Goal: Task Accomplishment & Management: Manage account settings

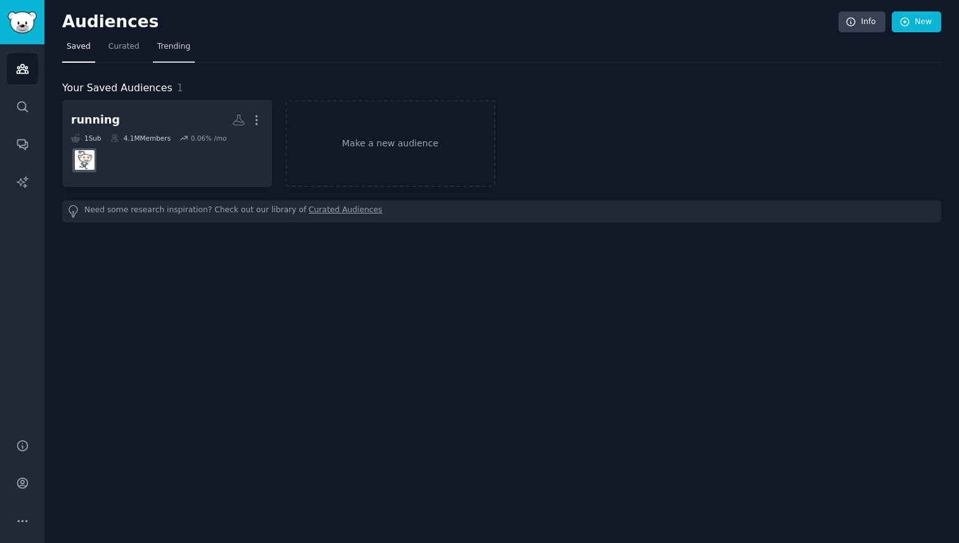
click at [164, 42] on span "Trending" at bounding box center [173, 46] width 33 height 11
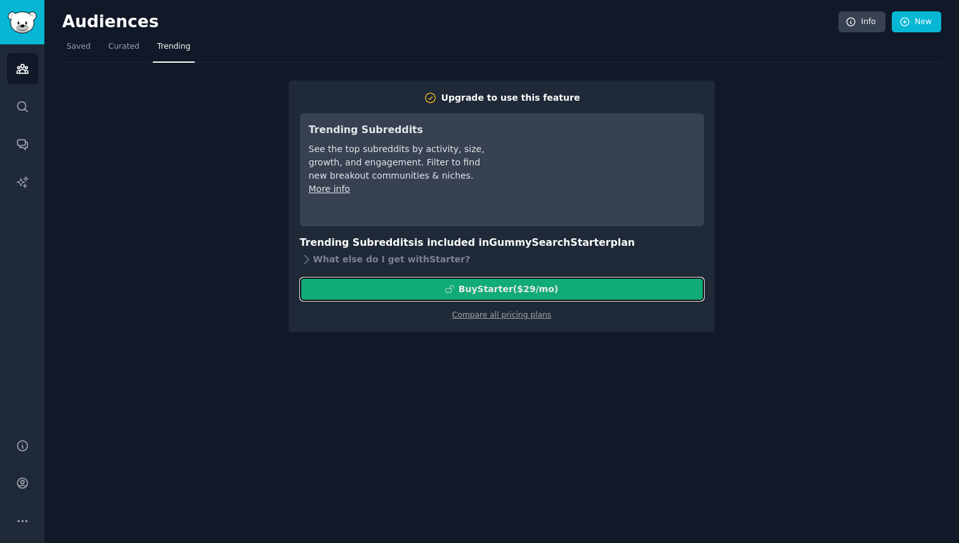
click at [453, 283] on div "Buy Starter ($ 29 /mo )" at bounding box center [502, 289] width 403 height 13
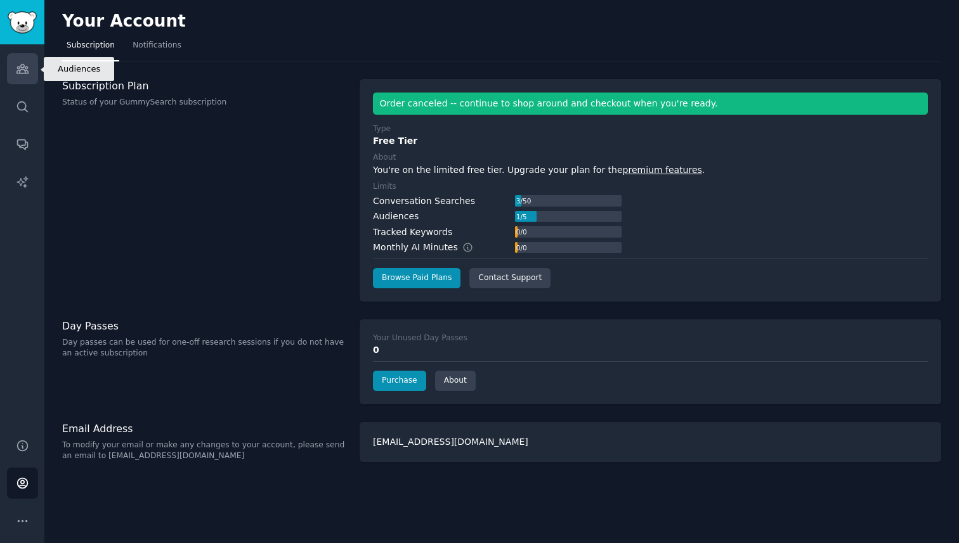
click at [19, 63] on icon "Sidebar" at bounding box center [22, 68] width 13 height 13
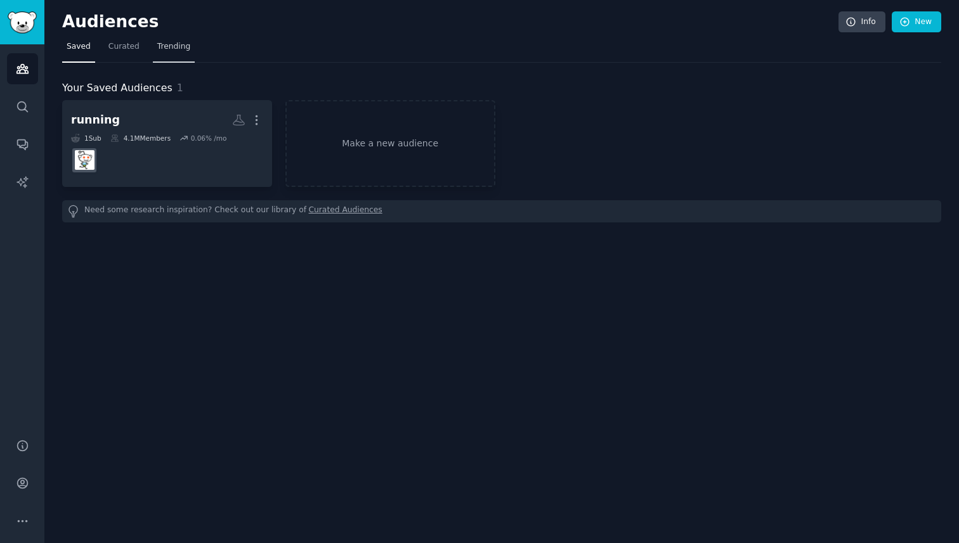
click at [172, 42] on span "Trending" at bounding box center [173, 46] width 33 height 11
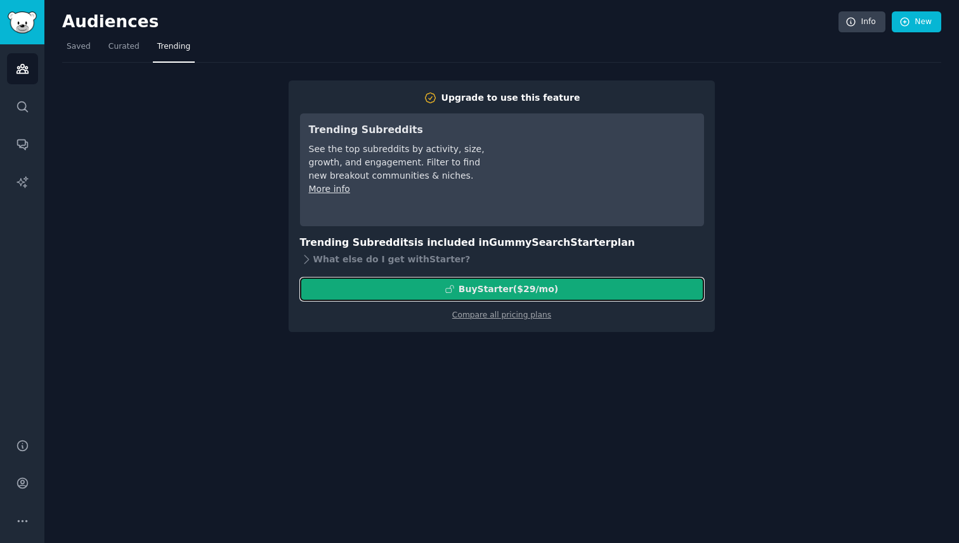
click at [608, 278] on button "Buy Starter ($ 29 /mo )" at bounding box center [502, 289] width 404 height 23
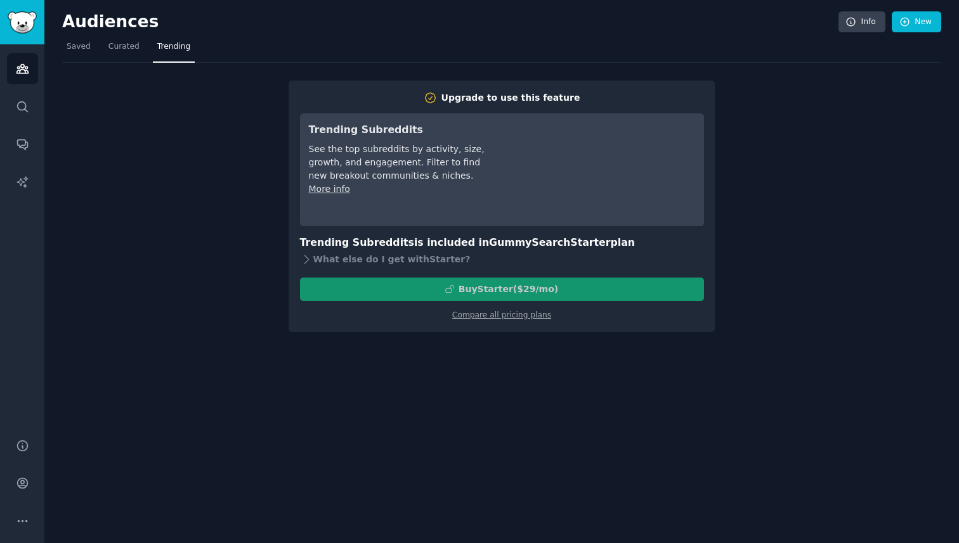
click at [543, 278] on div "Buy Starter ($ 29 /mo )" at bounding box center [502, 289] width 404 height 23
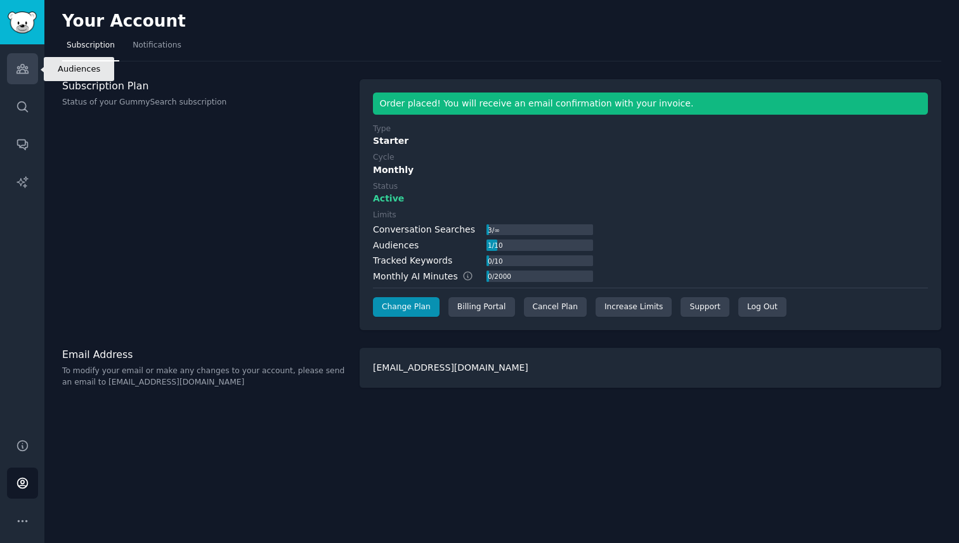
click at [16, 74] on icon "Sidebar" at bounding box center [22, 68] width 13 height 13
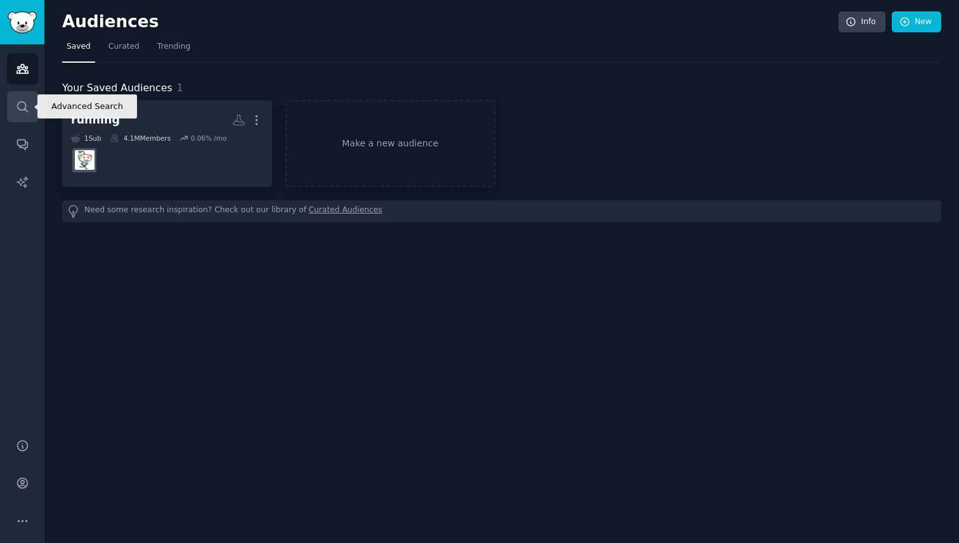
click at [16, 116] on link "Search" at bounding box center [22, 106] width 31 height 31
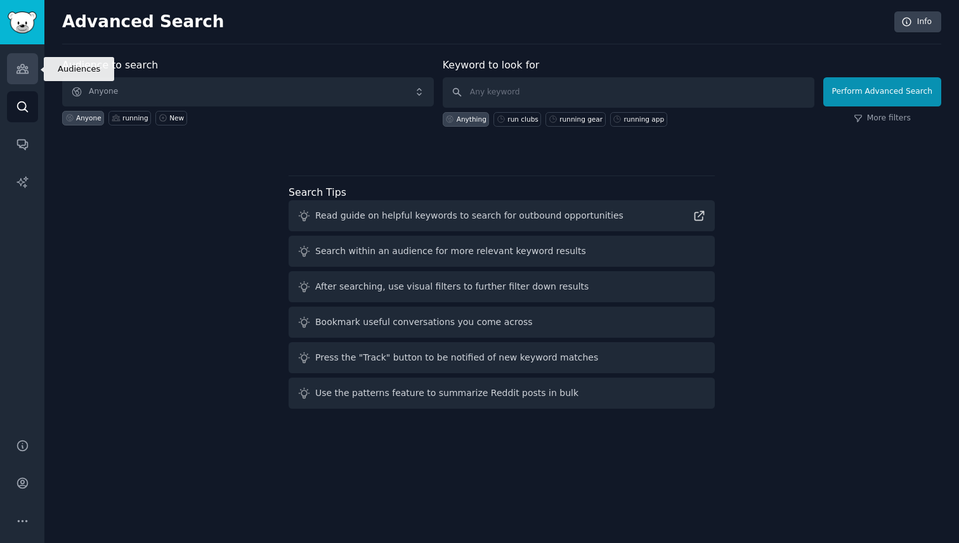
click at [20, 68] on icon "Sidebar" at bounding box center [22, 68] width 13 height 13
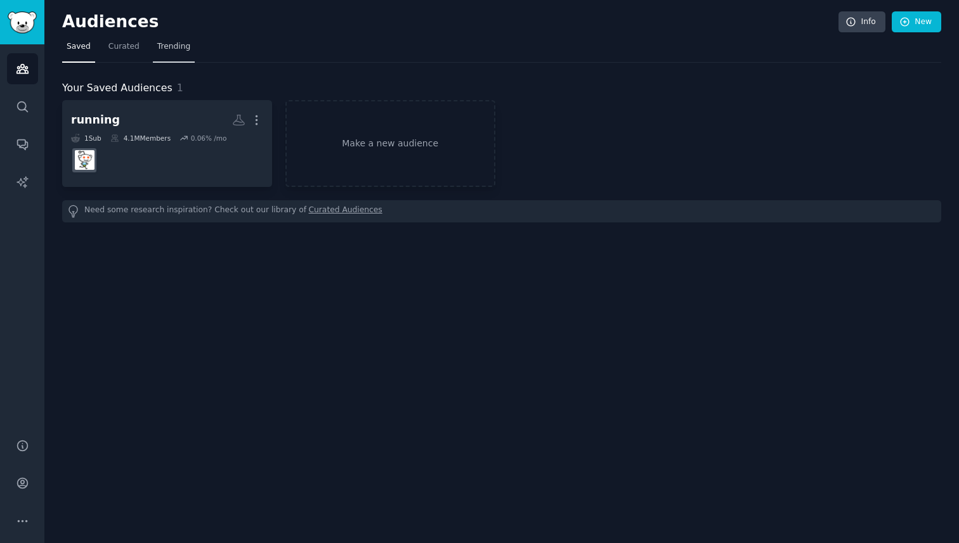
click at [159, 47] on span "Trending" at bounding box center [173, 46] width 33 height 11
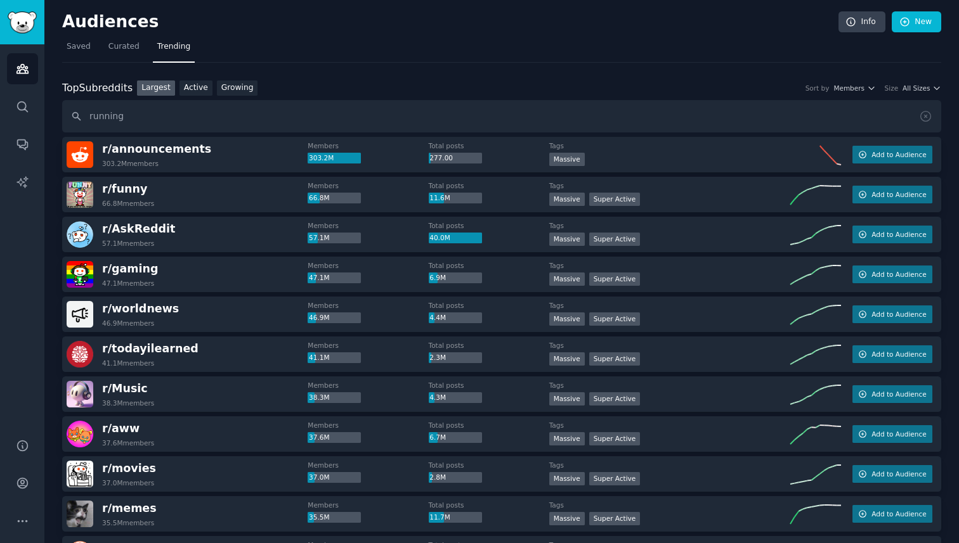
type input "running"
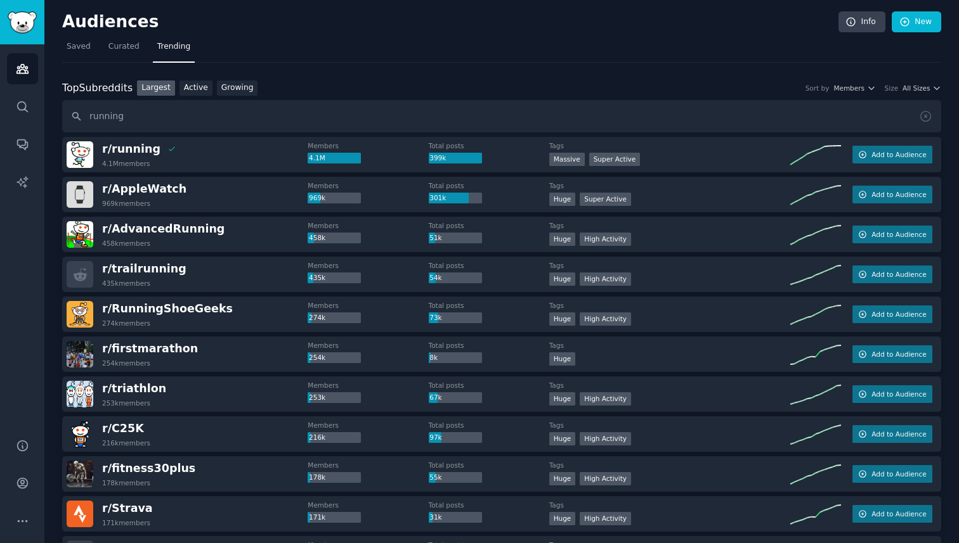
click at [228, 98] on div "Top Subreddits Top Subreddits Largest Active Growing Sort by Members Size All S…" at bounding box center [501, 107] width 879 height 53
click at [228, 93] on link "Growing" at bounding box center [237, 89] width 41 height 16
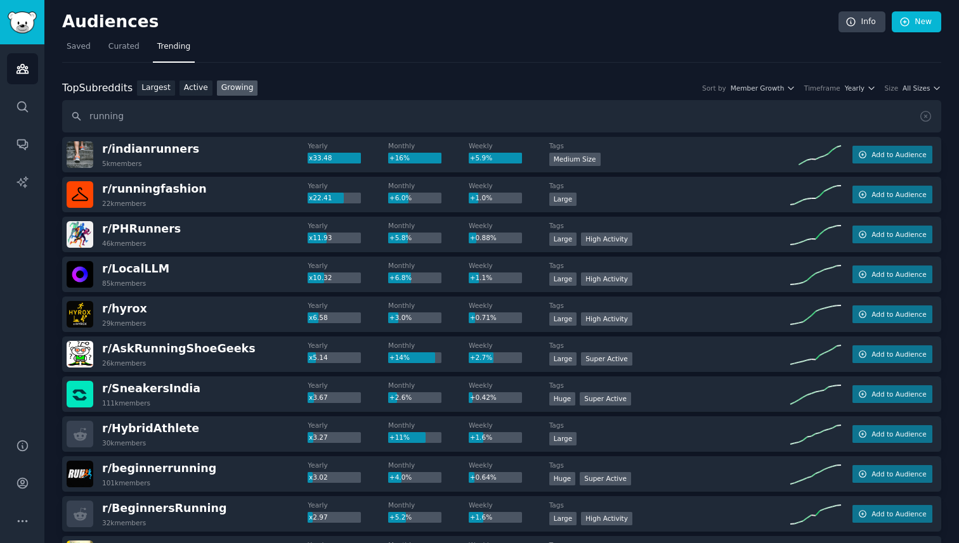
click at [262, 359] on div "r/ AskRunningShoeGeeks 26k members" at bounding box center [187, 354] width 241 height 27
click at [215, 353] on span "r/ AskRunningShoeGeeks" at bounding box center [178, 348] width 153 height 13
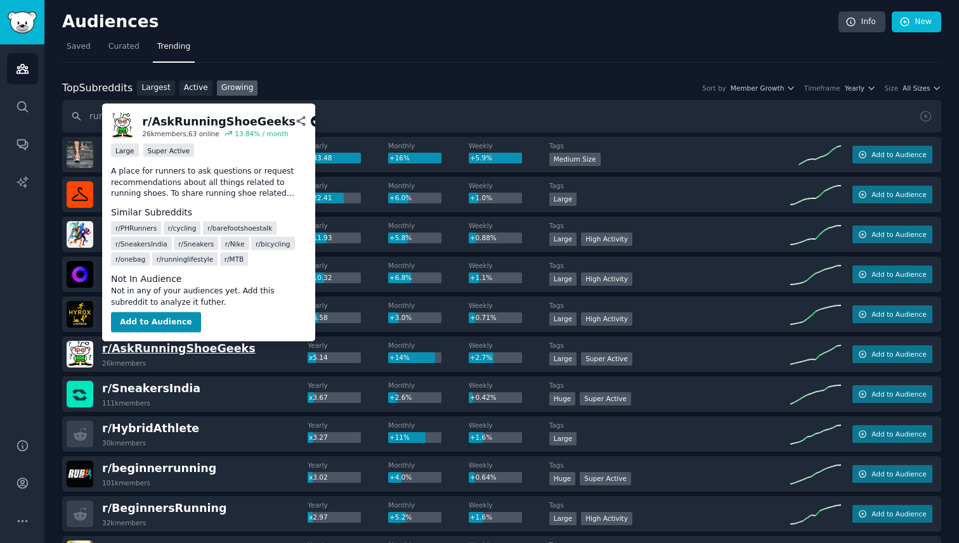
click at [215, 353] on span "r/ AskRunningShoeGeeks" at bounding box center [178, 348] width 153 height 13
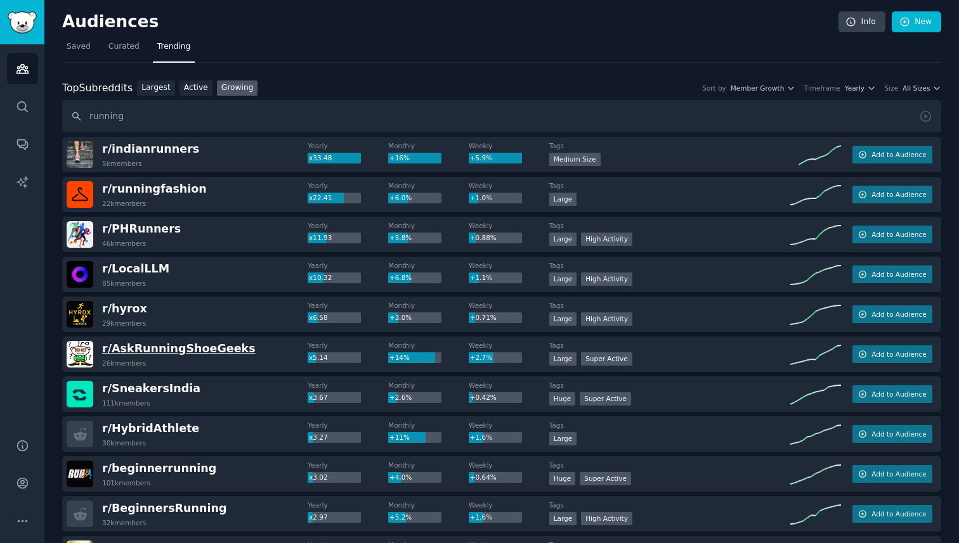
click at [137, 351] on span "r/ AskRunningShoeGeeks" at bounding box center [178, 348] width 153 height 13
click at [94, 353] on div "r/ AskRunningShoeGeeks 26k members" at bounding box center [187, 354] width 241 height 27
click at [74, 345] on img at bounding box center [80, 354] width 27 height 27
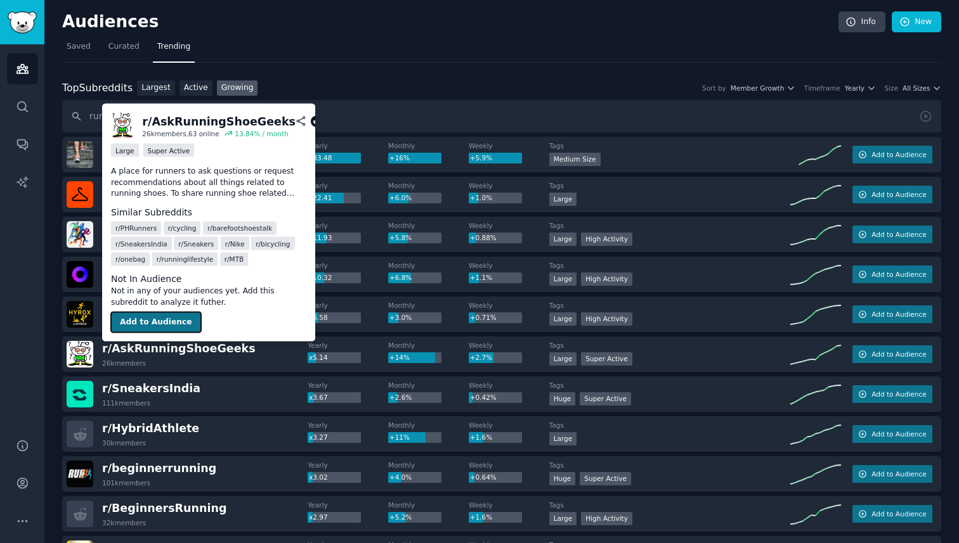
click at [134, 322] on button "Add to Audience" at bounding box center [156, 323] width 90 height 20
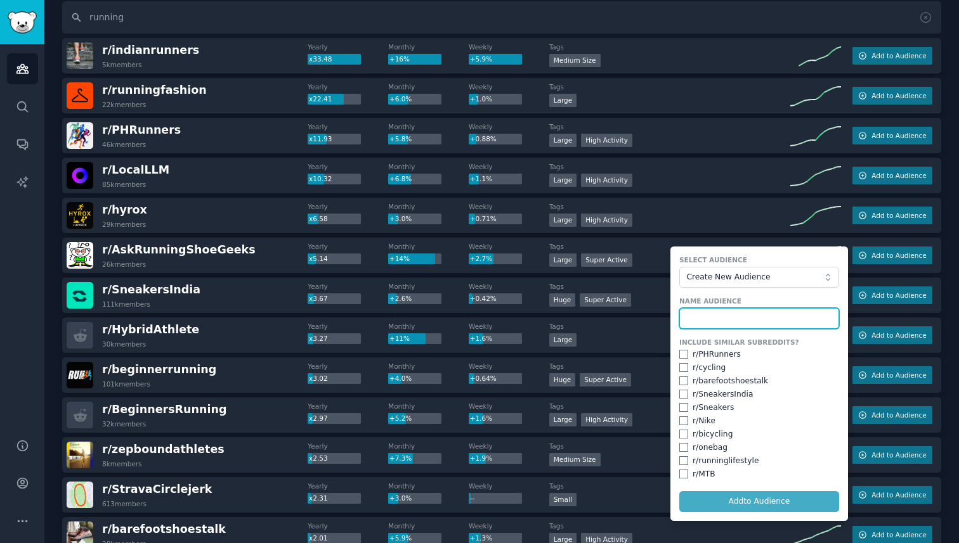
scroll to position [134, 0]
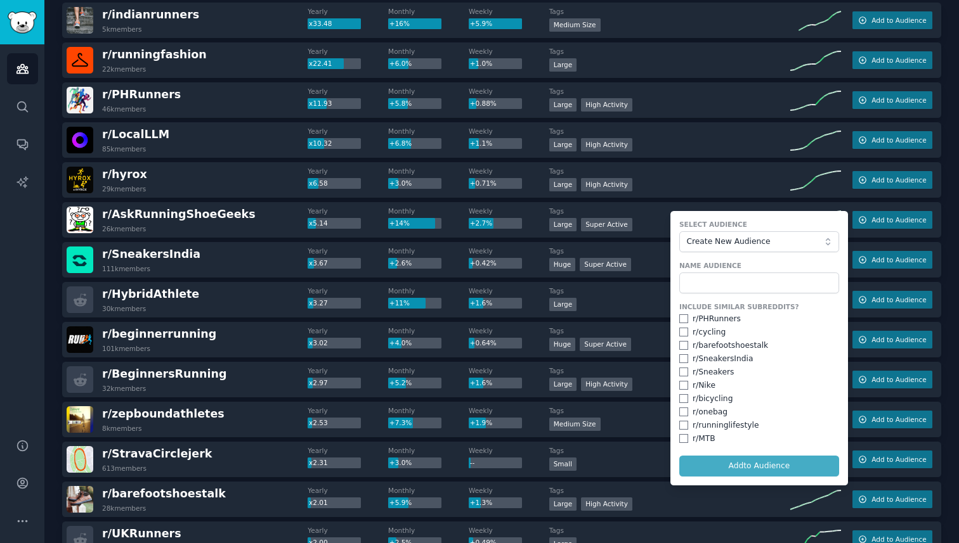
click at [709, 425] on div "r/ runninglifestyle" at bounding box center [726, 425] width 66 height 11
click at [682, 431] on div "r/ runninglifestyle" at bounding box center [759, 425] width 160 height 11
click at [680, 337] on div "r/ cycling" at bounding box center [759, 332] width 160 height 11
click at [679, 425] on input "checkbox" at bounding box center [683, 425] width 9 height 9
checkbox input "true"
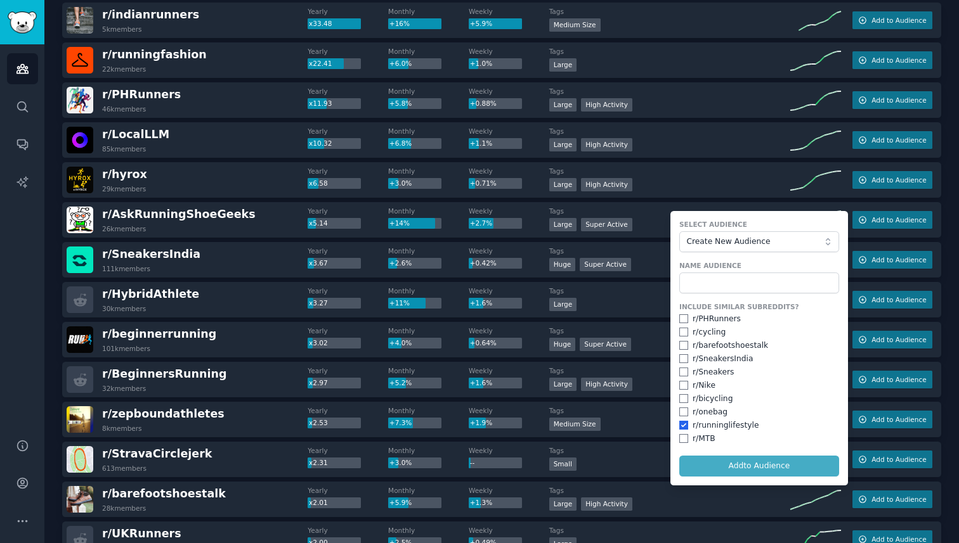
click at [682, 339] on div "Include Similar Subreddits? r/ PHRunners r/ cycling r/ barefootshoestalk r/ Sne…" at bounding box center [759, 373] width 160 height 142
click at [682, 334] on input "checkbox" at bounding box center [683, 332] width 9 height 9
checkbox input "true"
click at [709, 467] on form "Select Audience Create New Audience Name Audience Include Similar Subreddits? r…" at bounding box center [759, 348] width 178 height 275
click at [727, 282] on input "text" at bounding box center [759, 284] width 160 height 22
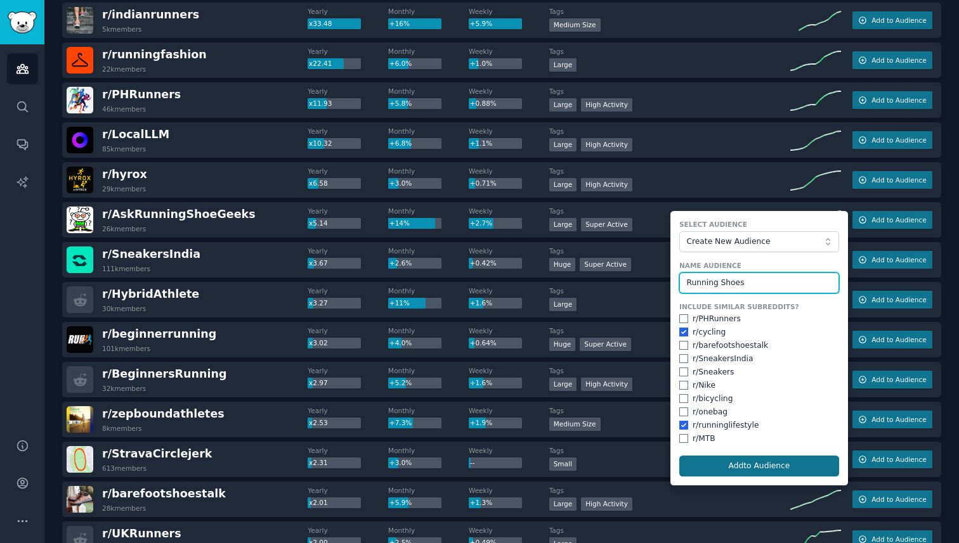
type input "Running Shoes"
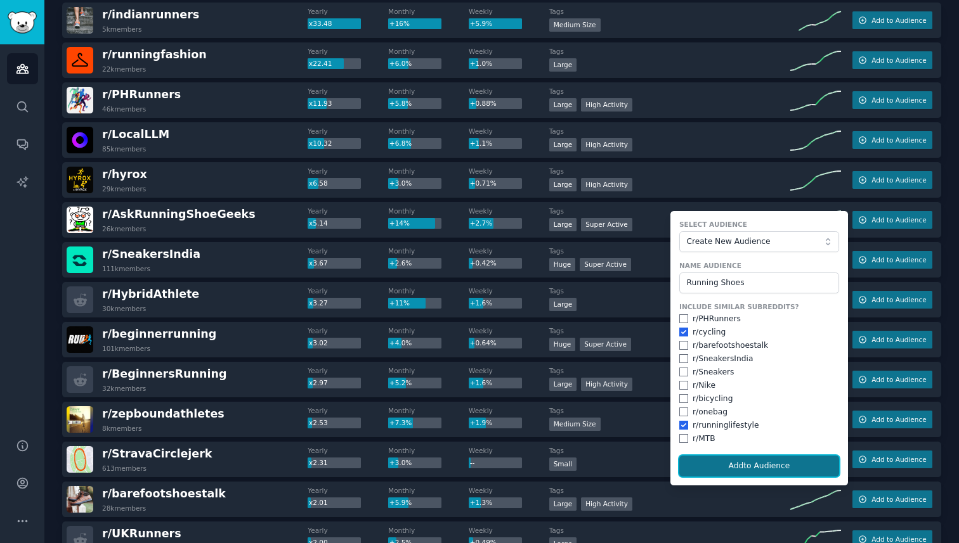
click at [720, 476] on button "Add to Audience" at bounding box center [759, 467] width 160 height 22
checkbox input "false"
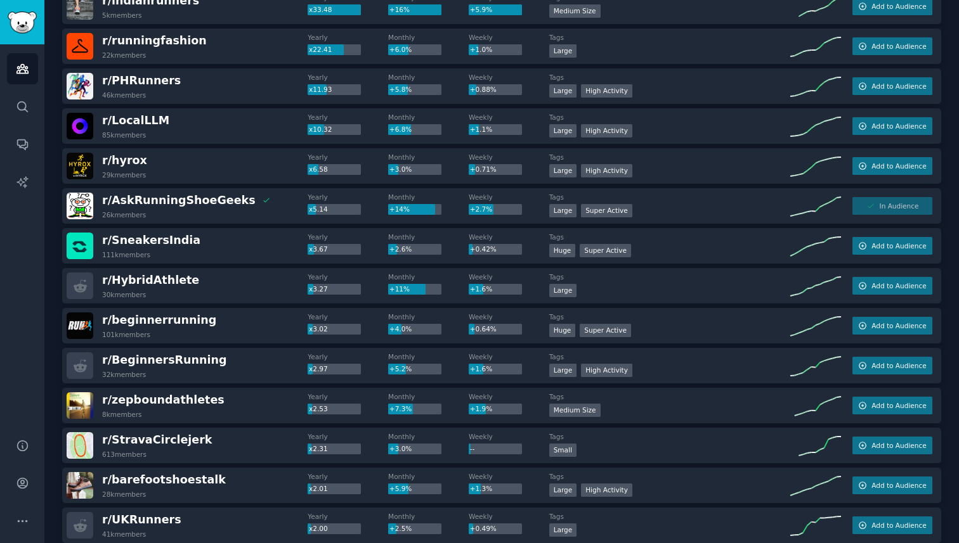
scroll to position [145, 0]
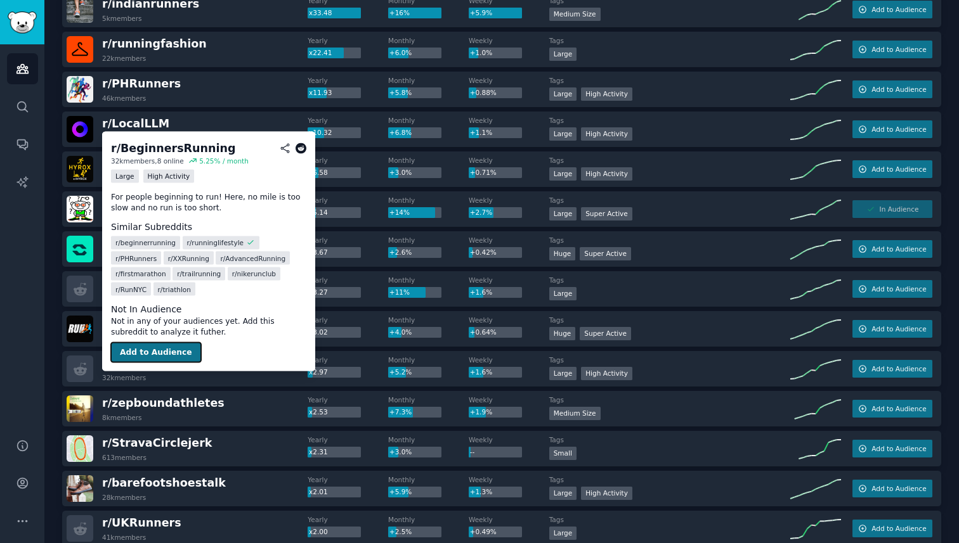
click at [145, 342] on button "Add to Audience" at bounding box center [156, 352] width 90 height 20
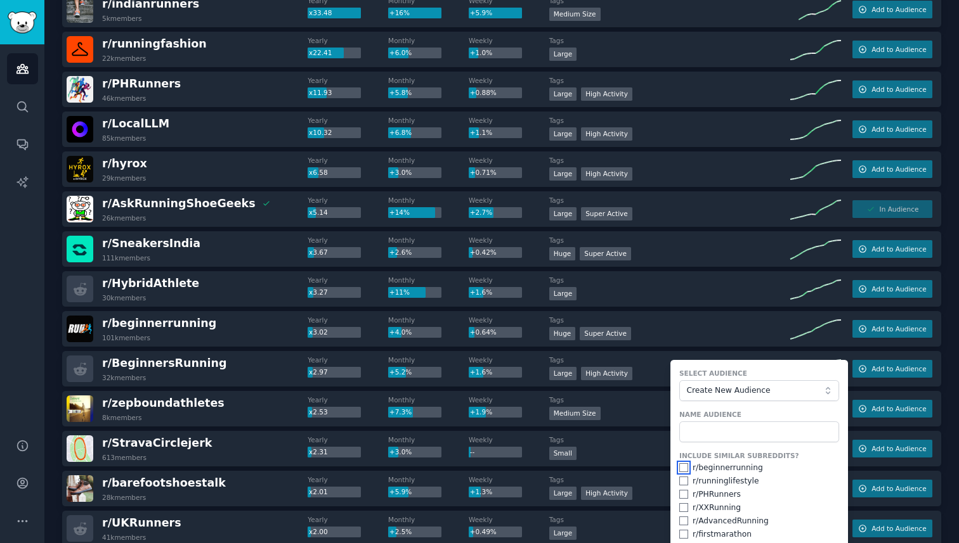
click at [679, 469] on input "checkbox" at bounding box center [683, 468] width 9 height 9
checkbox input "true"
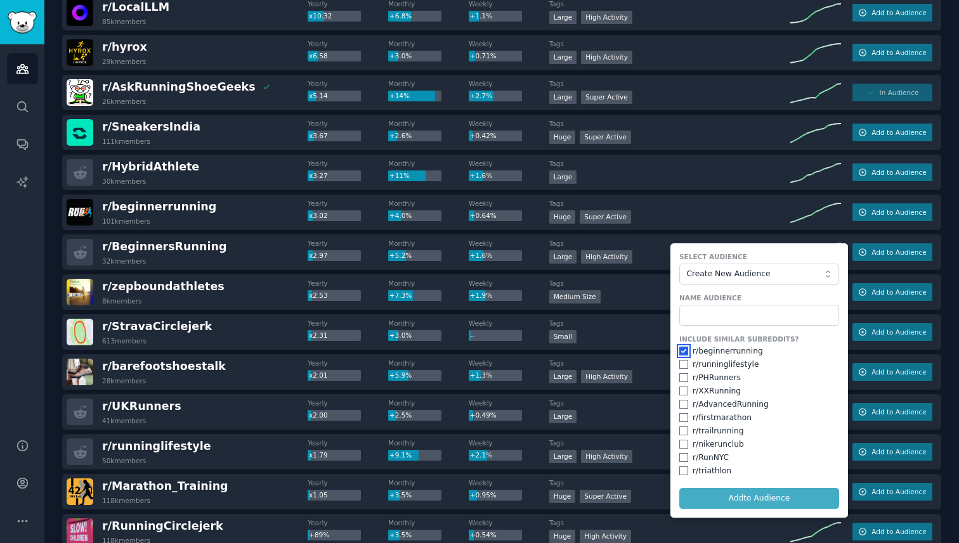
scroll to position [276, 0]
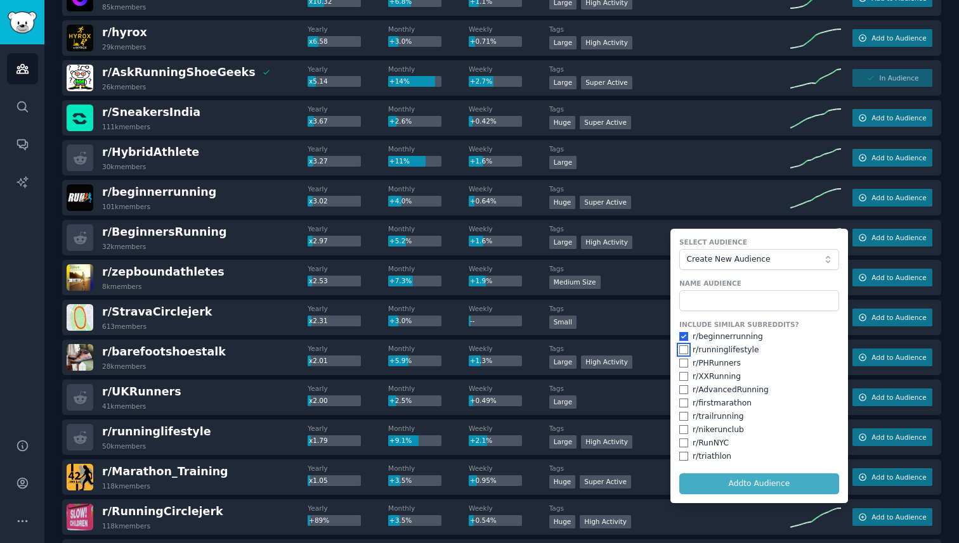
click at [683, 350] on input "checkbox" at bounding box center [683, 350] width 9 height 9
checkbox input "true"
click at [696, 307] on input "text" at bounding box center [759, 301] width 160 height 22
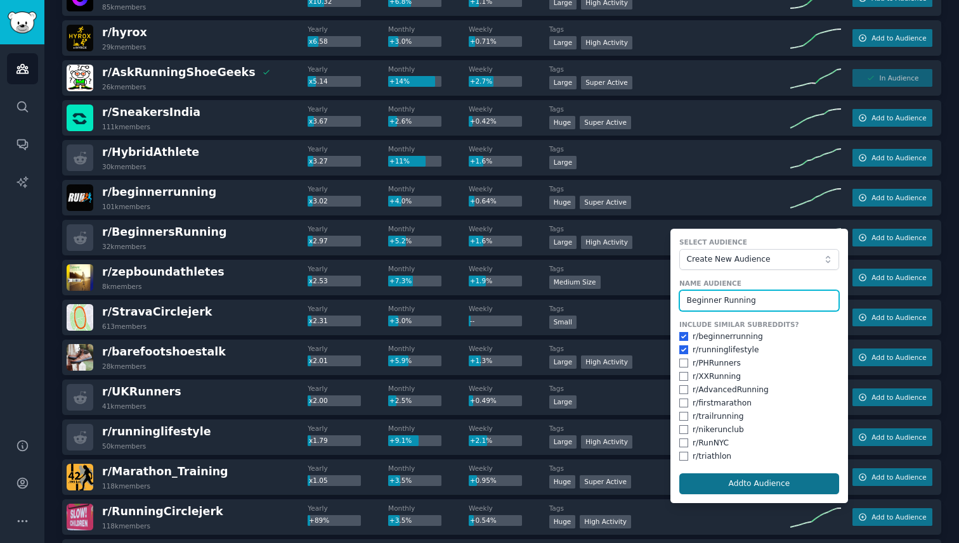
type input "Beginner Running"
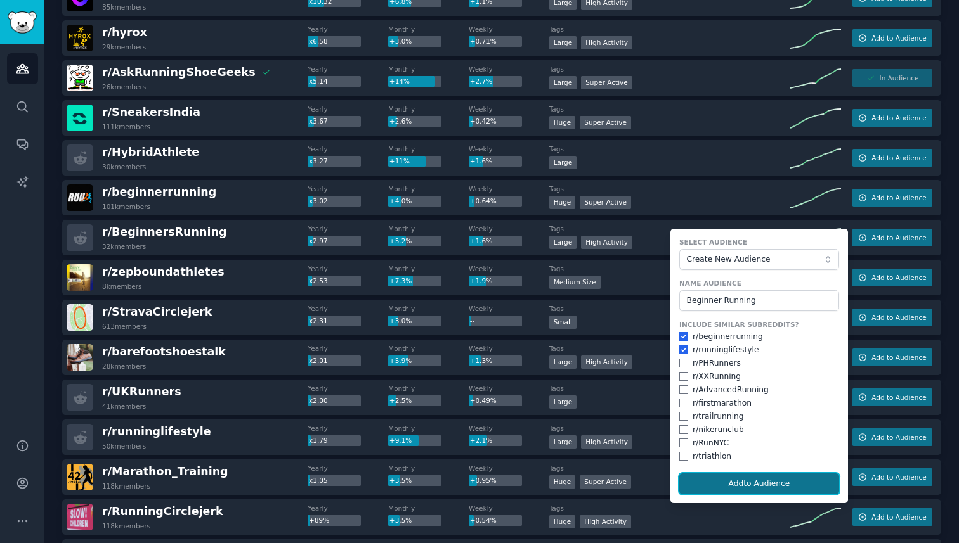
click at [734, 475] on button "Add to Audience" at bounding box center [759, 485] width 160 height 22
checkbox input "false"
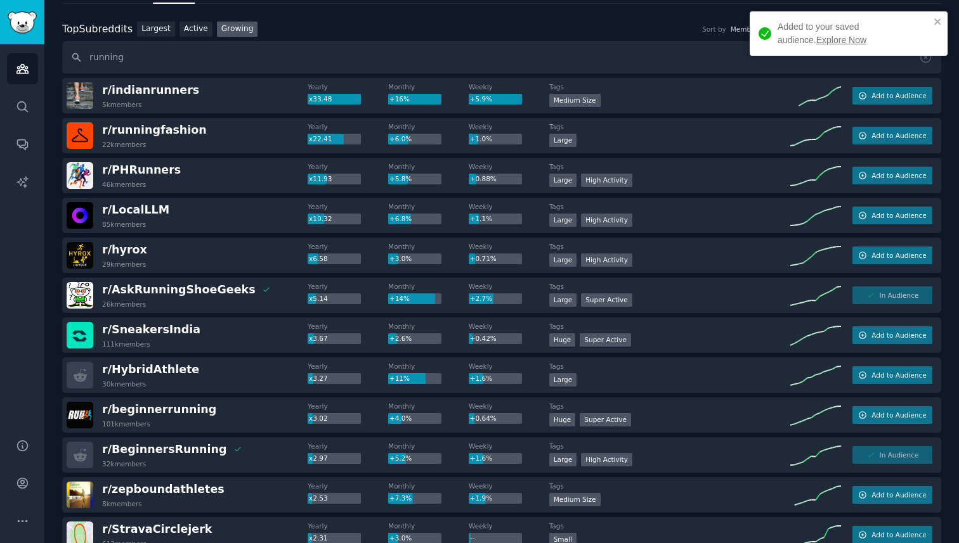
scroll to position [0, 0]
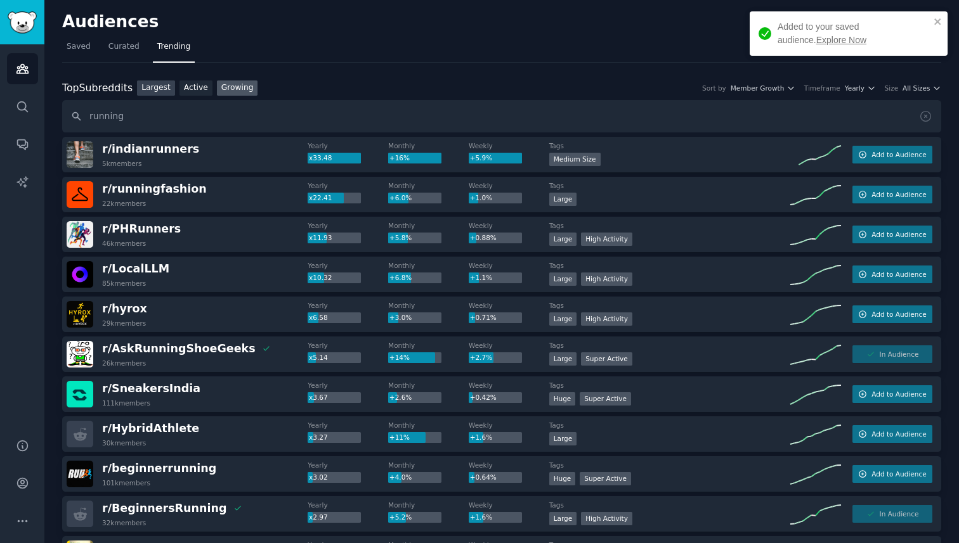
click at [159, 86] on link "Largest" at bounding box center [156, 89] width 38 height 16
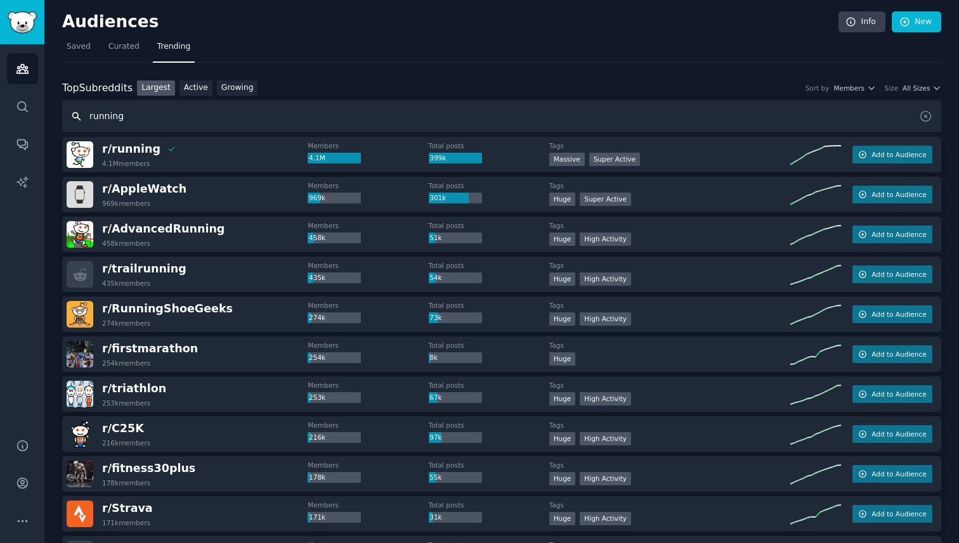
click at [192, 125] on input "running" at bounding box center [501, 116] width 879 height 32
type input "running dating"
click at [224, 84] on link "Growing" at bounding box center [237, 89] width 41 height 16
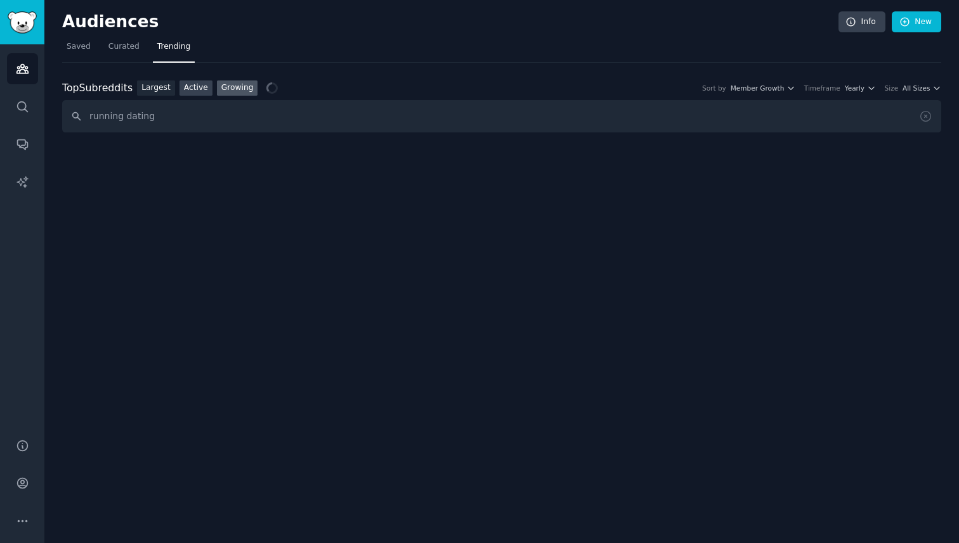
click at [196, 86] on link "Active" at bounding box center [195, 89] width 33 height 16
click at [166, 86] on link "Largest" at bounding box center [156, 89] width 38 height 16
click at [89, 51] on span "Saved" at bounding box center [79, 46] width 24 height 11
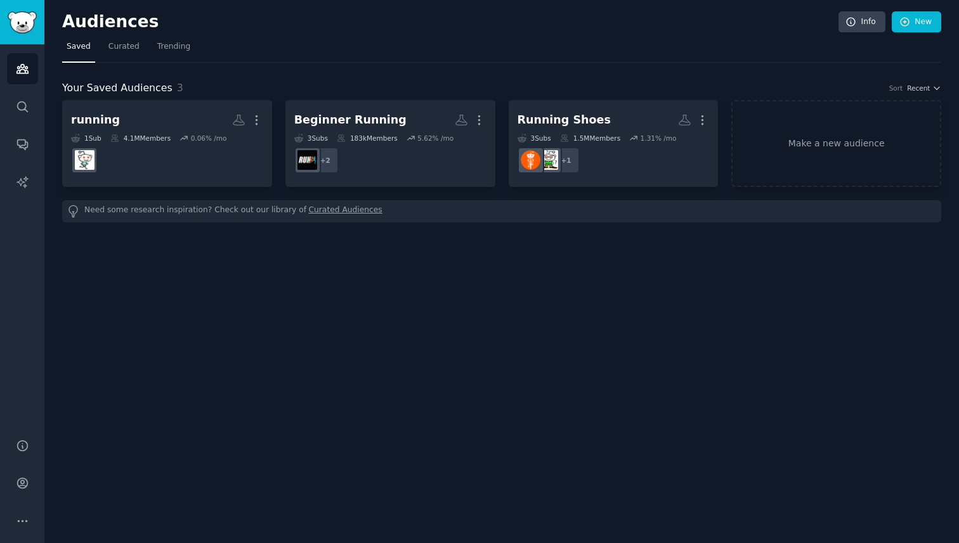
click at [100, 51] on nav "Saved Curated Trending" at bounding box center [501, 50] width 879 height 26
click at [166, 46] on span "Trending" at bounding box center [173, 46] width 33 height 11
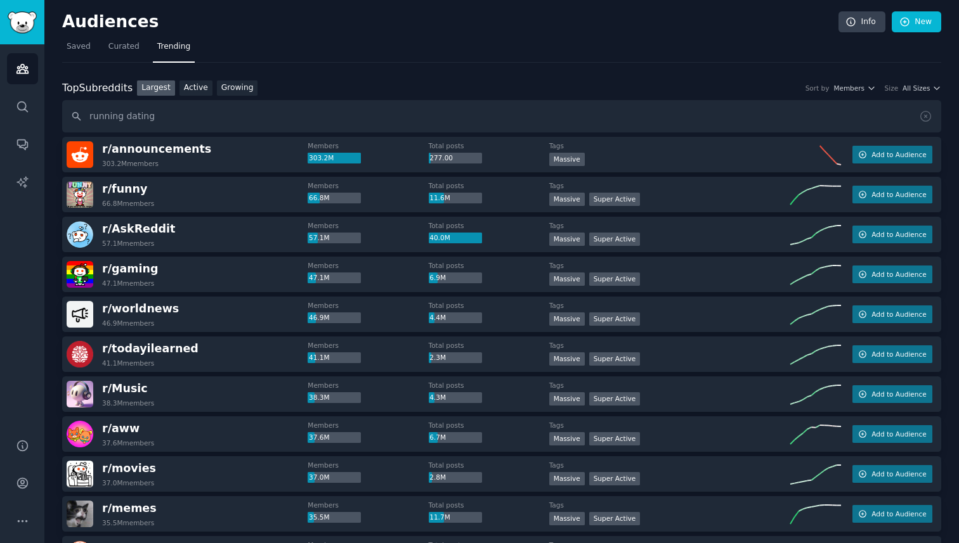
type input "running dating"
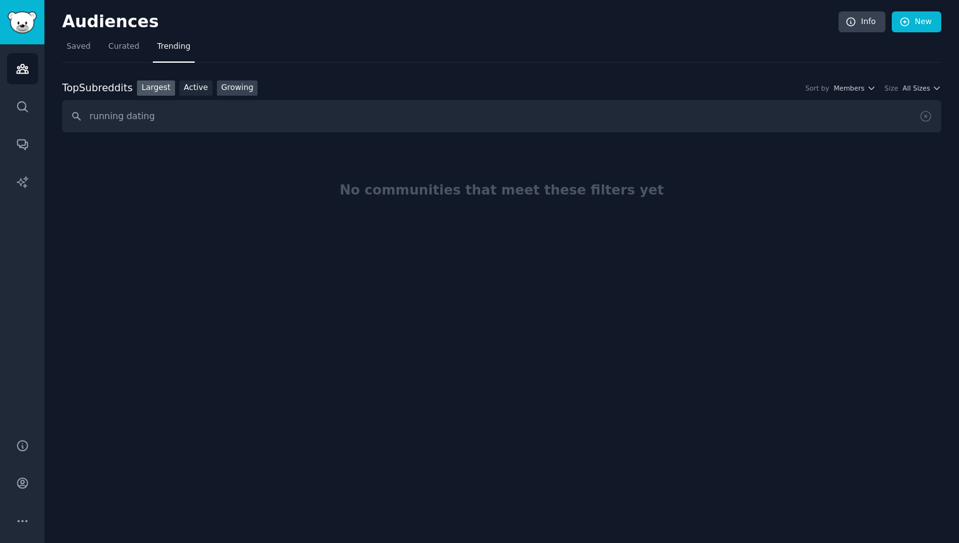
click at [240, 84] on link "Growing" at bounding box center [237, 89] width 41 height 16
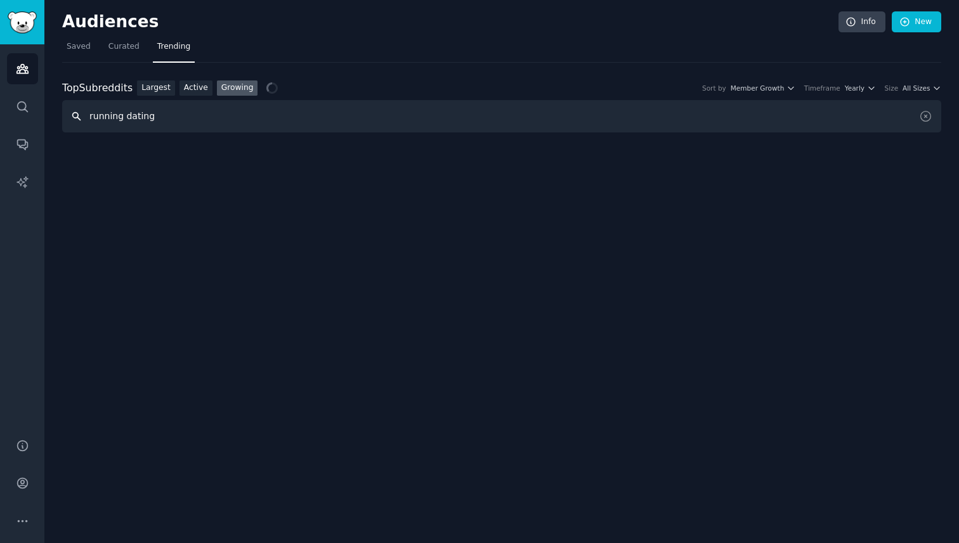
click at [223, 102] on input "running dating" at bounding box center [501, 116] width 879 height 32
drag, startPoint x: 158, startPoint y: 117, endPoint x: 66, endPoint y: 114, distance: 92.0
click at [69, 115] on input "running dating" at bounding box center [501, 116] width 879 height 32
click at [192, 236] on div "No communities that meet these filters yet" at bounding box center [501, 190] width 879 height 107
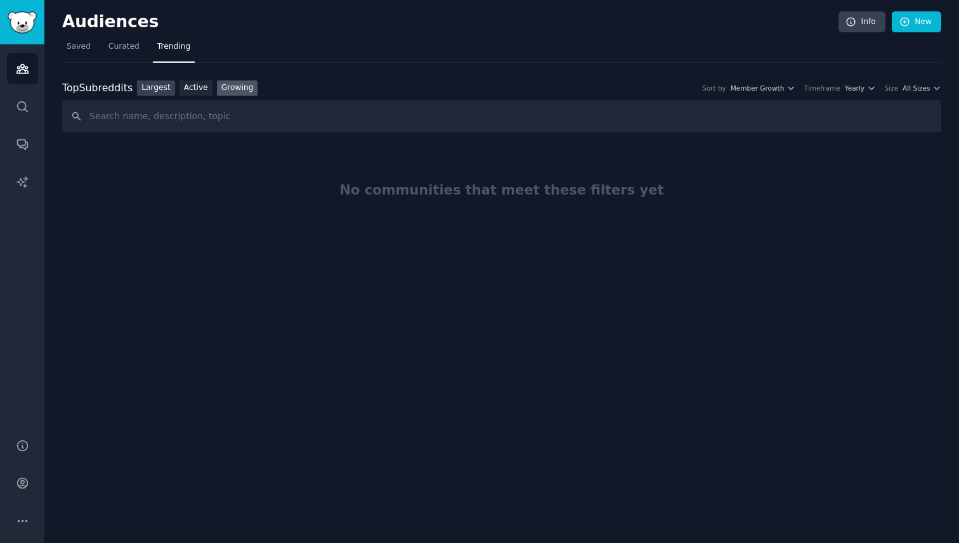
click at [151, 88] on link "Largest" at bounding box center [156, 89] width 38 height 16
click at [235, 86] on link "Growing" at bounding box center [237, 89] width 41 height 16
click at [125, 38] on link "Curated" at bounding box center [124, 50] width 40 height 26
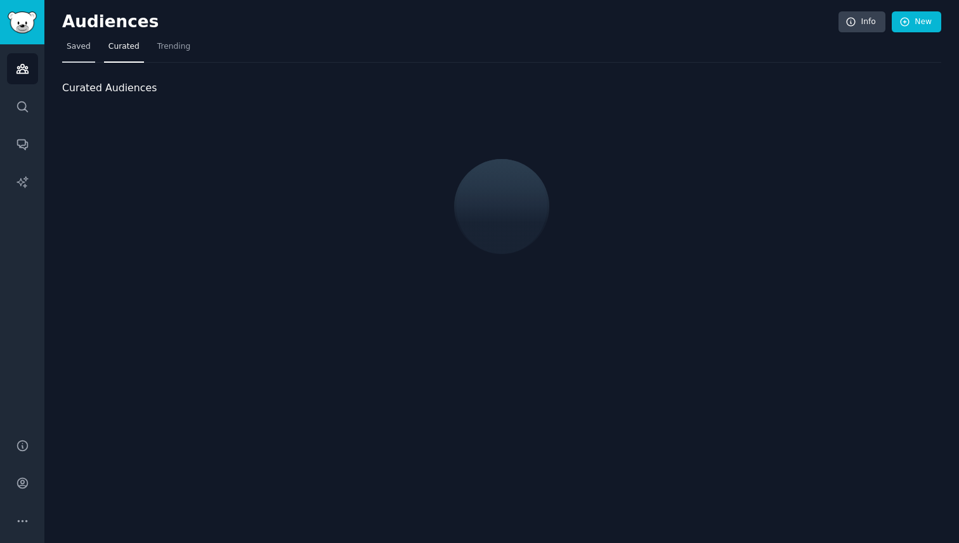
click at [82, 49] on span "Saved" at bounding box center [79, 46] width 24 height 11
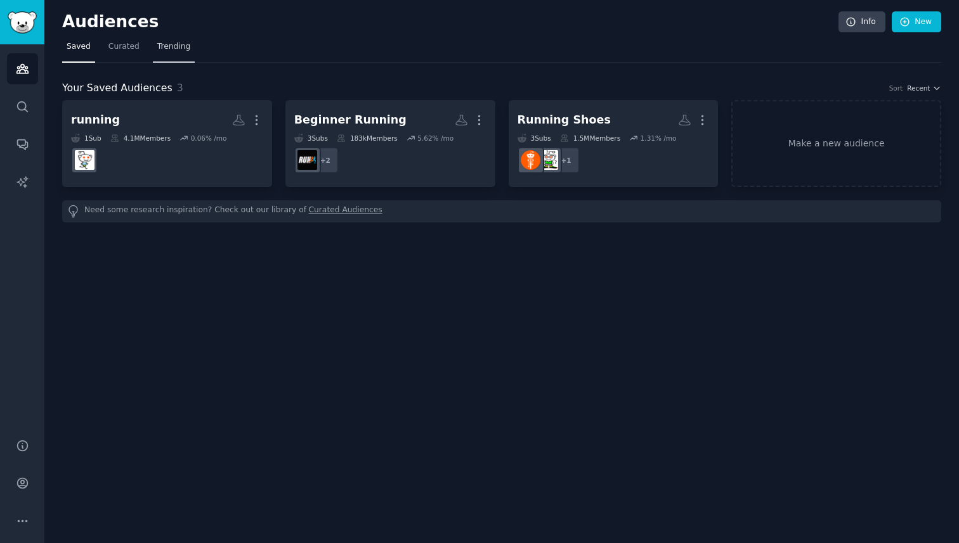
click at [166, 44] on span "Trending" at bounding box center [173, 46] width 33 height 11
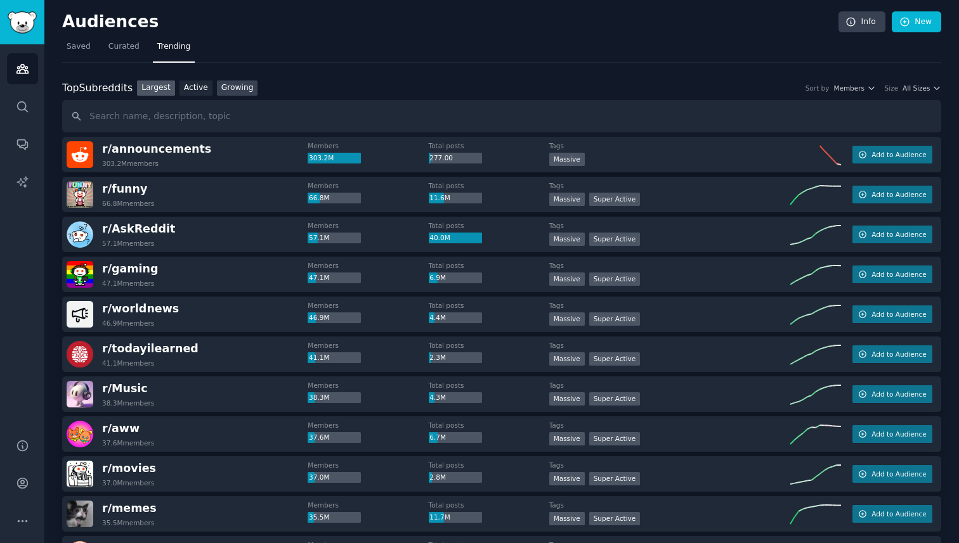
click at [248, 95] on link "Growing" at bounding box center [237, 89] width 41 height 16
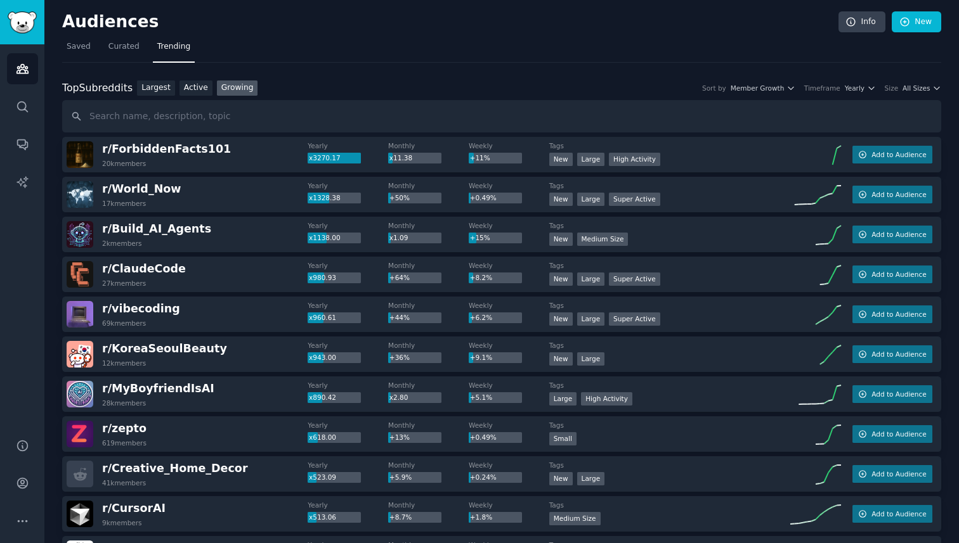
scroll to position [6, 0]
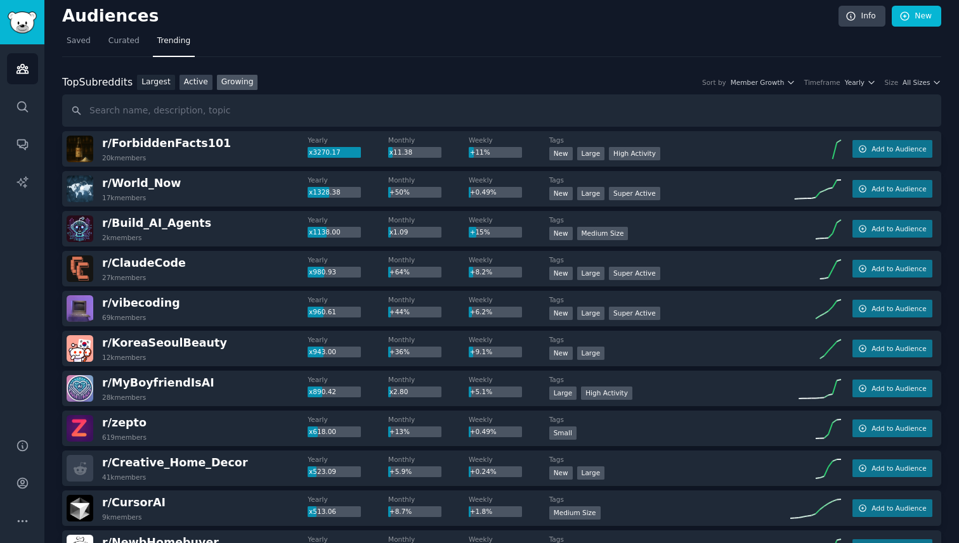
click at [193, 81] on link "Active" at bounding box center [195, 83] width 33 height 16
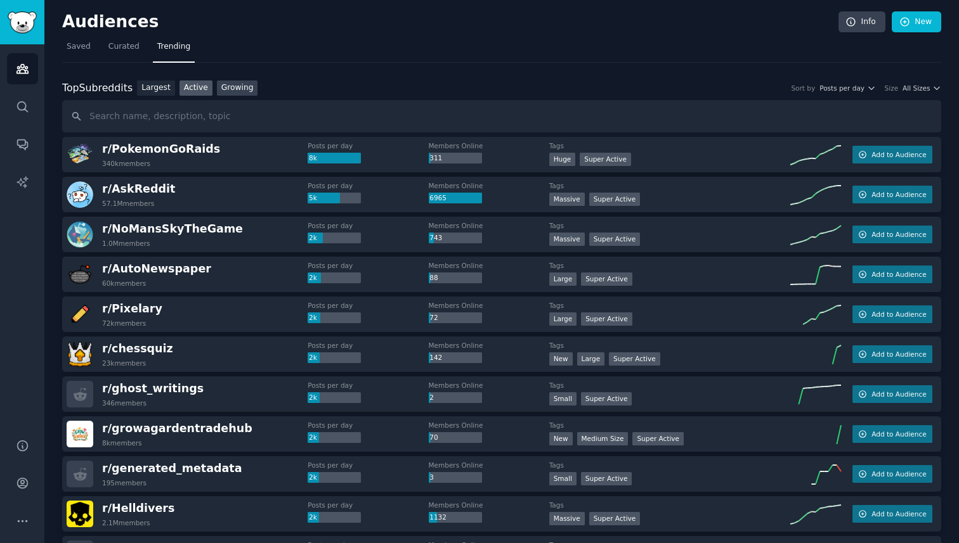
click at [244, 87] on link "Growing" at bounding box center [237, 89] width 41 height 16
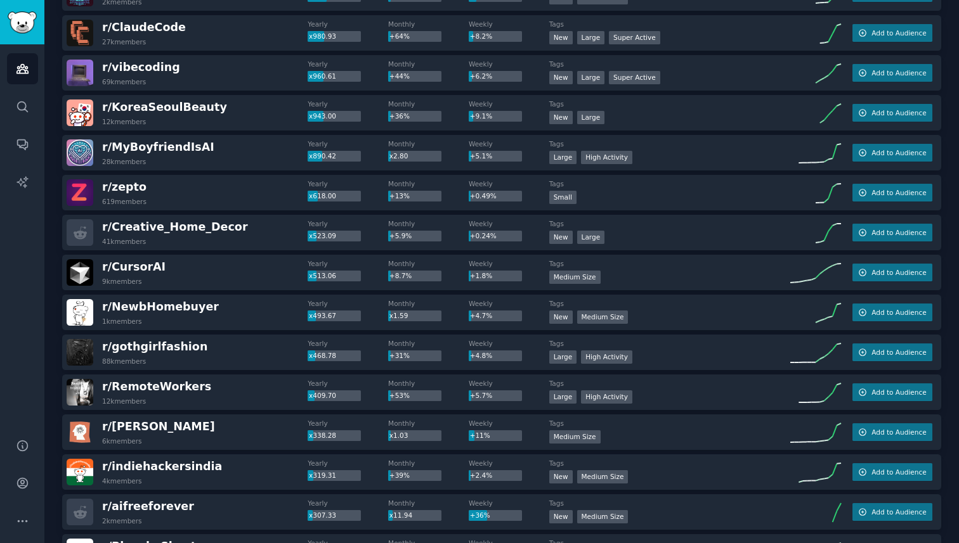
scroll to position [249, 0]
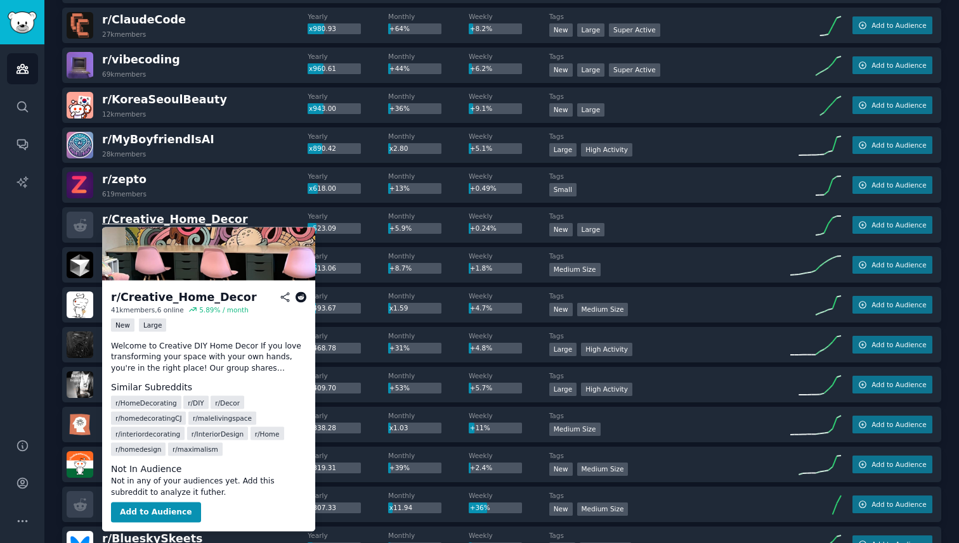
click at [182, 218] on span "r/ Creative_Home_Decor" at bounding box center [175, 219] width 146 height 13
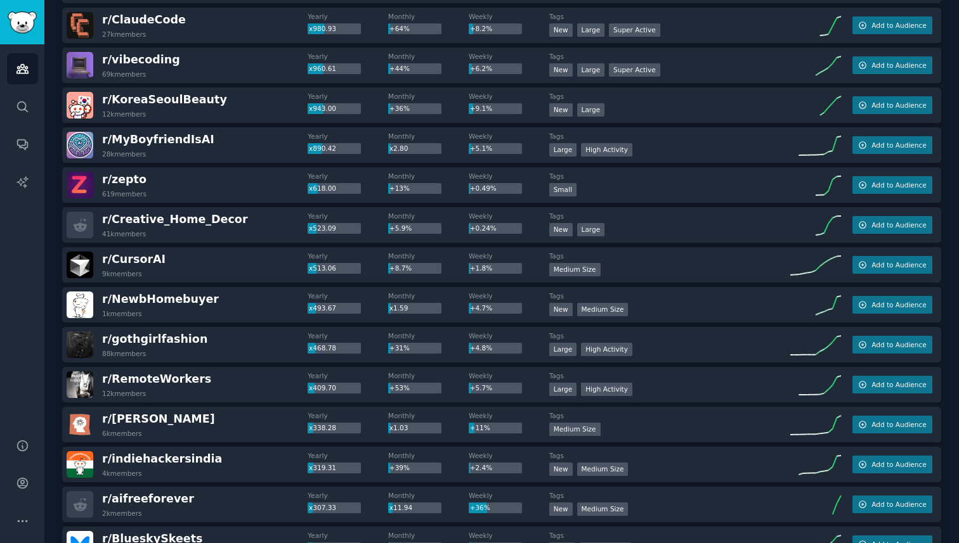
click at [204, 227] on h2 "r/ Creative_Home_Decor 41k members" at bounding box center [175, 225] width 146 height 27
click at [204, 226] on span "r/ Creative_Home_Decor" at bounding box center [175, 220] width 146 height 16
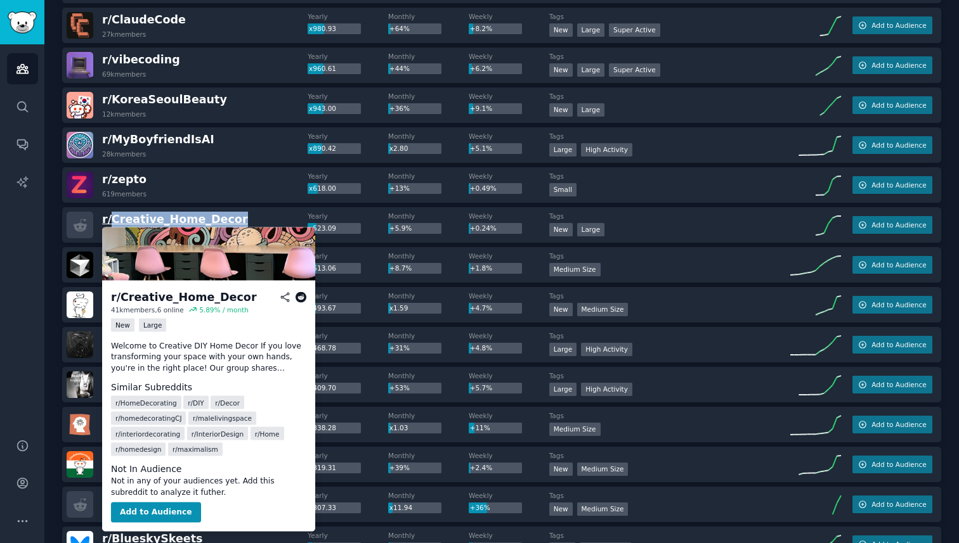
click at [202, 221] on span "r/ Creative_Home_Decor" at bounding box center [175, 219] width 146 height 13
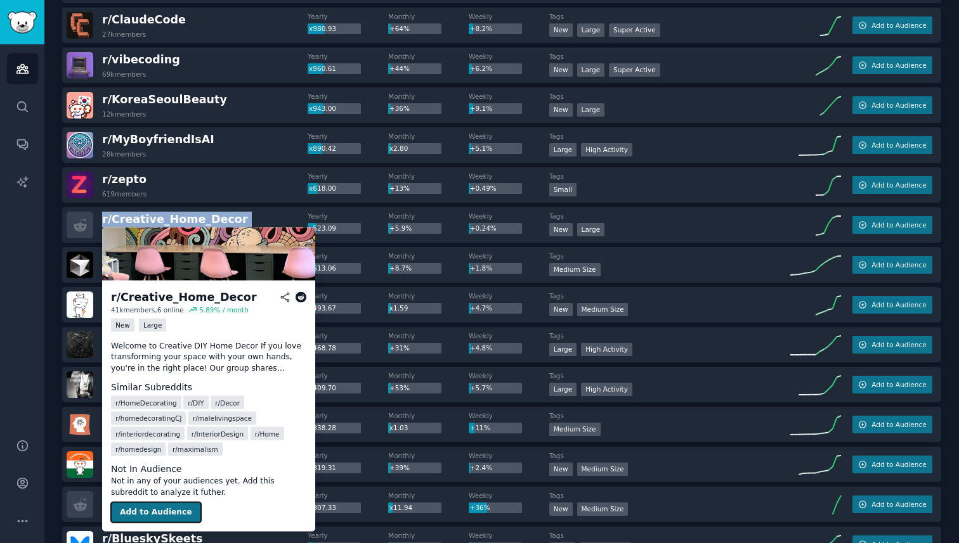
click at [143, 512] on button "Add to Audience" at bounding box center [156, 513] width 90 height 20
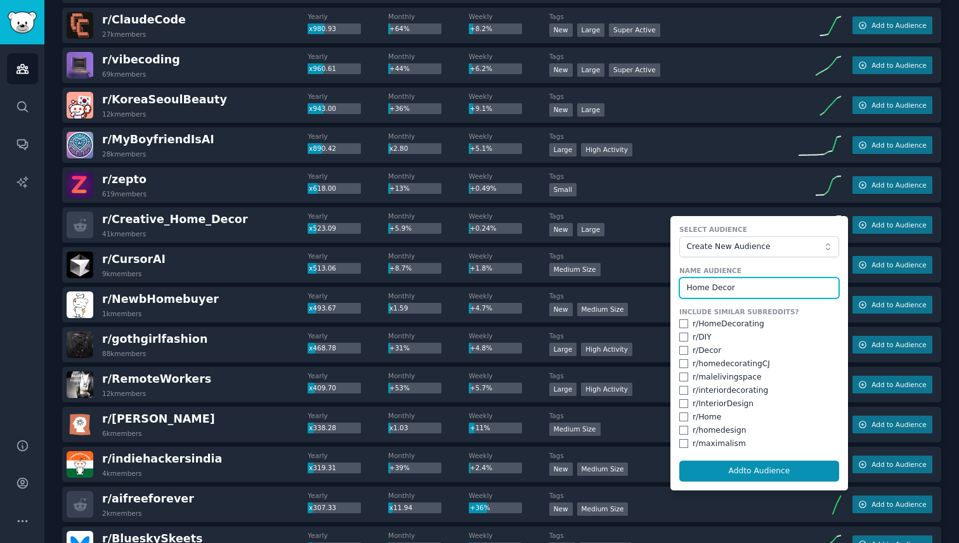
type input "Home Decor"
click at [751, 327] on div "r/ HomeDecorating" at bounding box center [729, 324] width 72 height 11
click at [679, 324] on input "checkbox" at bounding box center [683, 324] width 9 height 9
checkbox input "true"
click at [673, 433] on form "Select Audience Create New Audience Name Audience Home Decor Include Similar Su…" at bounding box center [759, 353] width 178 height 275
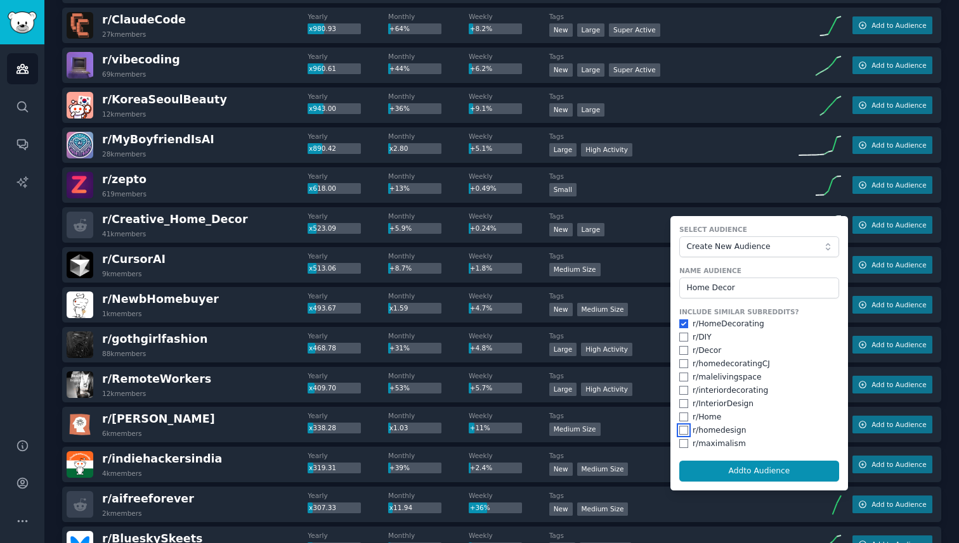
click at [679, 433] on input "checkbox" at bounding box center [683, 430] width 9 height 9
checkbox input "true"
click at [680, 379] on input "checkbox" at bounding box center [683, 377] width 9 height 9
checkbox input "true"
click at [717, 467] on button "Add to Audience" at bounding box center [759, 472] width 160 height 22
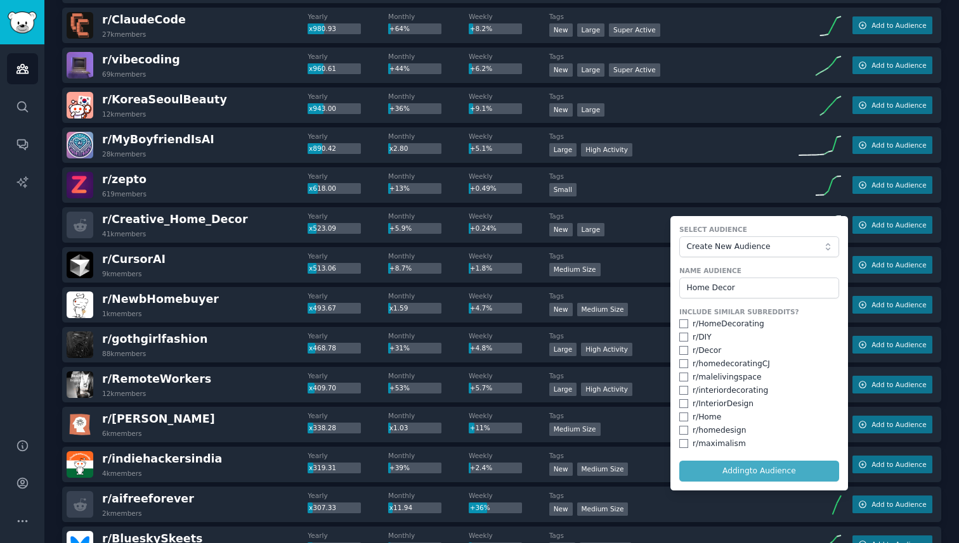
checkbox input "false"
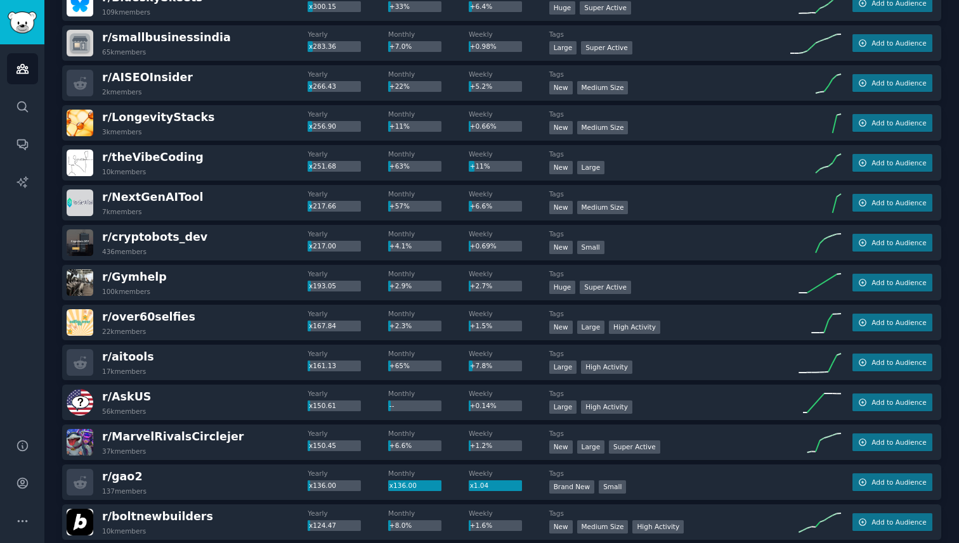
scroll to position [826, 0]
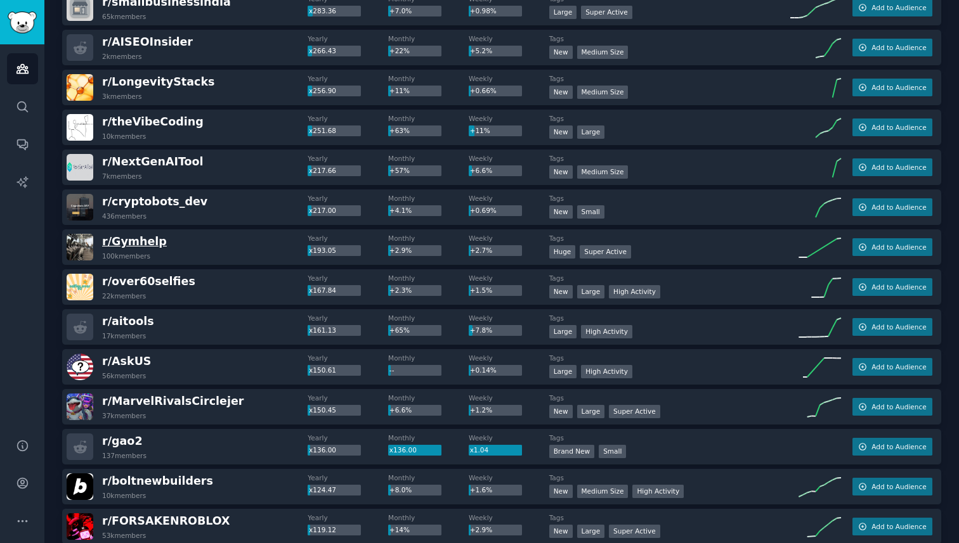
click at [138, 237] on span "r/ Gymhelp" at bounding box center [134, 241] width 65 height 13
click at [901, 248] on span "Add to Audience" at bounding box center [898, 247] width 55 height 9
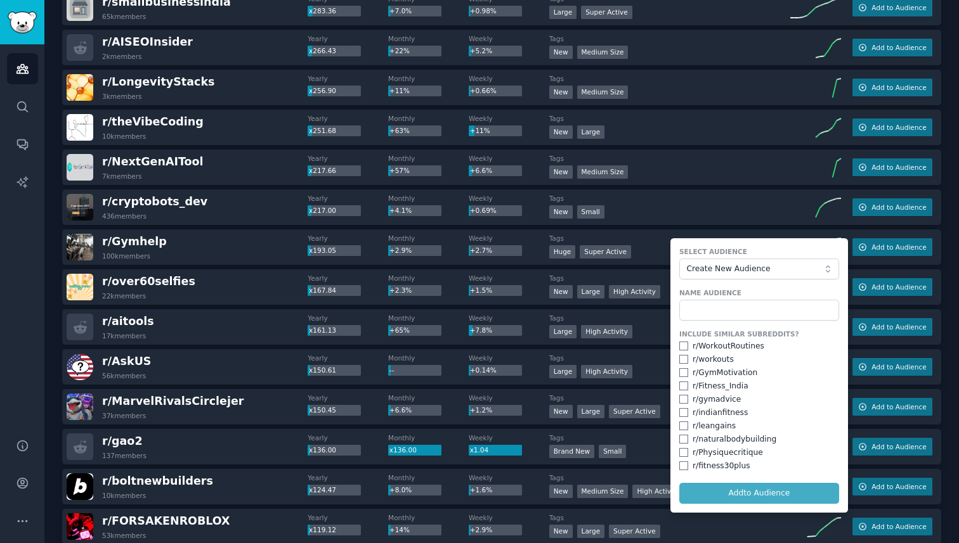
click at [679, 351] on div "r/ WorkoutRoutines" at bounding box center [759, 346] width 160 height 11
click at [682, 398] on input "checkbox" at bounding box center [683, 399] width 9 height 9
checkbox input "true"
click at [679, 342] on input "checkbox" at bounding box center [683, 346] width 9 height 9
checkbox input "true"
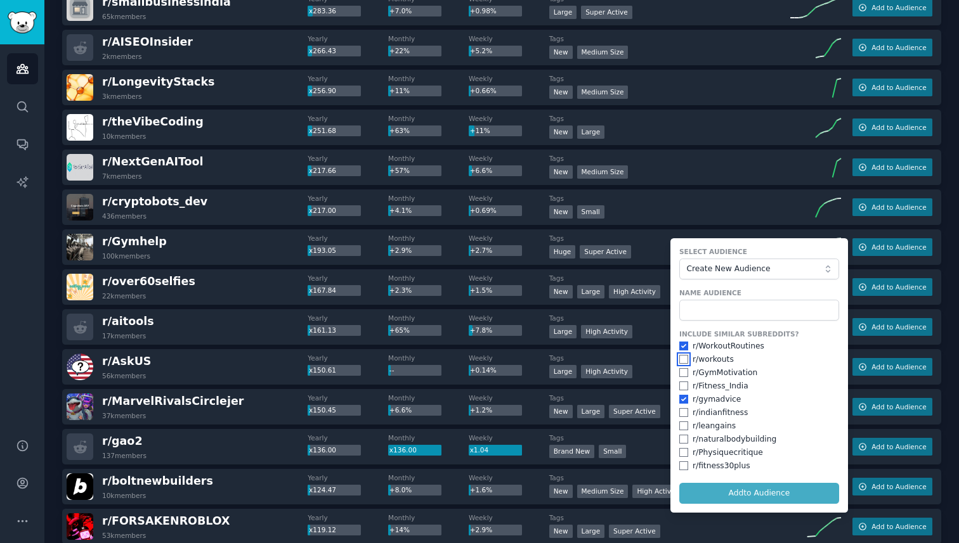
click at [681, 360] on input "checkbox" at bounding box center [683, 359] width 9 height 9
checkbox input "true"
click at [687, 322] on form "Select Audience Create New Audience Name Audience Include Similar Subreddits? r…" at bounding box center [759, 375] width 178 height 275
click at [691, 314] on input "text" at bounding box center [759, 311] width 160 height 22
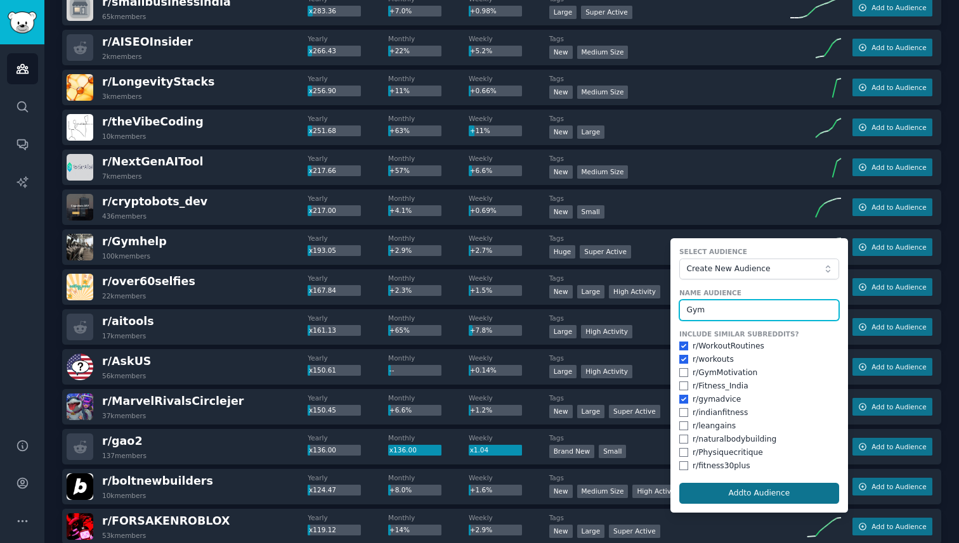
type input "Gym"
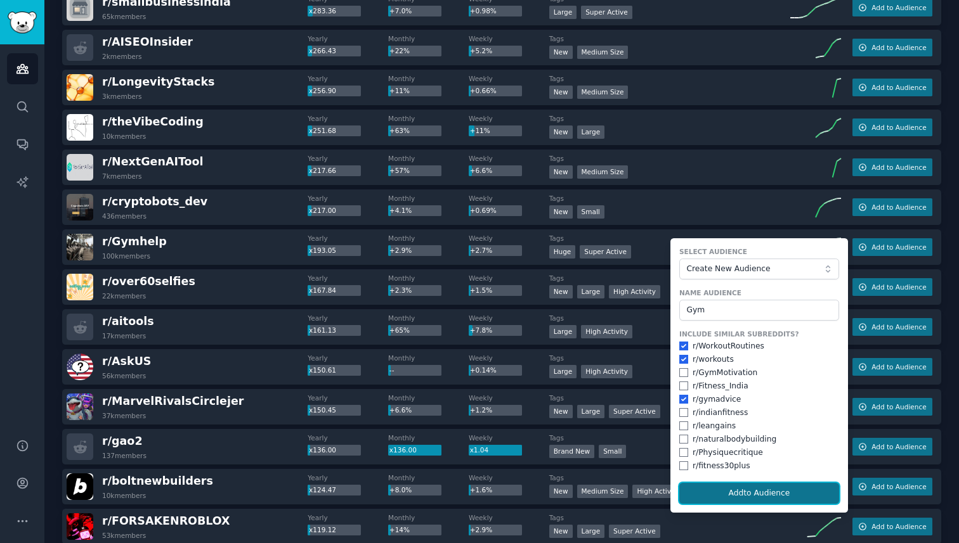
click at [767, 490] on button "Add to Audience" at bounding box center [759, 494] width 160 height 22
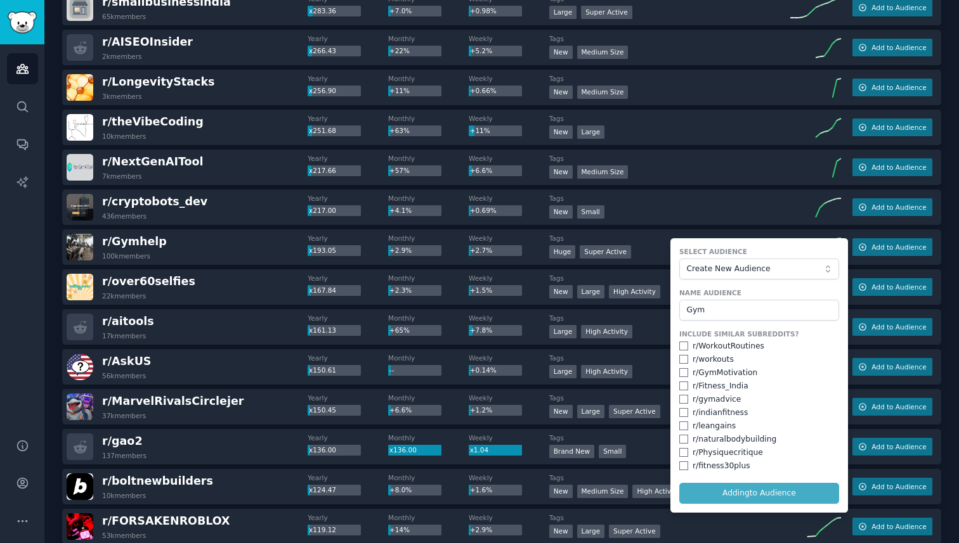
checkbox input "false"
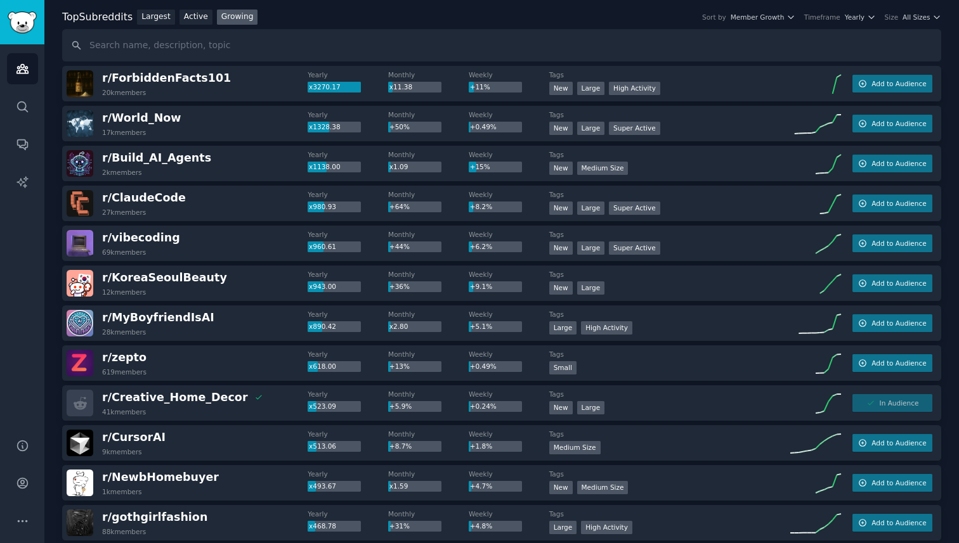
scroll to position [0, 0]
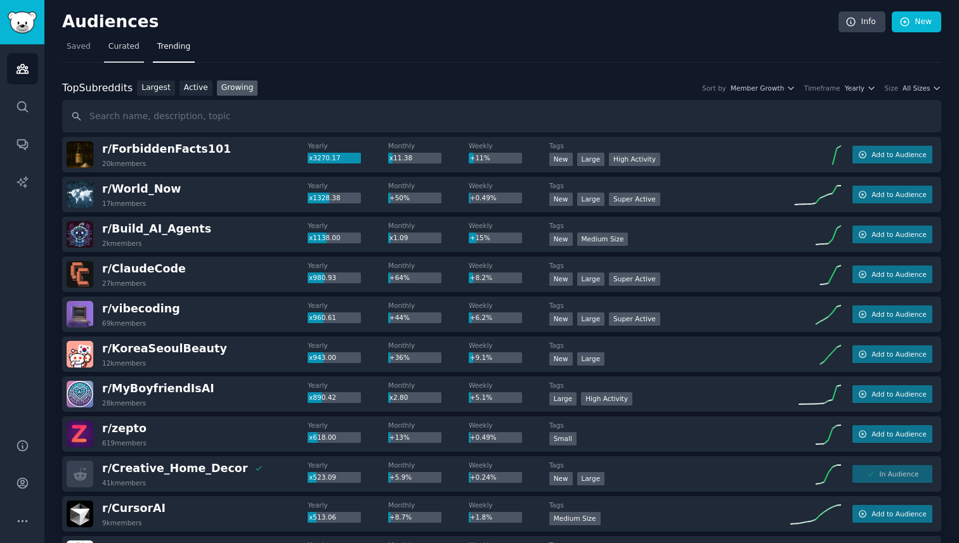
click at [124, 43] on span "Curated" at bounding box center [123, 46] width 31 height 11
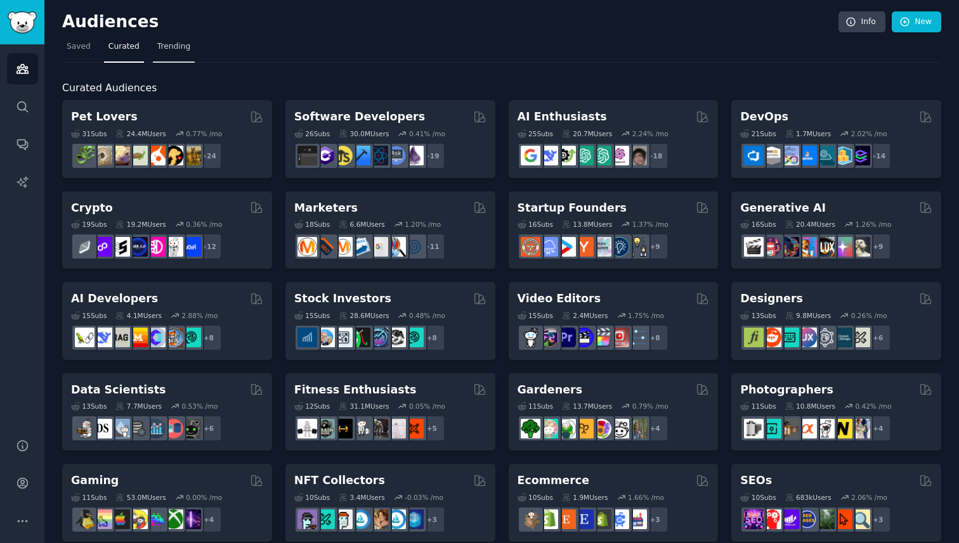
click at [162, 48] on span "Trending" at bounding box center [173, 46] width 33 height 11
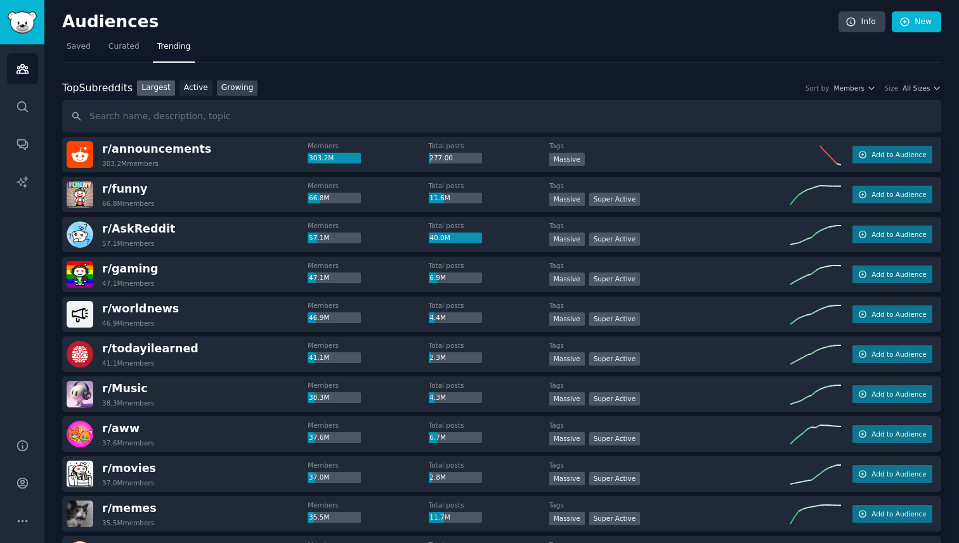
click at [245, 86] on link "Growing" at bounding box center [237, 89] width 41 height 16
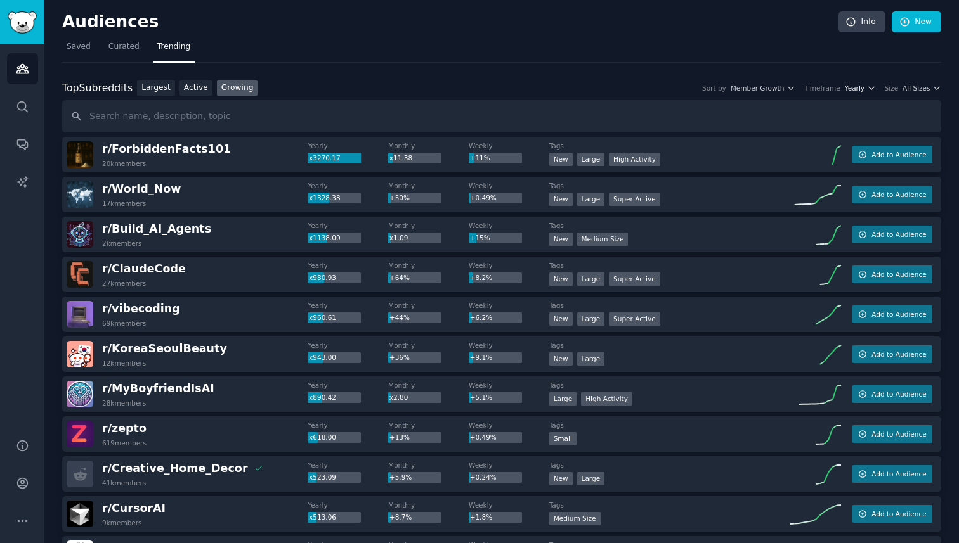
click at [859, 89] on span "Yearly" at bounding box center [855, 88] width 20 height 9
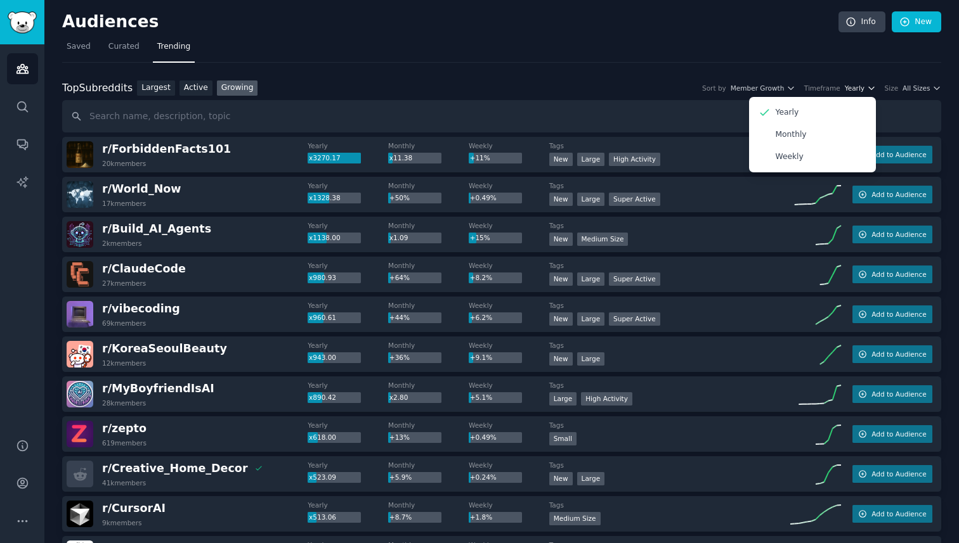
click at [859, 89] on span "Yearly" at bounding box center [855, 88] width 20 height 9
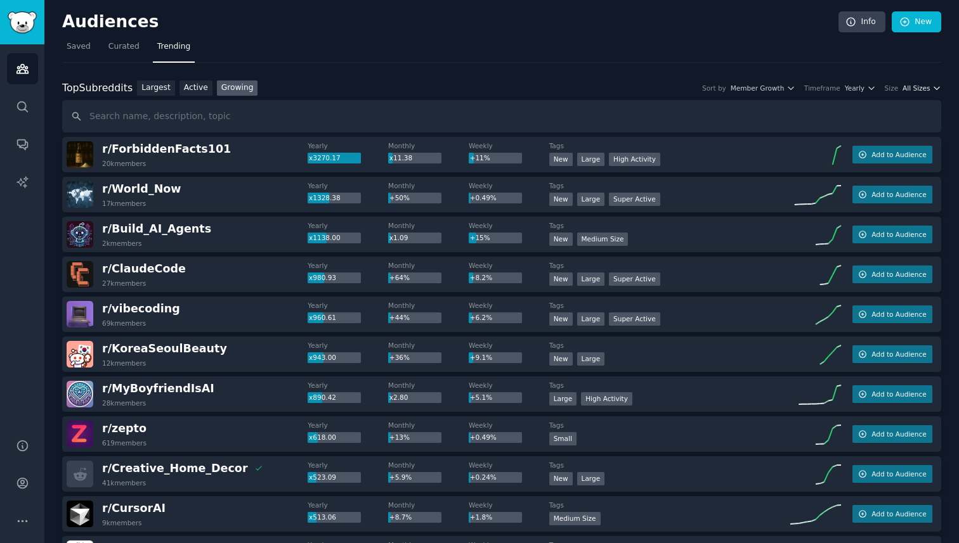
click at [914, 92] on span "All Sizes" at bounding box center [915, 88] width 27 height 9
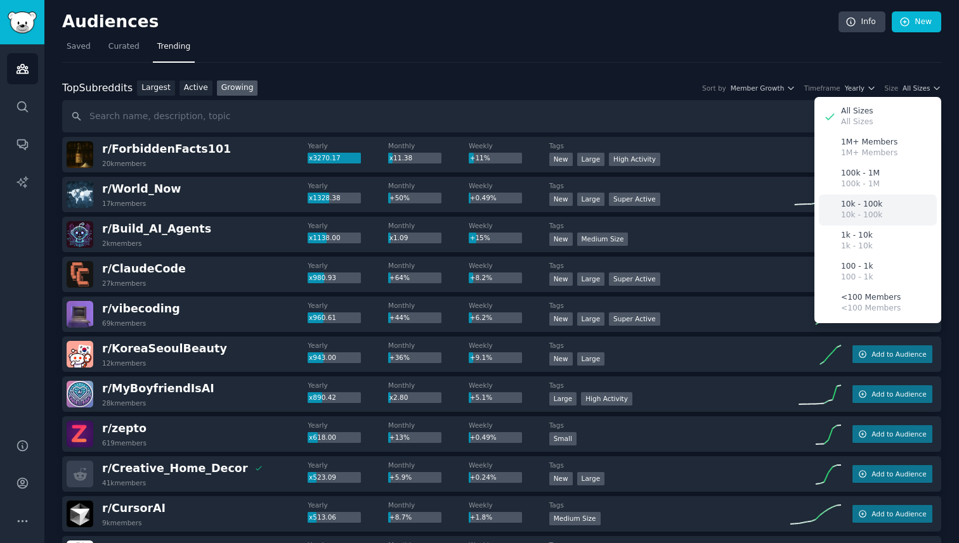
click at [882, 211] on div "10k - 100k 10k - 100k" at bounding box center [878, 210] width 118 height 31
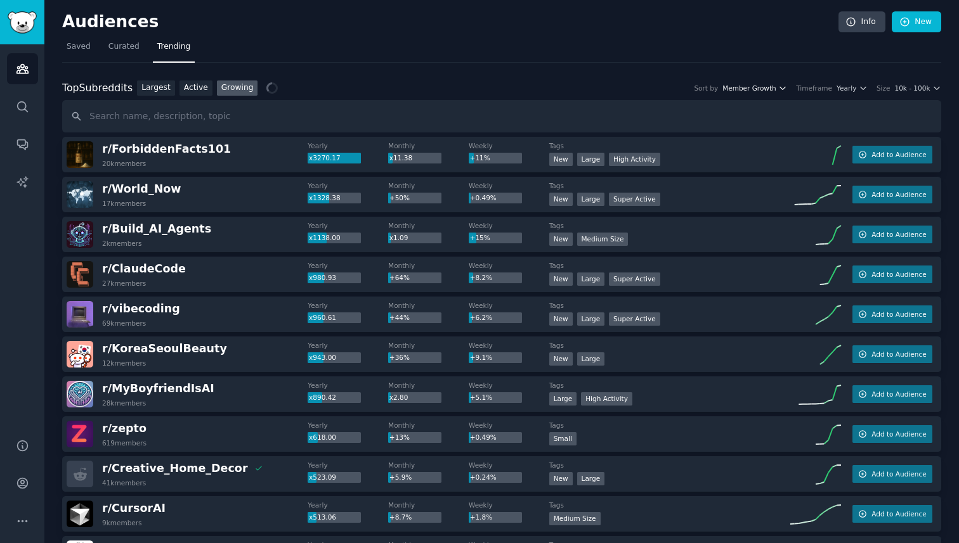
click at [774, 86] on span "Member Growth" at bounding box center [749, 88] width 54 height 9
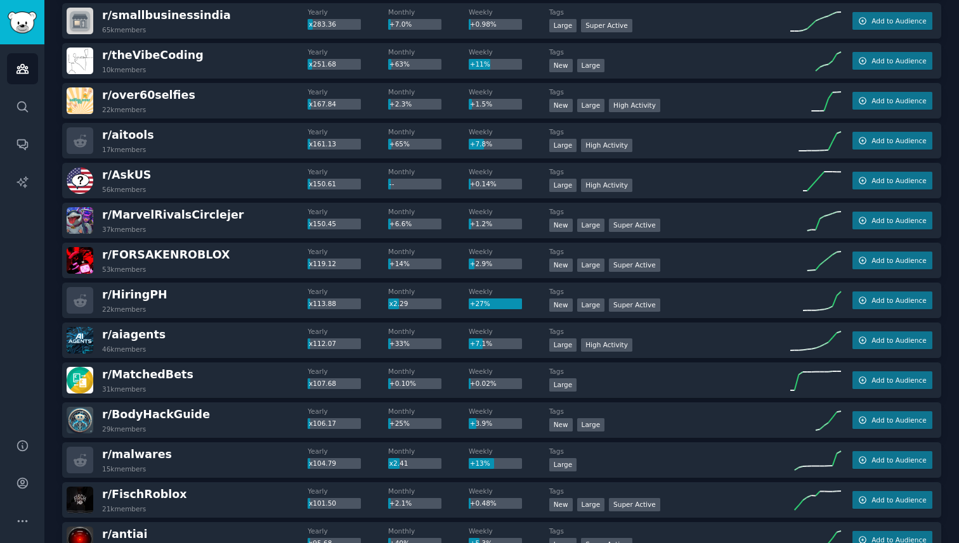
scroll to position [507, 0]
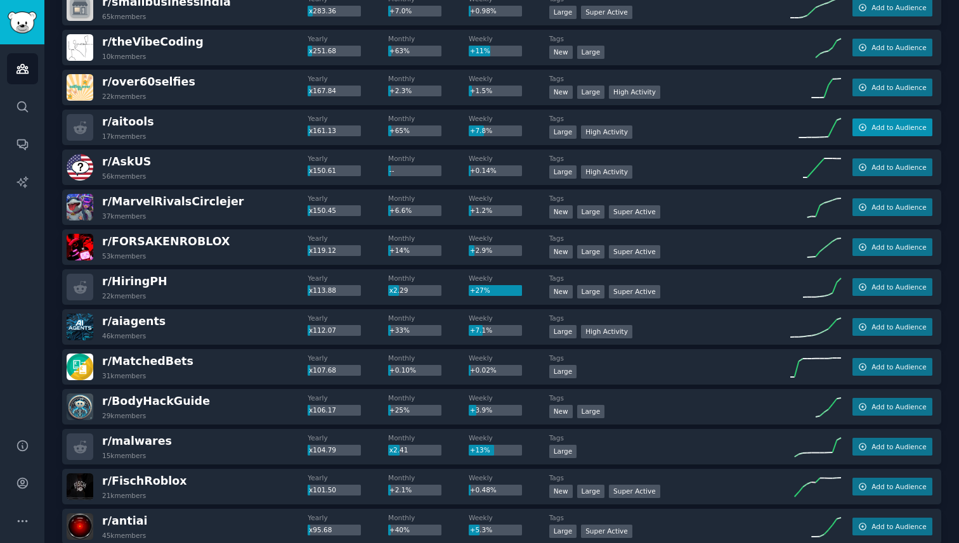
click at [868, 126] on button "Add to Audience" at bounding box center [892, 128] width 80 height 18
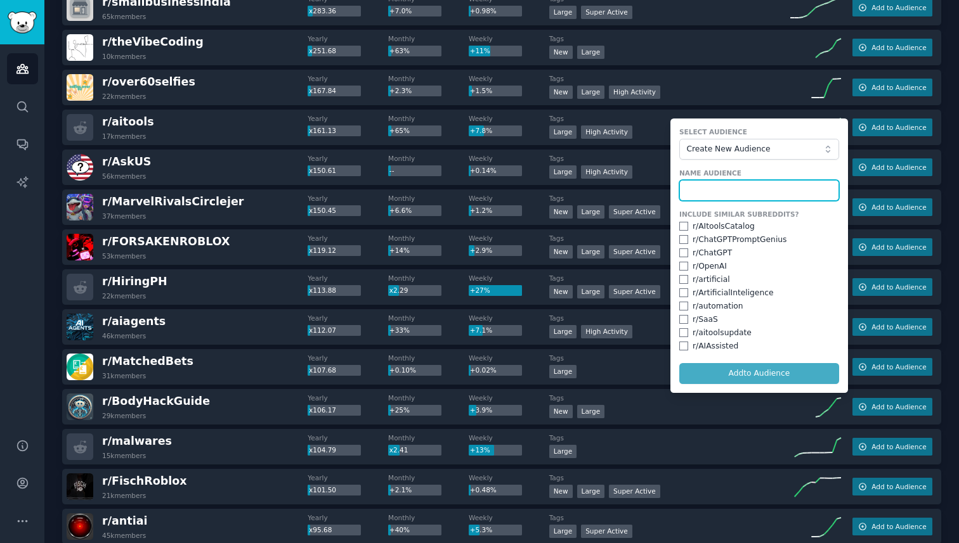
click at [751, 190] on input "text" at bounding box center [759, 191] width 160 height 22
type input "Ai Tools"
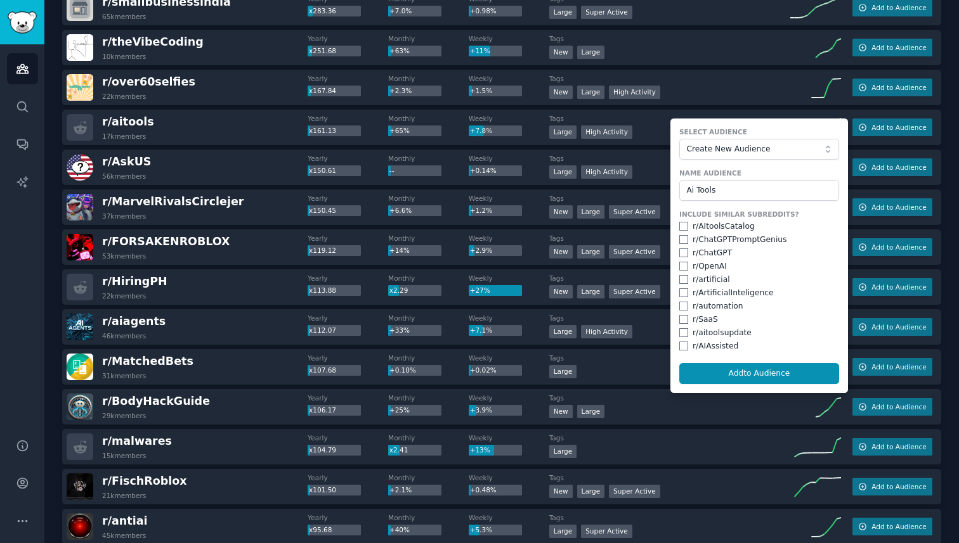
click at [700, 322] on div "r/ SaaS" at bounding box center [705, 320] width 25 height 11
click at [693, 328] on div "r/ aitoolsupdate" at bounding box center [722, 333] width 59 height 11
click at [688, 325] on div "r/ SaaS" at bounding box center [759, 320] width 160 height 11
click at [681, 323] on input "checkbox" at bounding box center [683, 319] width 9 height 9
click at [693, 375] on button "Add to Audience" at bounding box center [759, 374] width 160 height 22
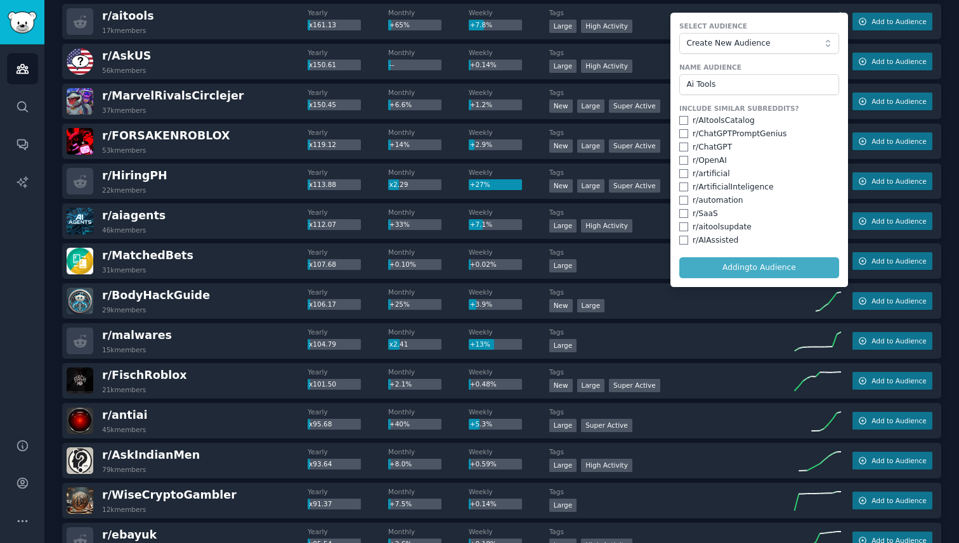
checkbox input "false"
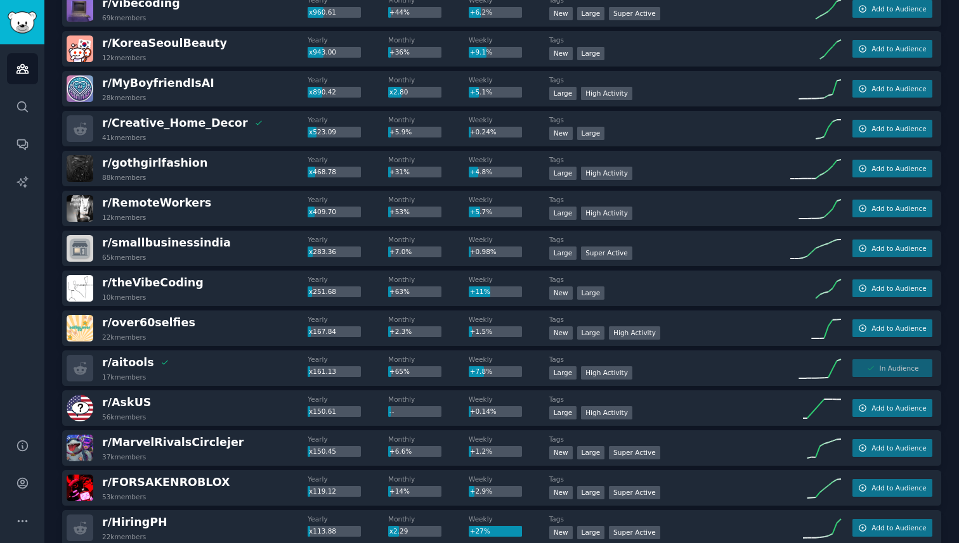
scroll to position [0, 0]
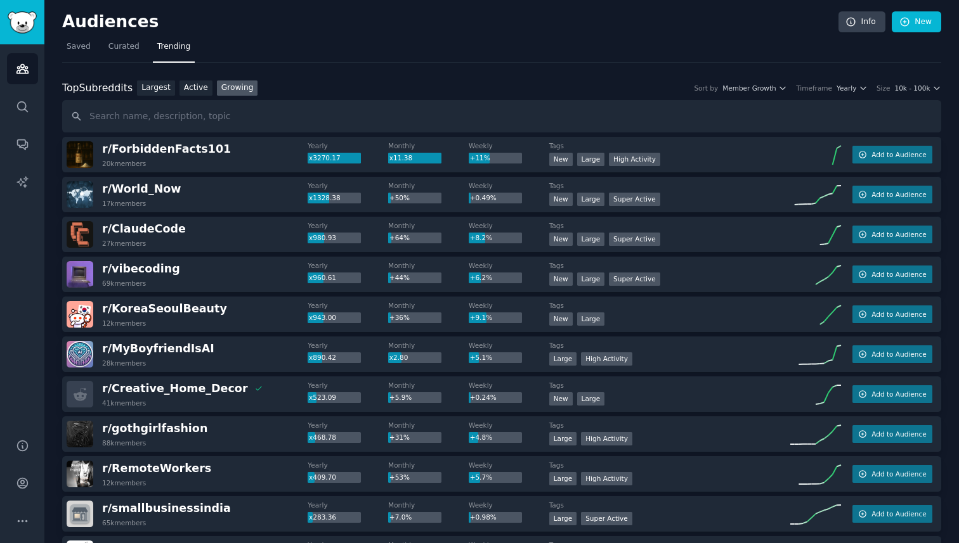
click at [906, 82] on div "Top Subreddits Top Subreddits Largest Active Growing Sort by Member Growth Time…" at bounding box center [501, 89] width 879 height 16
click at [935, 86] on icon "button" at bounding box center [936, 88] width 9 height 9
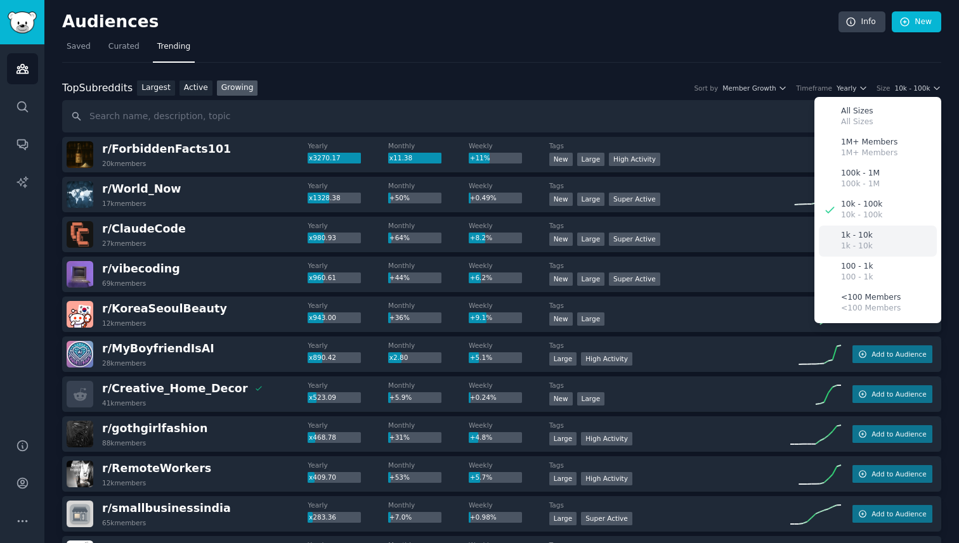
click at [850, 226] on div "1k - 10k 1k - 10k" at bounding box center [878, 241] width 118 height 31
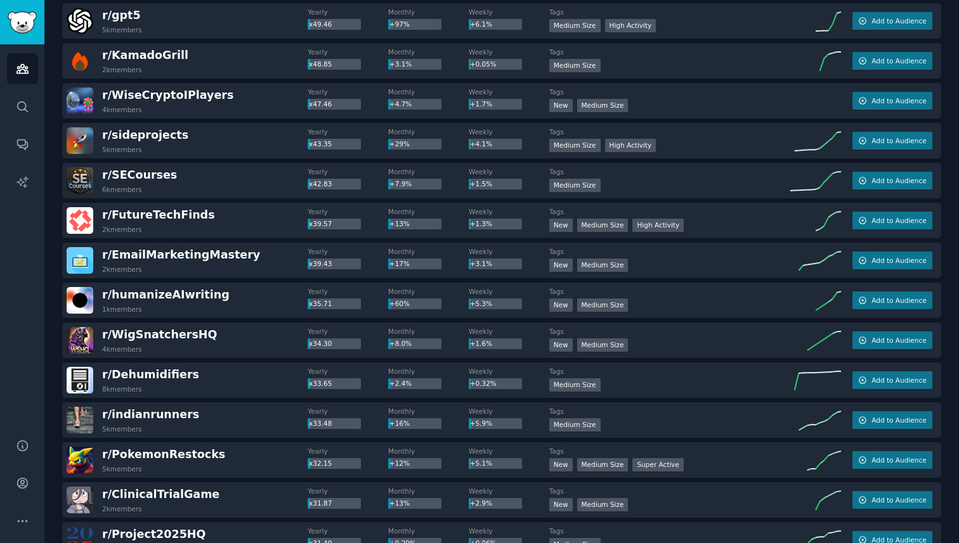
scroll to position [1537, 0]
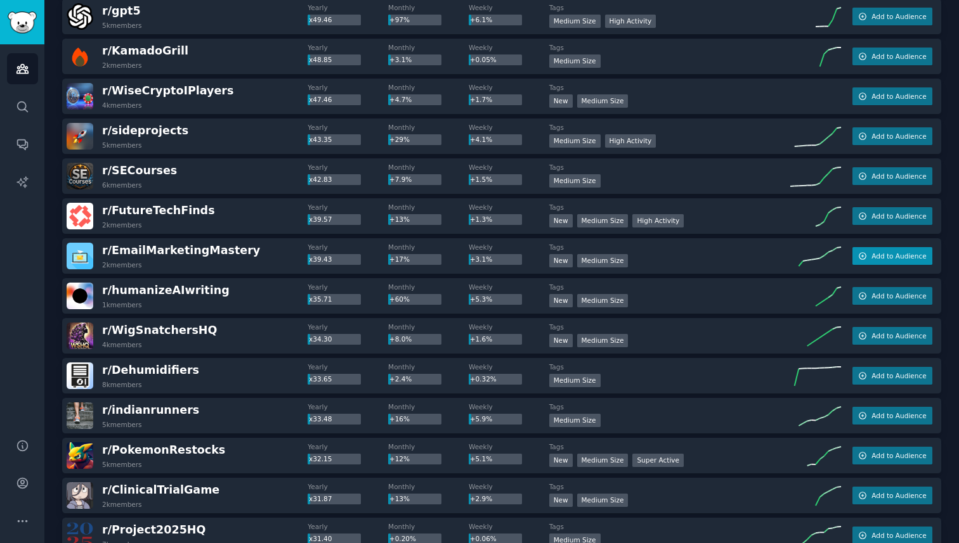
click at [875, 252] on span "Add to Audience" at bounding box center [898, 256] width 55 height 9
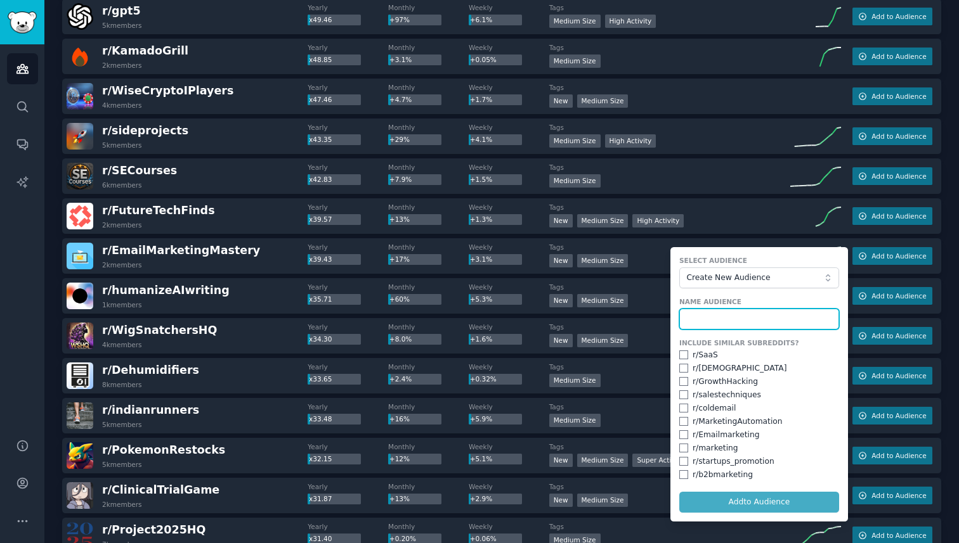
click at [767, 321] on input "text" at bounding box center [759, 320] width 160 height 22
type input "Email Marketing"
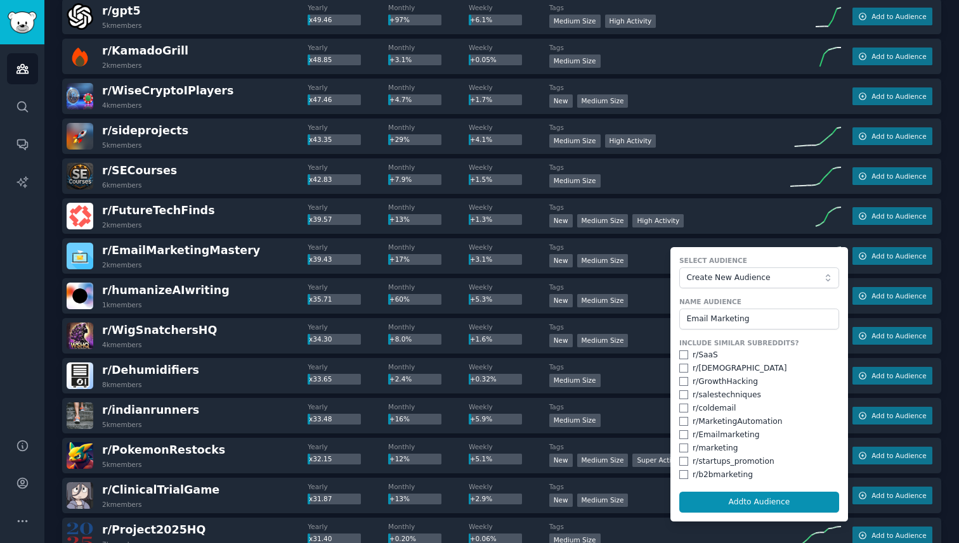
click at [681, 374] on div "r/ SaaSMarketing" at bounding box center [759, 368] width 160 height 11
click at [680, 406] on input "checkbox" at bounding box center [683, 408] width 9 height 9
checkbox input "true"
click at [679, 373] on div "r/ SaaSMarketing" at bounding box center [759, 368] width 160 height 11
click at [679, 425] on input "checkbox" at bounding box center [683, 421] width 9 height 9
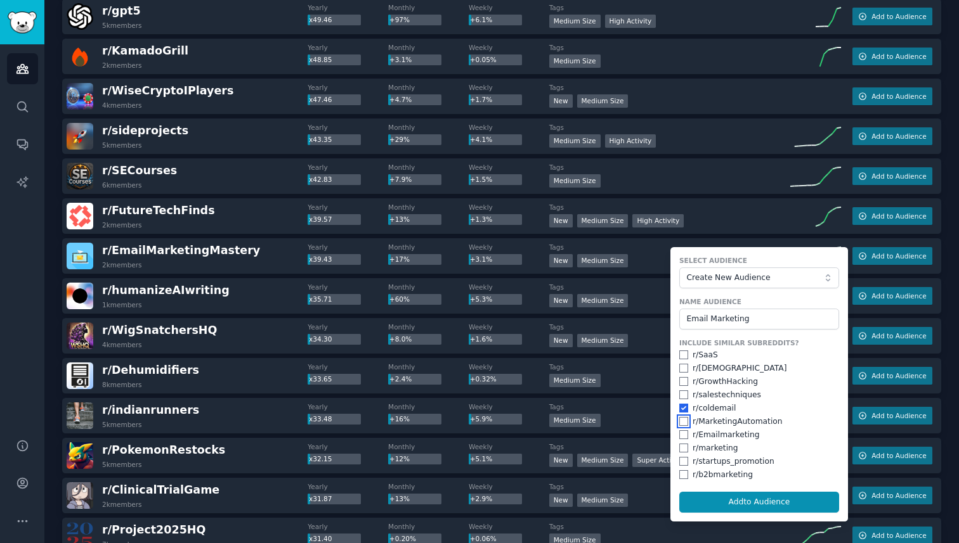
checkbox input "true"
click at [679, 368] on input "checkbox" at bounding box center [683, 368] width 9 height 9
checkbox input "true"
click at [679, 435] on input "checkbox" at bounding box center [683, 435] width 9 height 9
checkbox input "true"
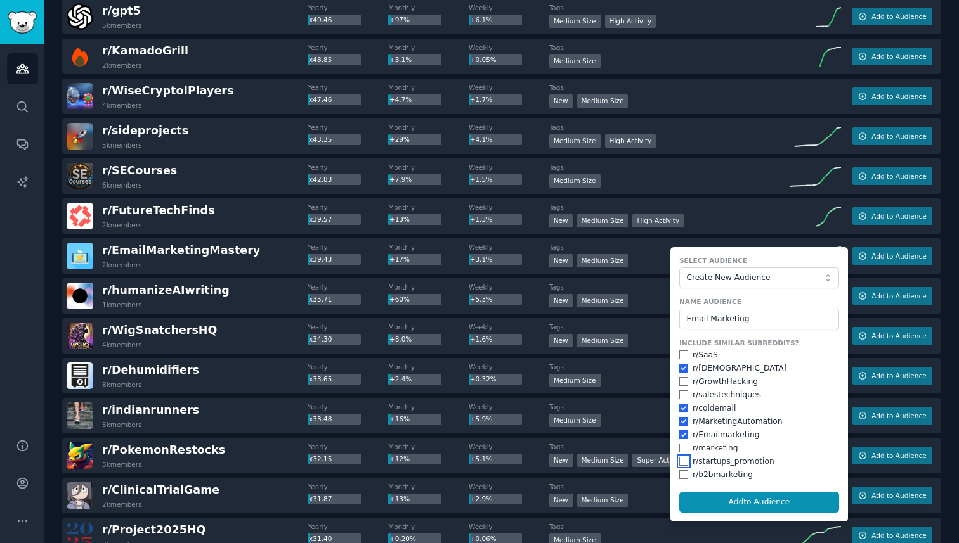
click at [682, 462] on input "checkbox" at bounding box center [683, 461] width 9 height 9
checkbox input "true"
click at [704, 497] on button "Add to Audience" at bounding box center [759, 503] width 160 height 22
checkbox input "false"
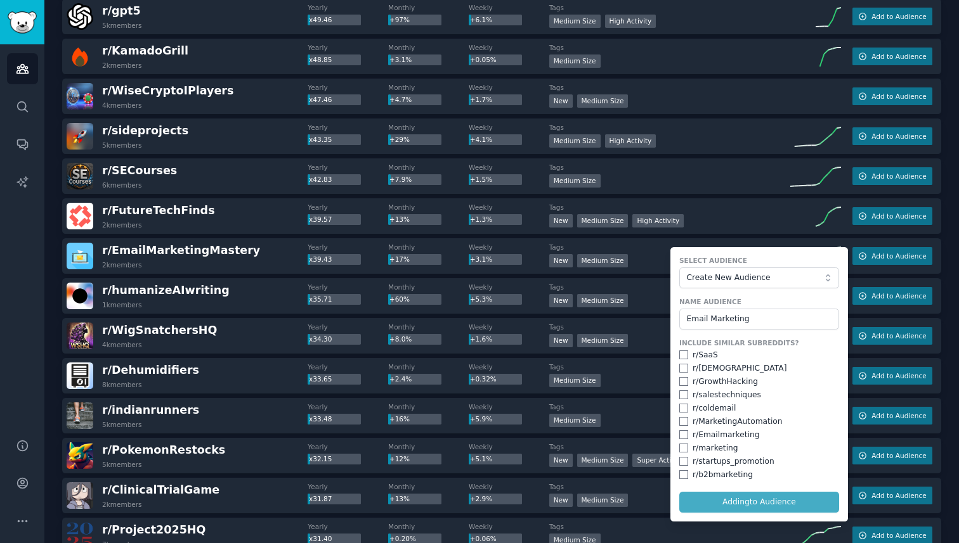
checkbox input "false"
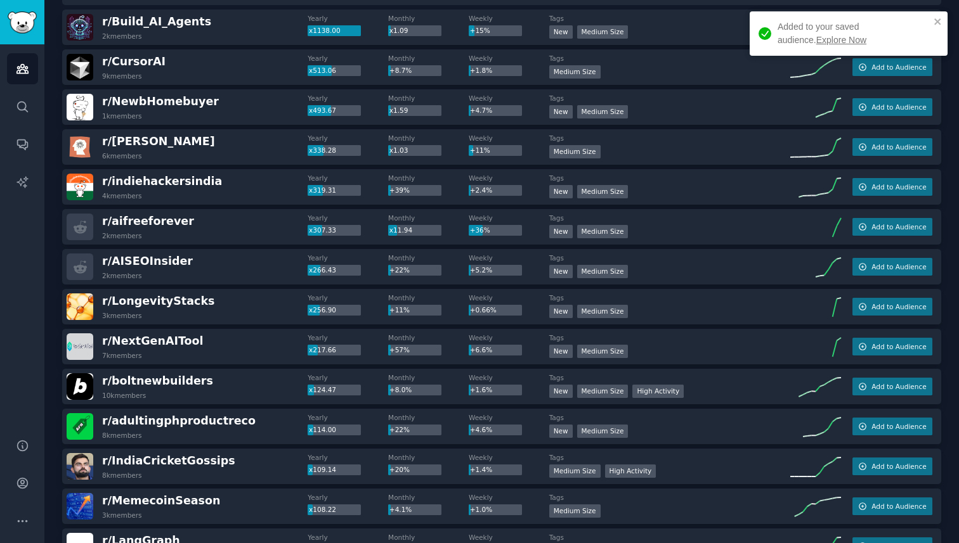
scroll to position [0, 0]
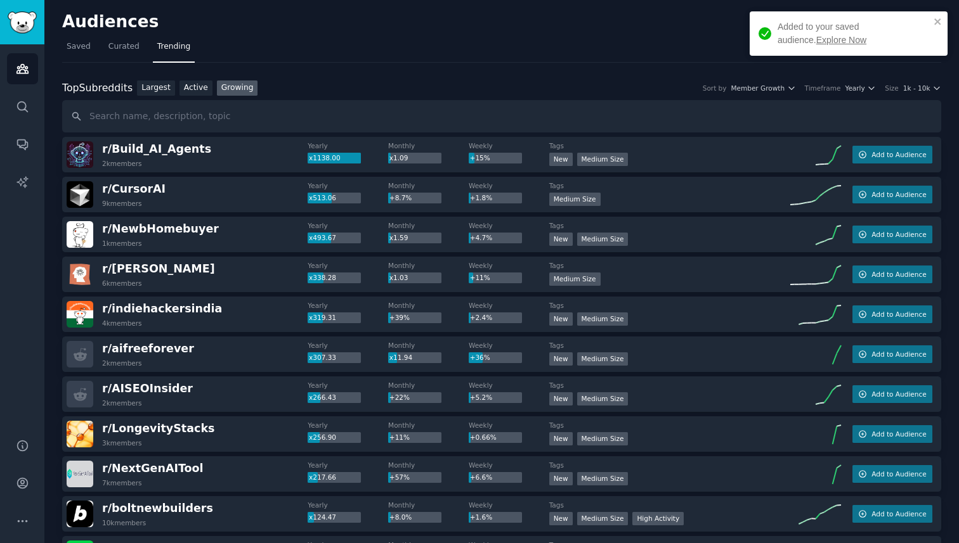
click at [915, 93] on div "Top Subreddits Top Subreddits Largest Active Growing Sort by Member Growth Time…" at bounding box center [501, 89] width 879 height 16
click at [927, 86] on button "1k - 10k" at bounding box center [922, 88] width 38 height 9
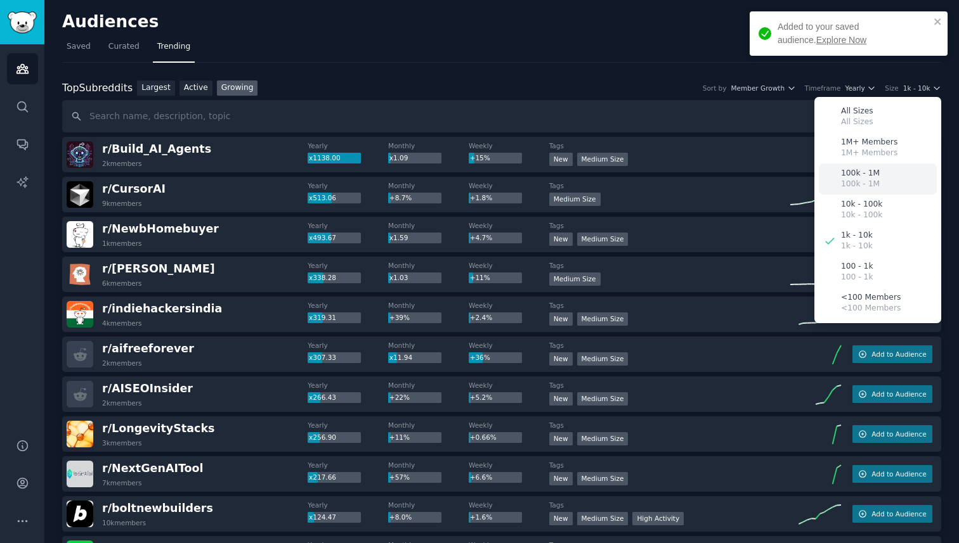
click at [880, 167] on div "100k - 1M 100k - 1M" at bounding box center [878, 179] width 118 height 31
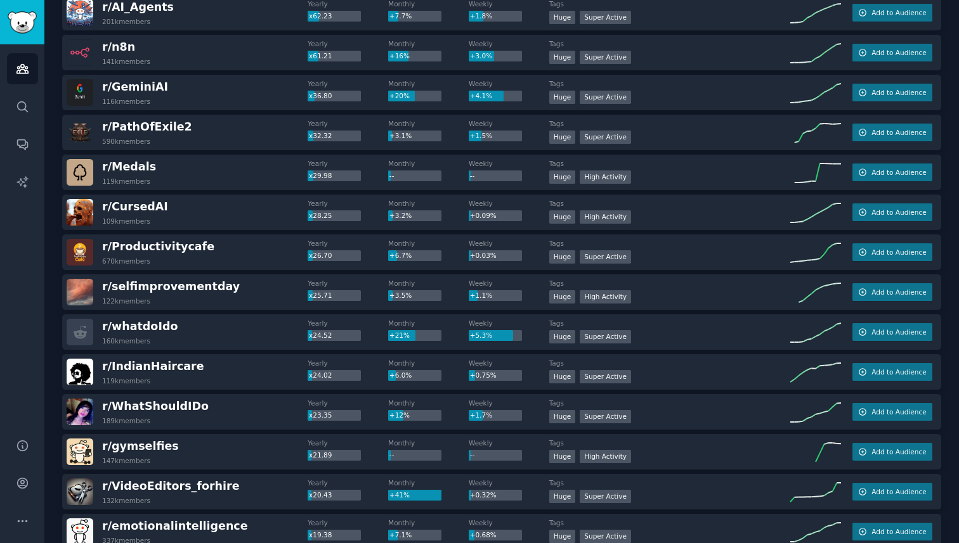
scroll to position [330, 0]
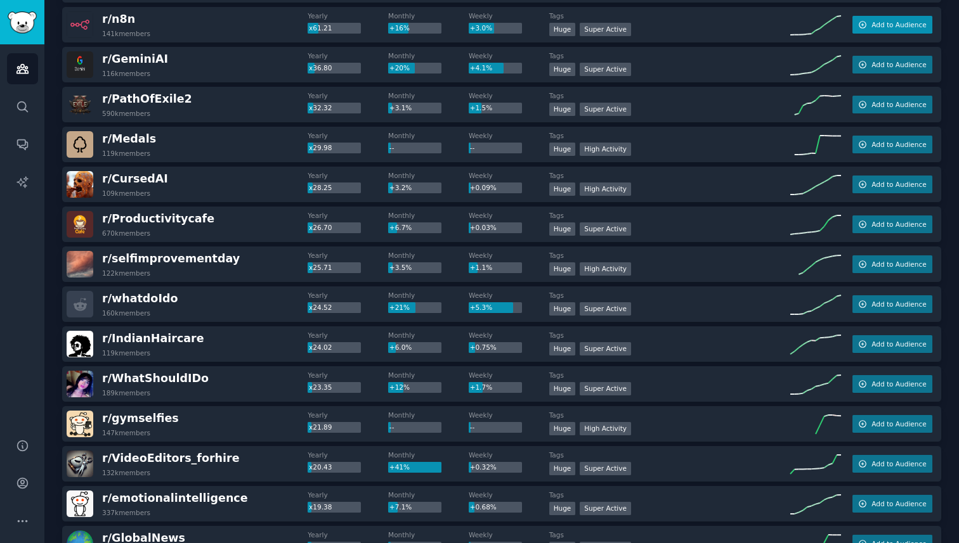
click at [890, 21] on span "Add to Audience" at bounding box center [898, 24] width 55 height 9
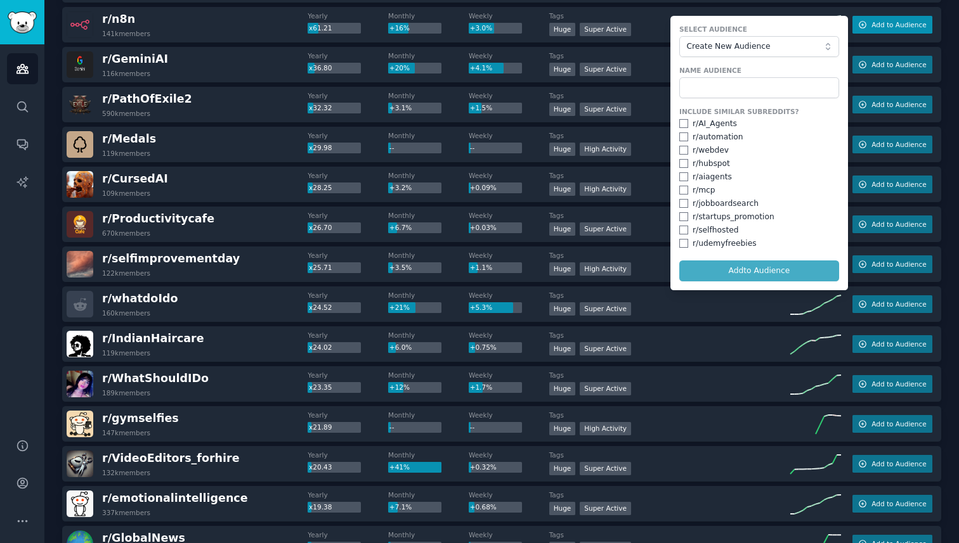
click at [890, 21] on span "Add to Audience" at bounding box center [898, 24] width 55 height 9
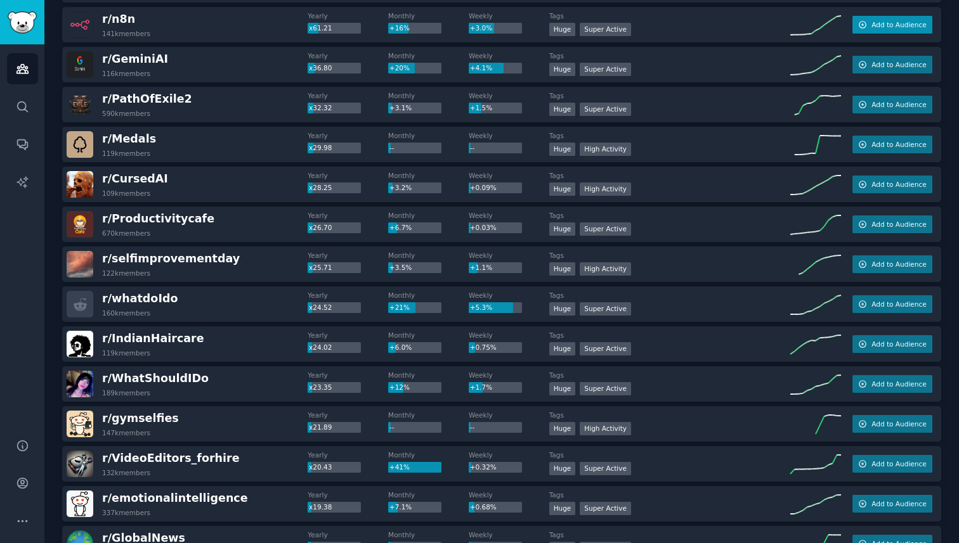
click at [890, 21] on span "Add to Audience" at bounding box center [898, 24] width 55 height 9
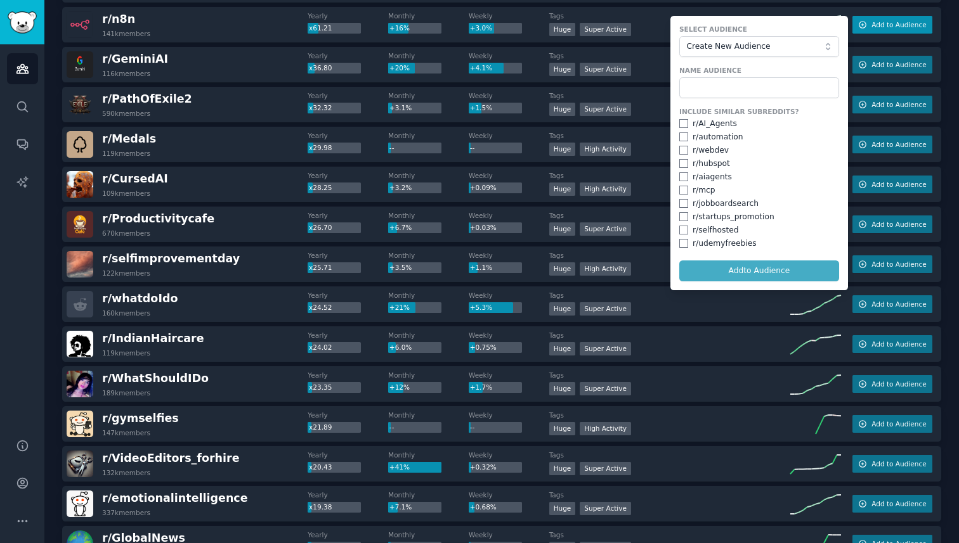
click at [890, 21] on span "Add to Audience" at bounding box center [898, 24] width 55 height 9
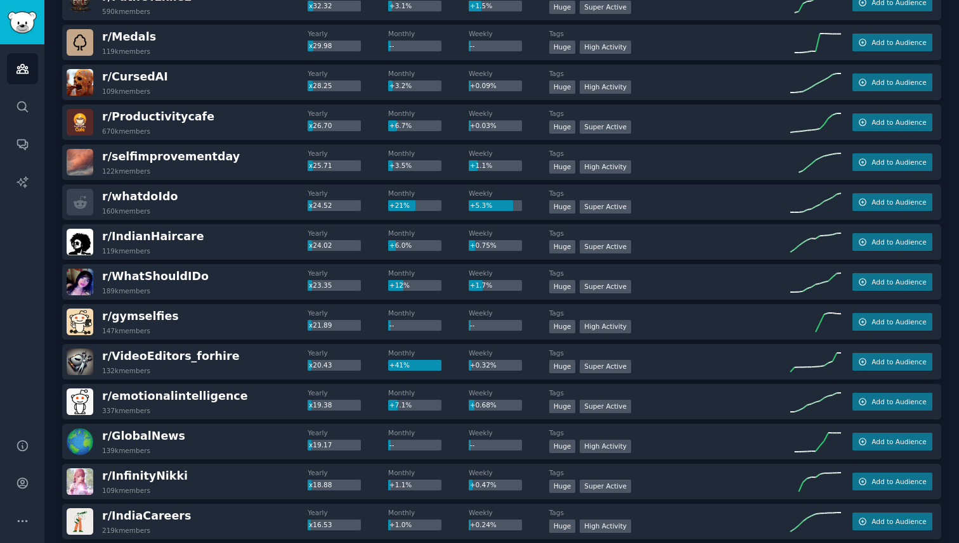
scroll to position [0, 0]
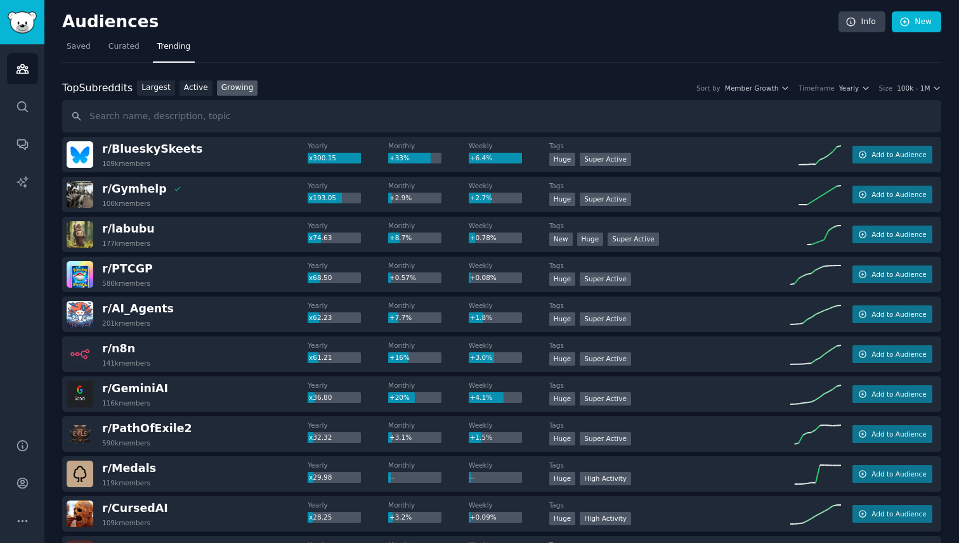
click at [913, 93] on div "Top Subreddits Top Subreddits Largest Active Growing Sort by Member Growth Time…" at bounding box center [501, 89] width 879 height 16
click at [914, 91] on span "100k - 1M" at bounding box center [913, 88] width 33 height 9
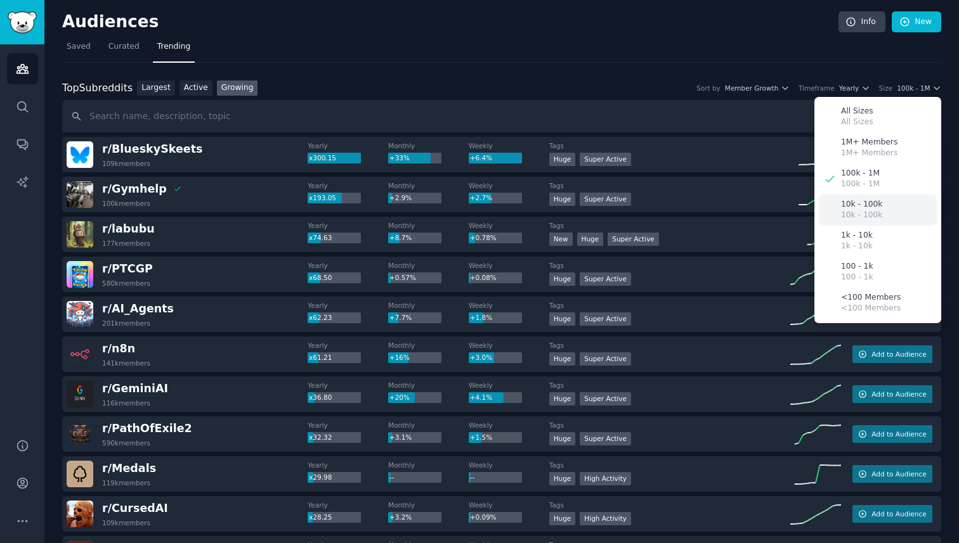
click at [854, 201] on p "10k - 100k" at bounding box center [861, 204] width 41 height 11
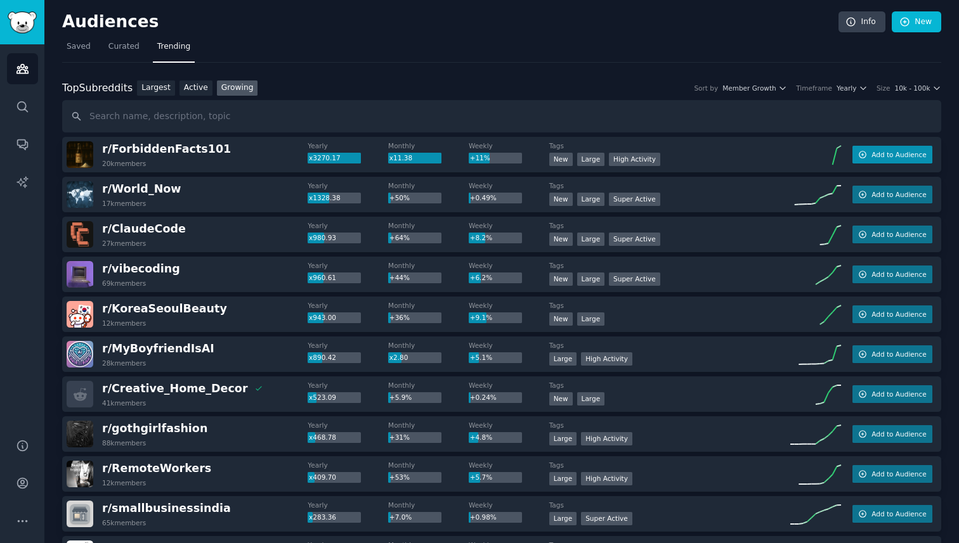
click at [897, 157] on span "Add to Audience" at bounding box center [898, 154] width 55 height 9
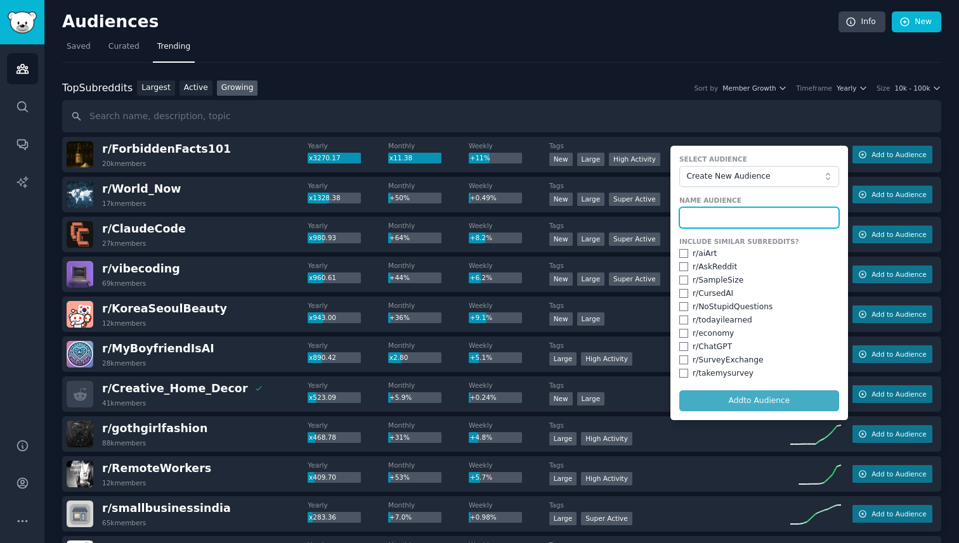
click at [711, 219] on input "text" at bounding box center [759, 218] width 160 height 22
type input "ForbiddenFacts"
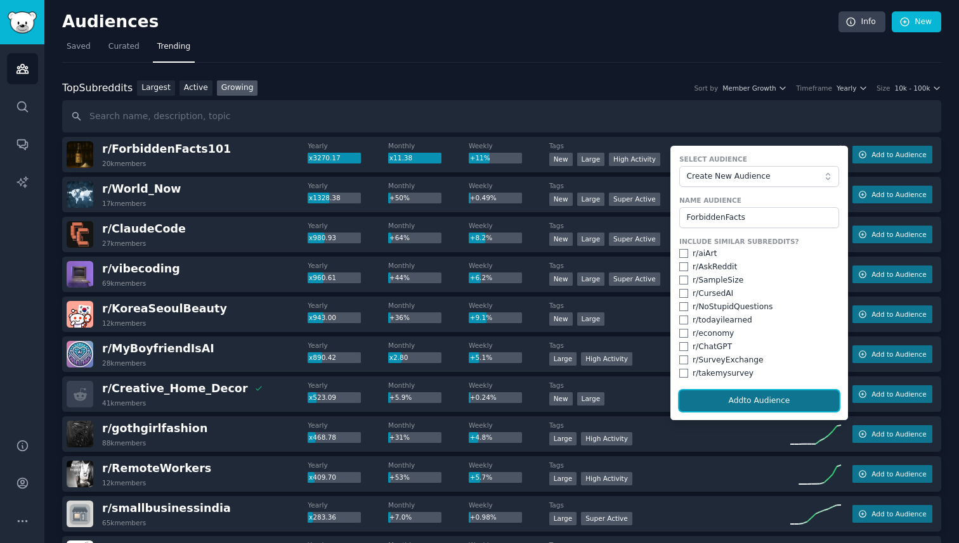
click at [725, 396] on button "Add to Audience" at bounding box center [759, 402] width 160 height 22
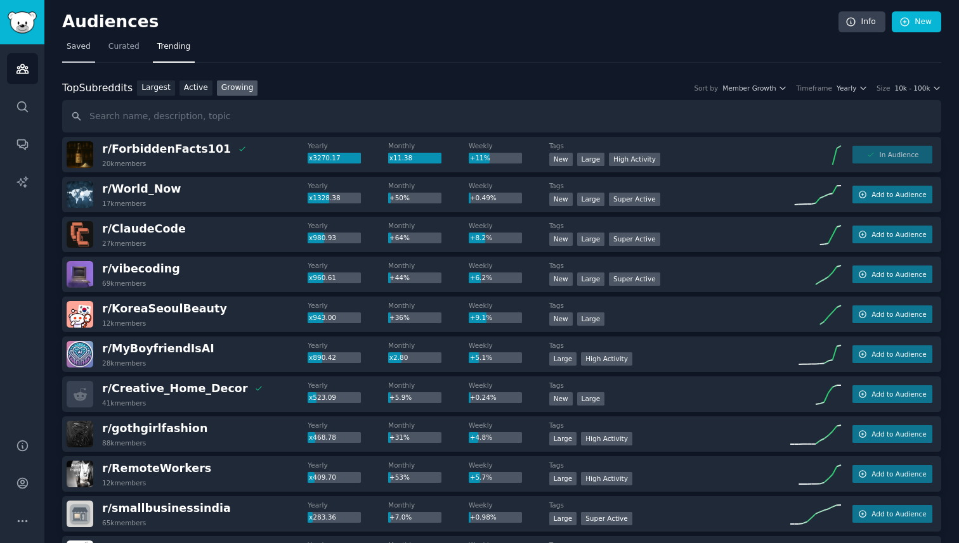
click at [91, 46] on link "Saved" at bounding box center [78, 50] width 33 height 26
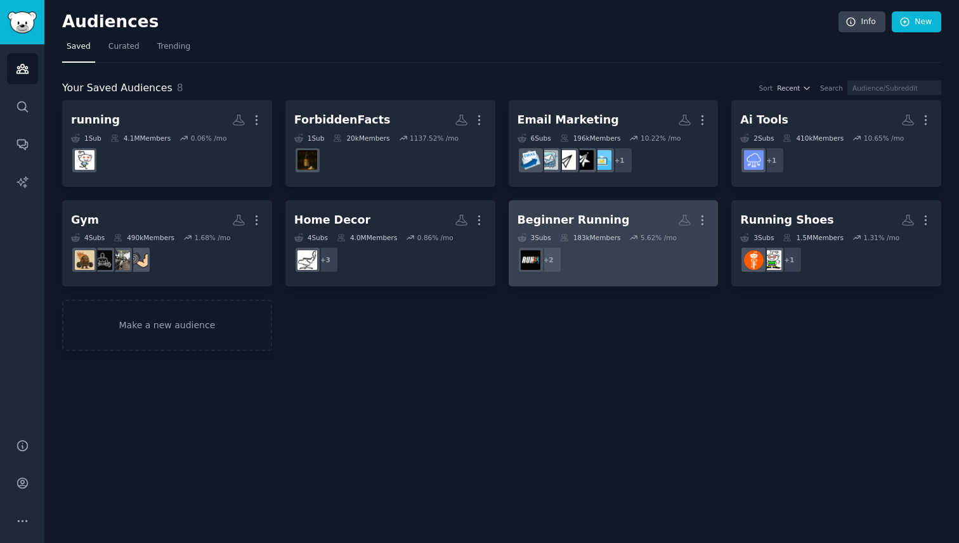
click at [619, 256] on dd "+ 2" at bounding box center [613, 260] width 192 height 36
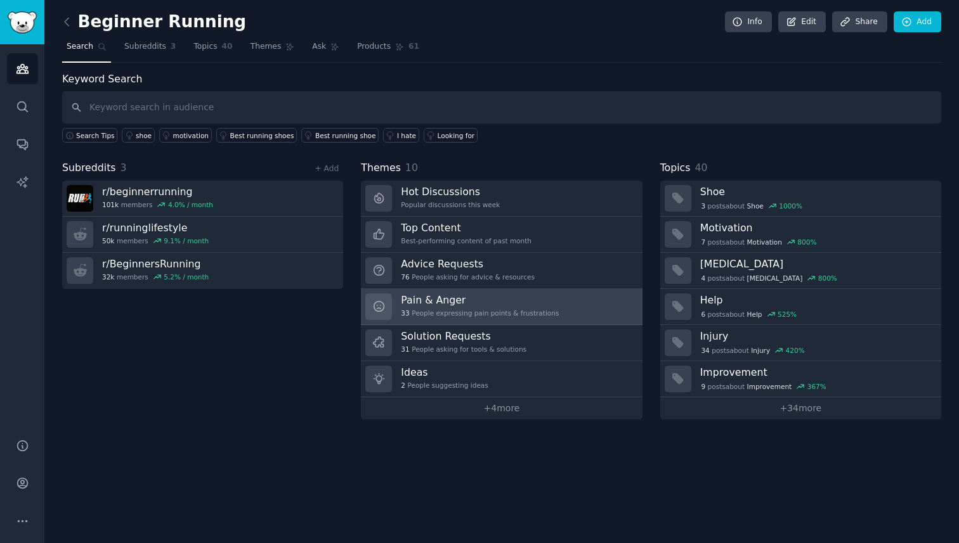
click at [542, 308] on div "Pain & Anger 33 People expressing pain points & frustrations" at bounding box center [480, 307] width 158 height 27
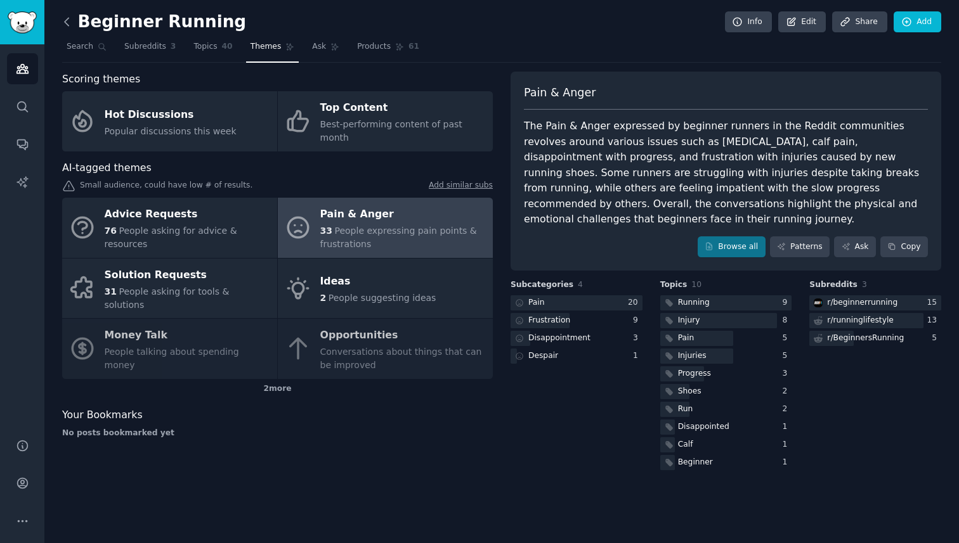
click at [71, 22] on icon at bounding box center [66, 21] width 13 height 13
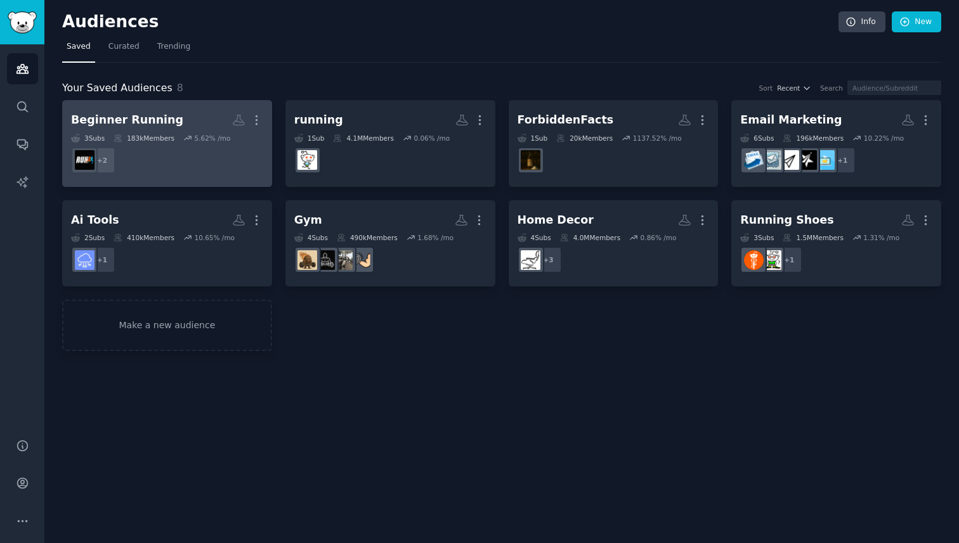
click at [218, 167] on dd "+ 2" at bounding box center [167, 161] width 192 height 36
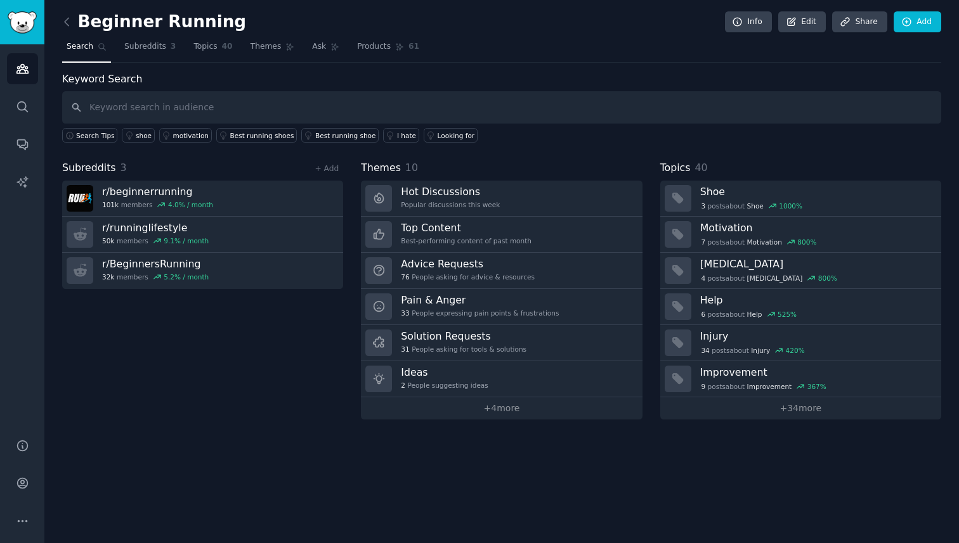
click at [150, 54] on link "Subreddits 3" at bounding box center [150, 50] width 60 height 26
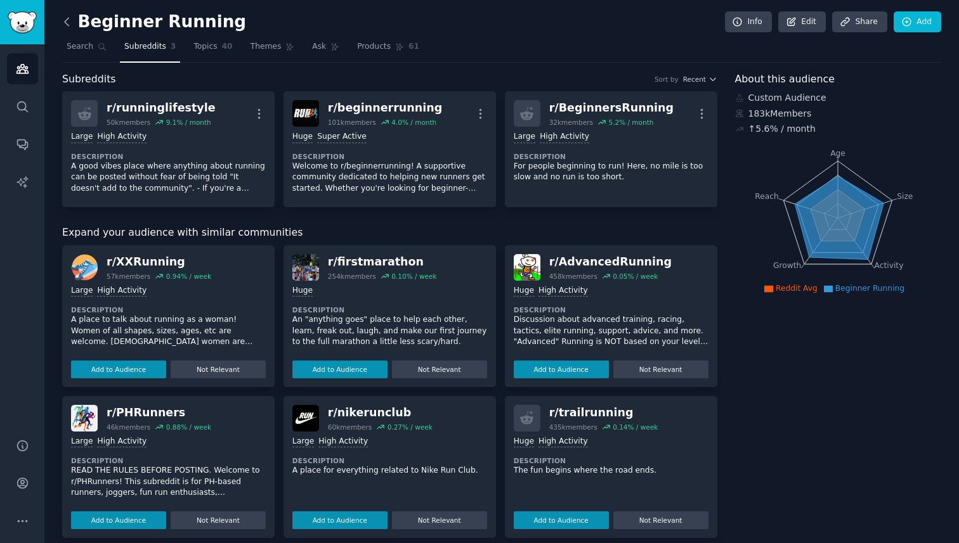
click at [68, 23] on icon at bounding box center [66, 21] width 13 height 13
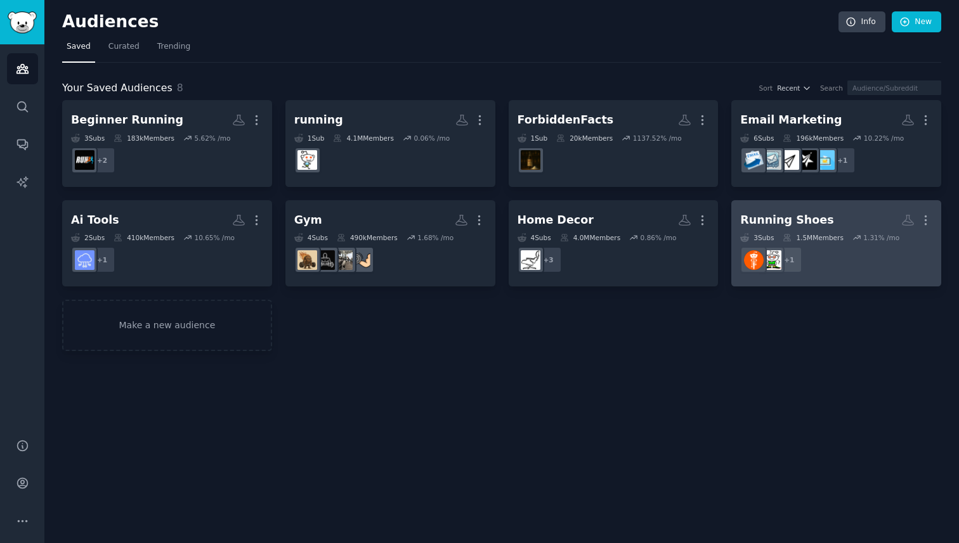
click at [769, 218] on div "Running Shoes" at bounding box center [786, 220] width 93 height 16
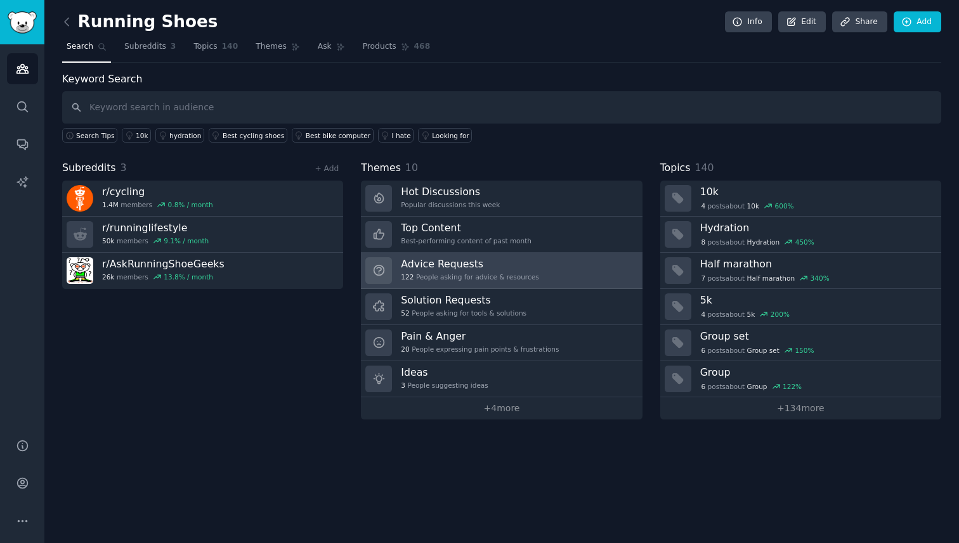
click at [579, 269] on link "Advice Requests 122 People asking for advice & resources" at bounding box center [501, 271] width 281 height 36
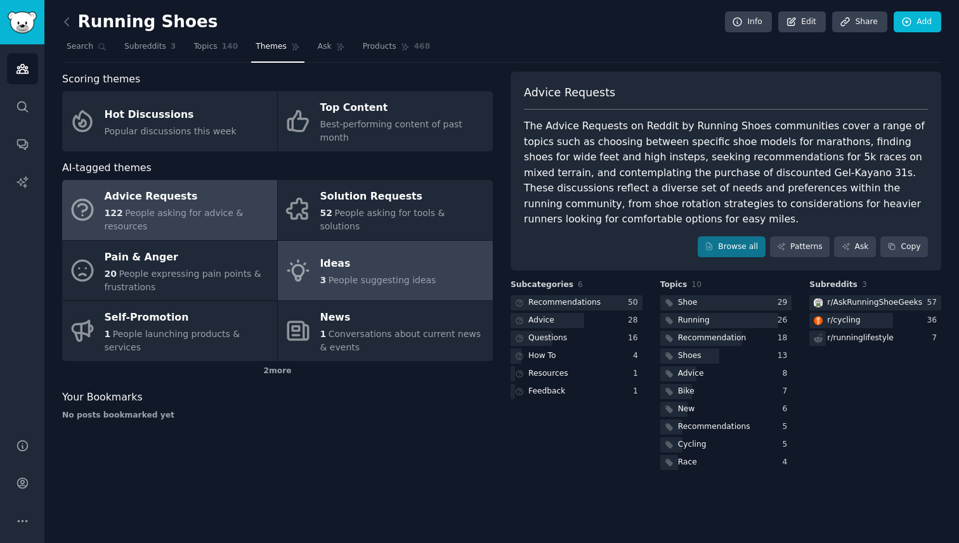
click at [313, 241] on link "Ideas 3 People suggesting ideas" at bounding box center [385, 271] width 215 height 60
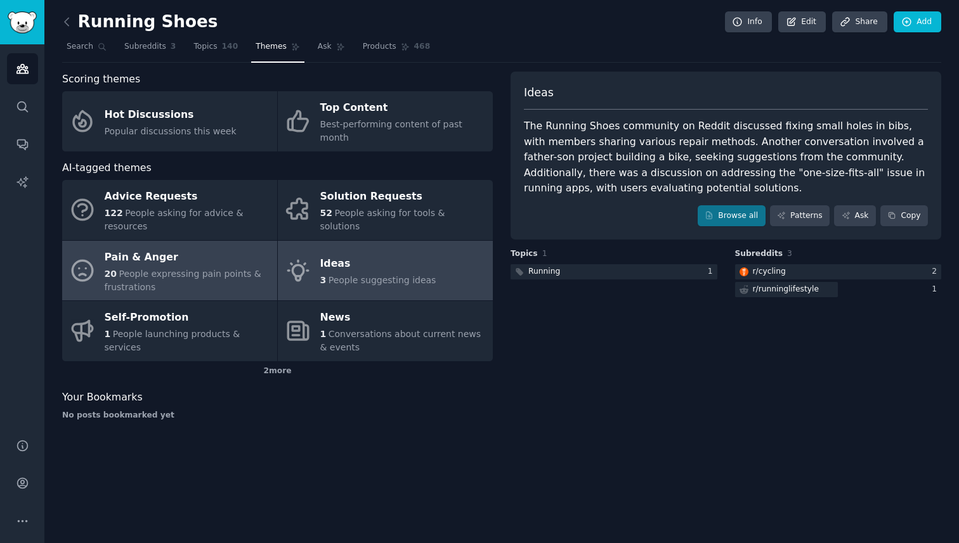
click at [250, 250] on div "Pain & Anger" at bounding box center [188, 257] width 166 height 20
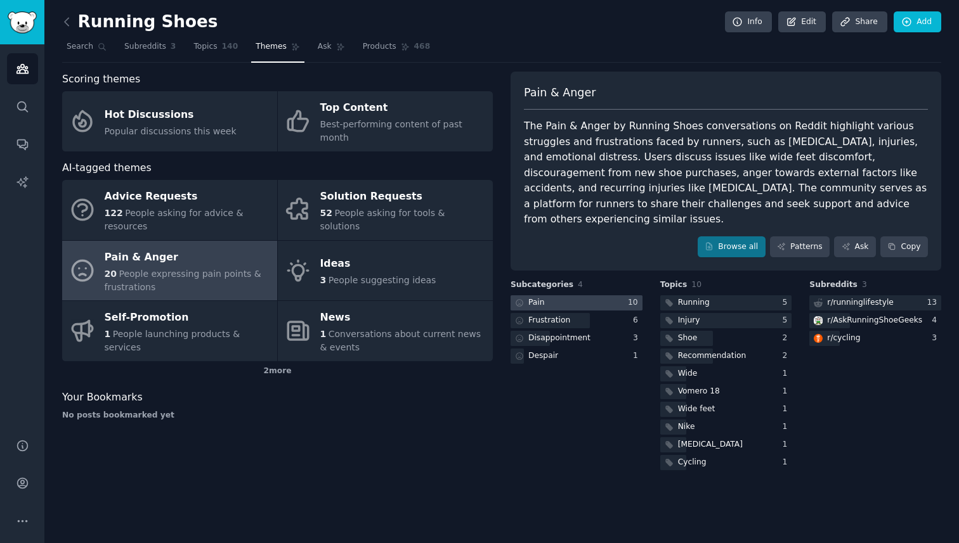
click at [584, 296] on div at bounding box center [577, 304] width 132 height 16
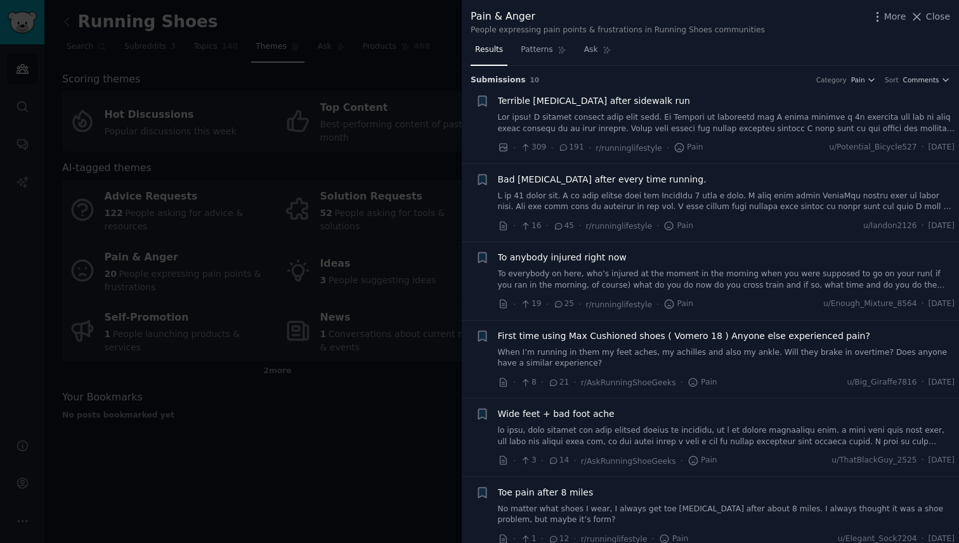
click at [344, 207] on div at bounding box center [479, 271] width 959 height 543
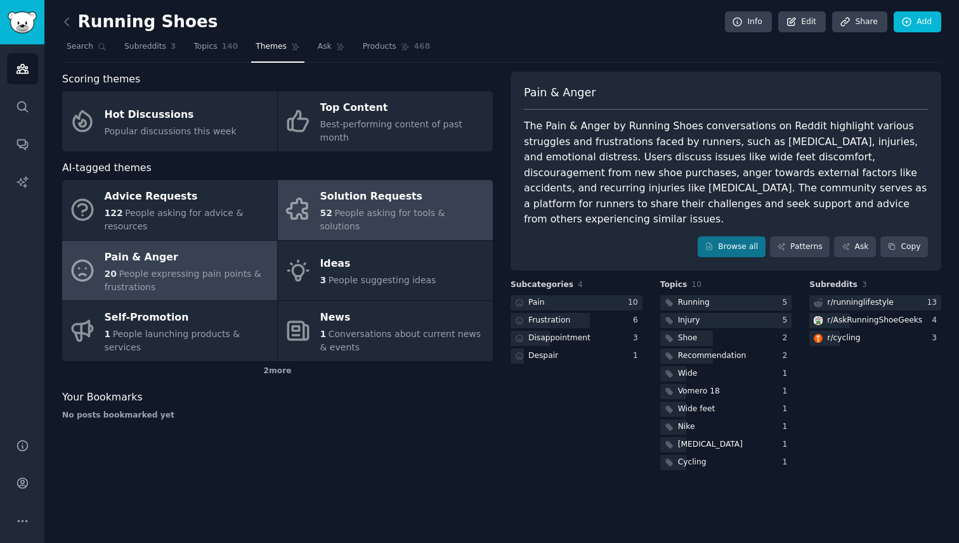
click at [311, 205] on link "Solution Requests 52 People asking for tools & solutions" at bounding box center [385, 210] width 215 height 60
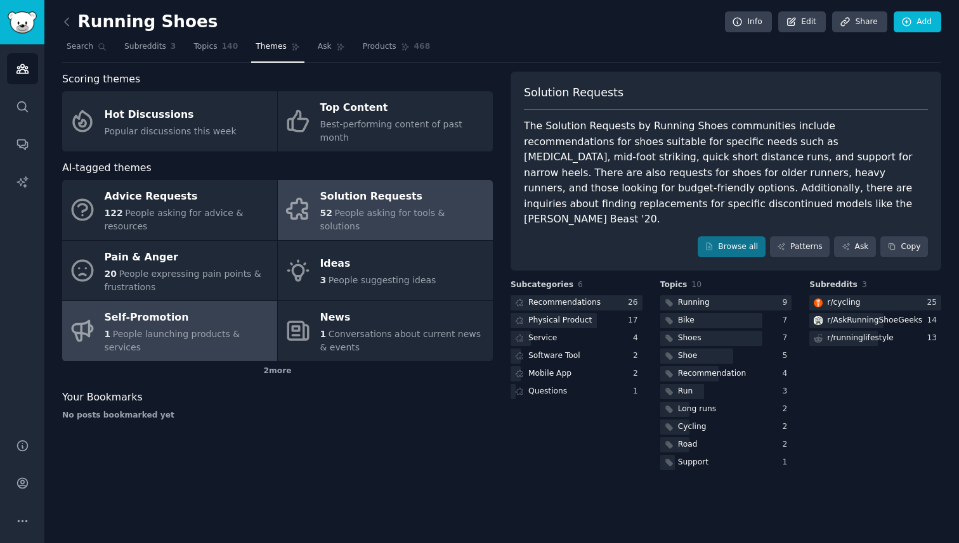
click at [183, 329] on span "People launching products & services" at bounding box center [173, 340] width 136 height 23
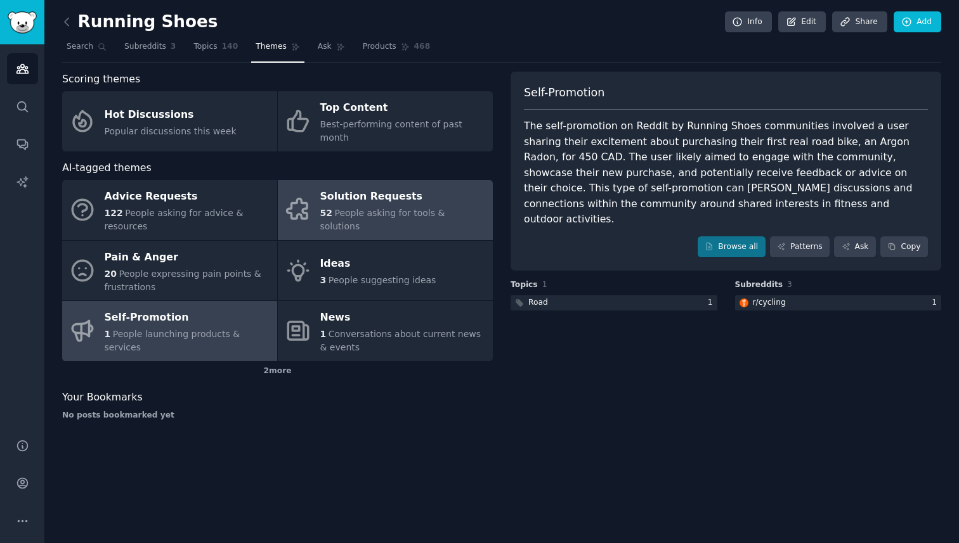
click at [332, 191] on div "Solution Requests" at bounding box center [403, 197] width 166 height 20
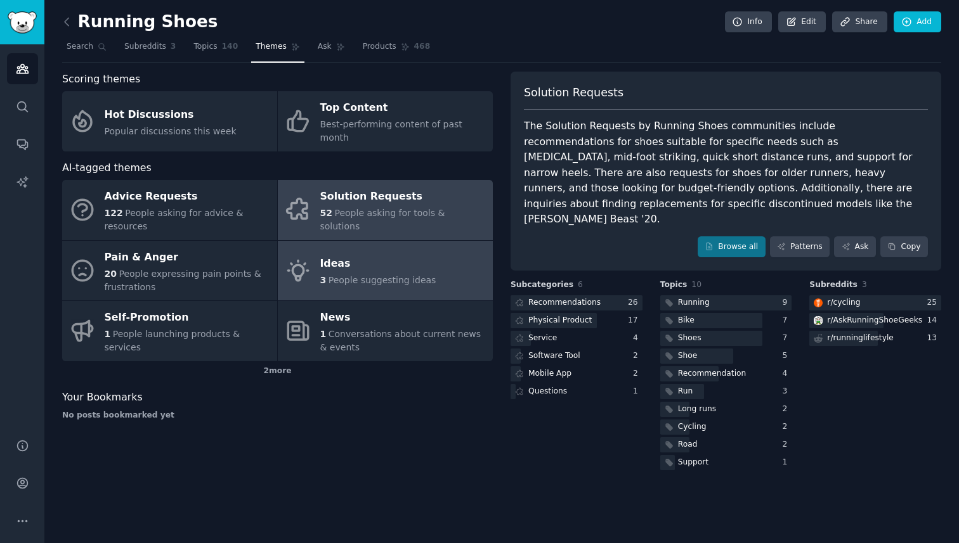
click at [338, 241] on link "Ideas 3 People suggesting ideas" at bounding box center [385, 271] width 215 height 60
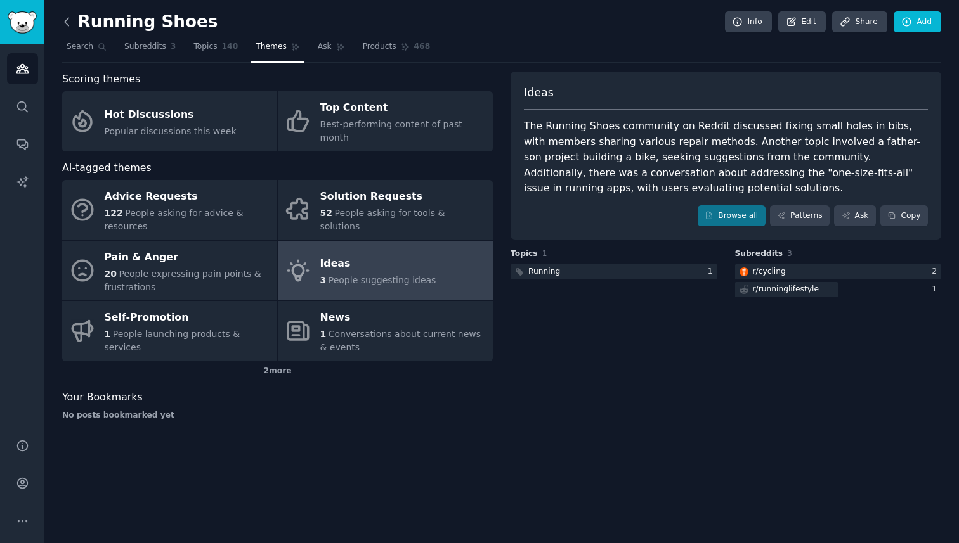
click at [65, 28] on icon at bounding box center [66, 21] width 13 height 13
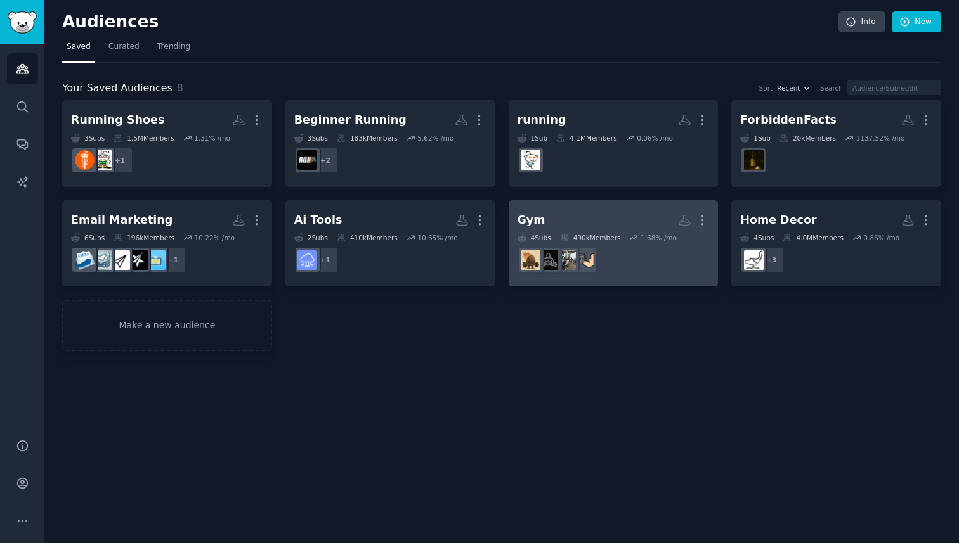
click at [652, 282] on link "Gym More 4 Sub s 490k Members 1.68 % /mo r/WorkoutRoutines" at bounding box center [614, 243] width 210 height 87
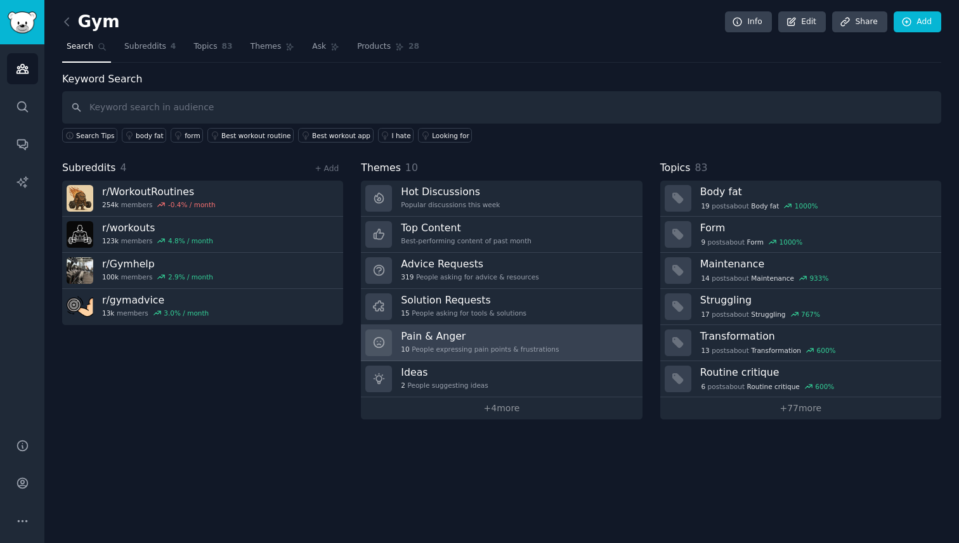
click at [600, 349] on link "Pain & Anger 10 People expressing pain points & frustrations" at bounding box center [501, 343] width 281 height 36
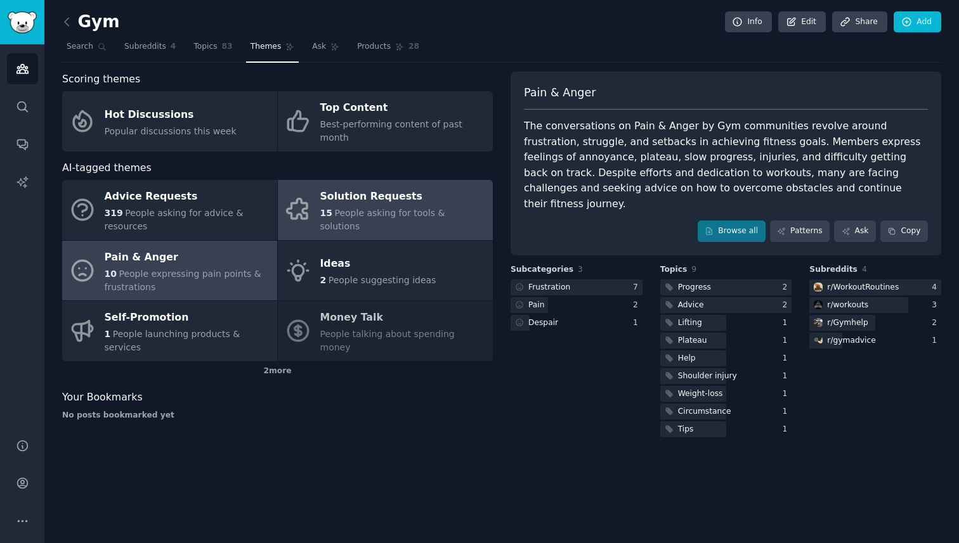
click at [386, 187] on div "Solution Requests" at bounding box center [403, 197] width 166 height 20
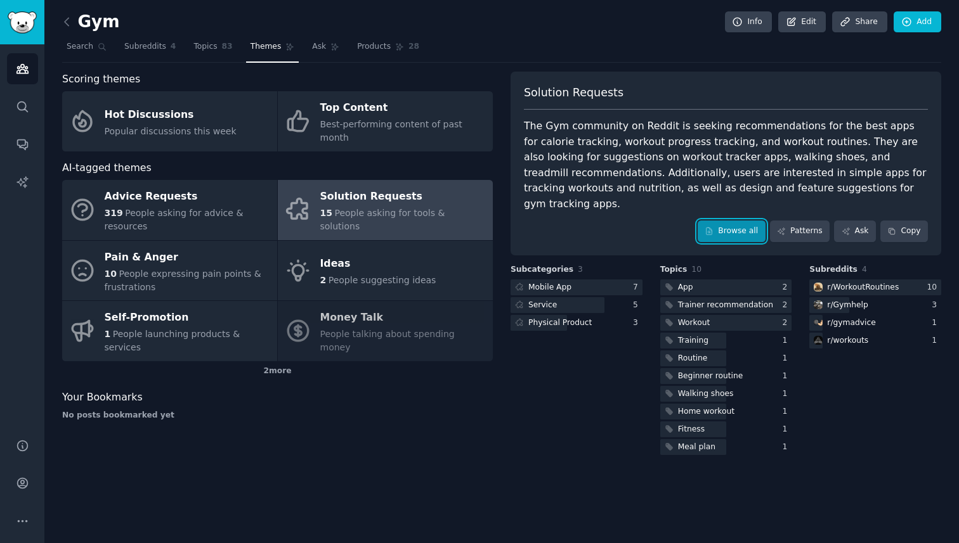
click at [710, 223] on link "Browse all" at bounding box center [732, 232] width 68 height 22
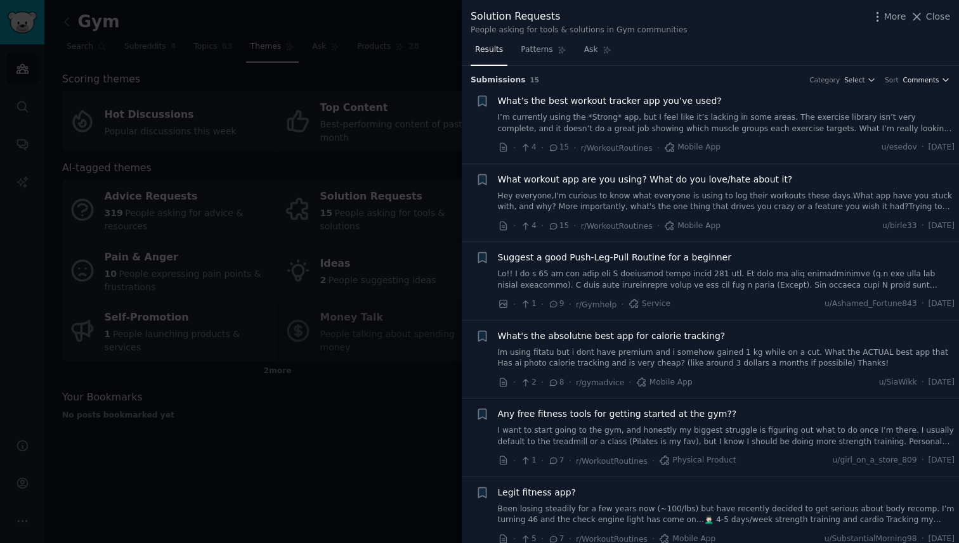
click at [934, 81] on span "Comments" at bounding box center [921, 79] width 36 height 9
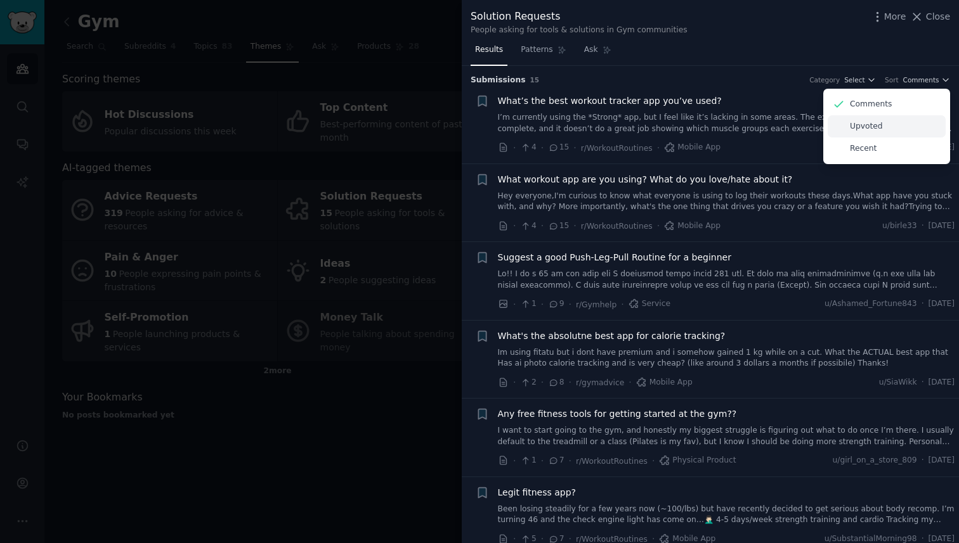
click at [881, 128] on div "Upvoted" at bounding box center [887, 126] width 118 height 22
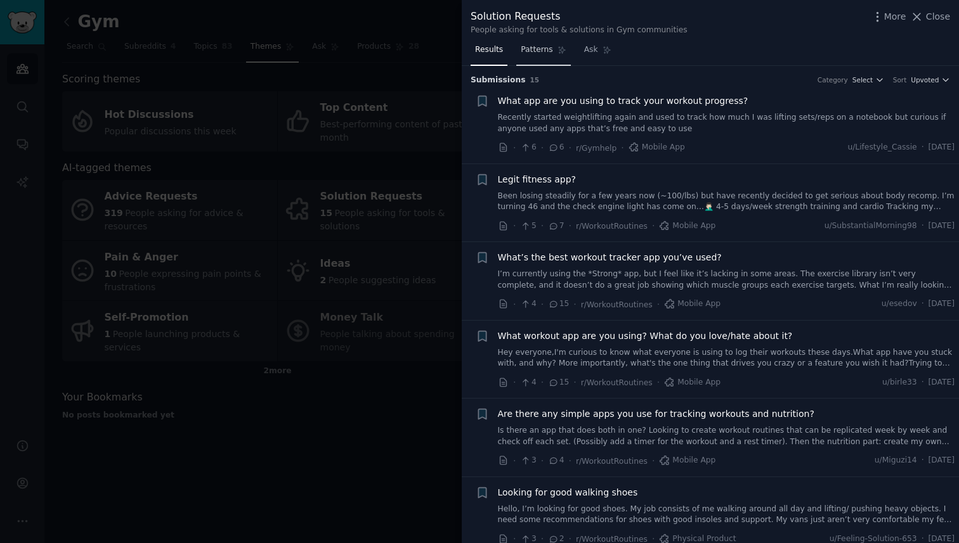
click at [519, 51] on link "Patterns" at bounding box center [543, 53] width 54 height 26
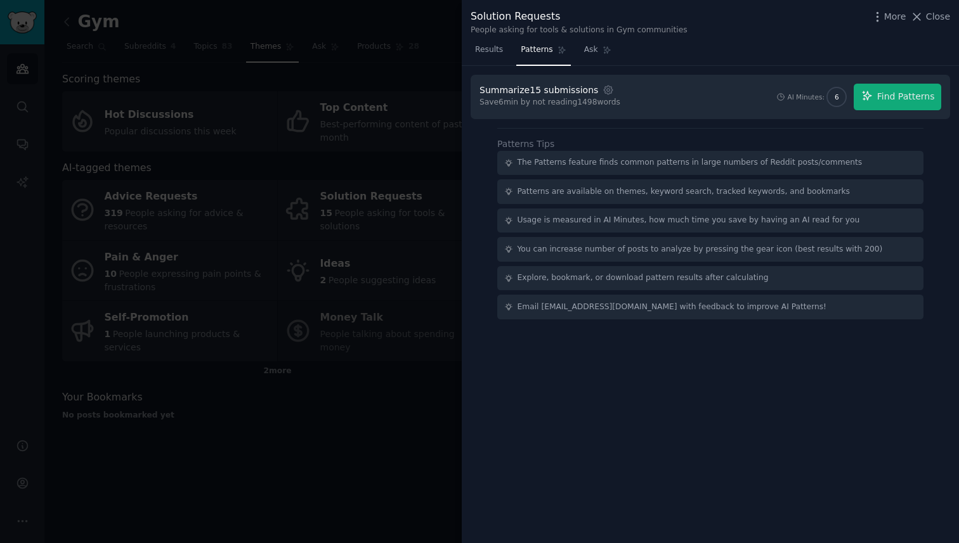
click at [507, 55] on nav "Results Patterns Ask" at bounding box center [543, 53] width 145 height 26
click at [498, 55] on span "Results" at bounding box center [489, 49] width 28 height 11
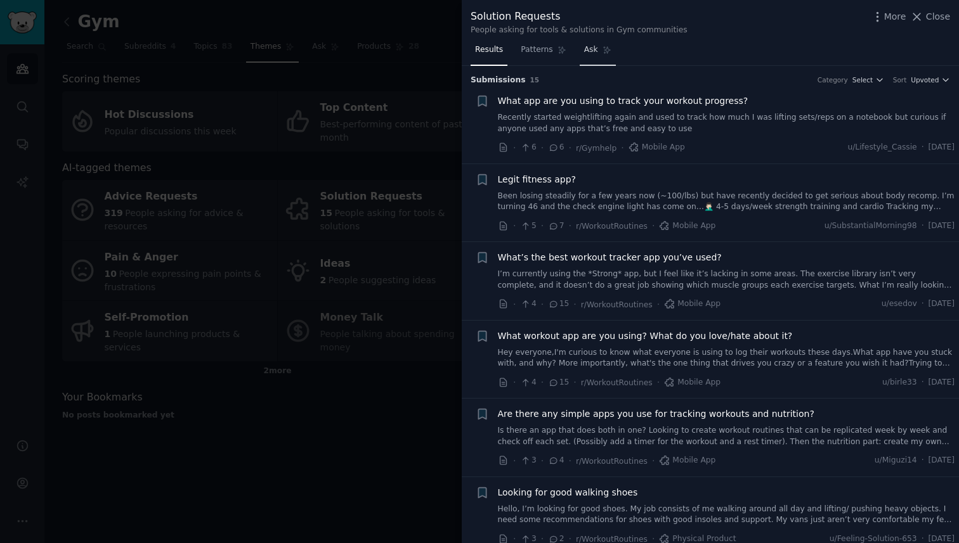
click at [581, 53] on link "Ask" at bounding box center [598, 53] width 36 height 26
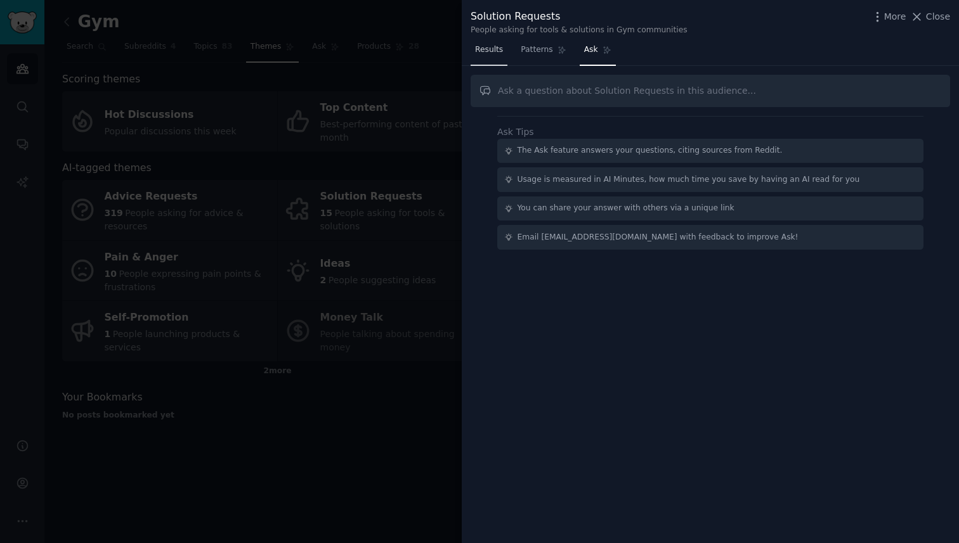
click at [485, 40] on link "Results" at bounding box center [489, 53] width 37 height 26
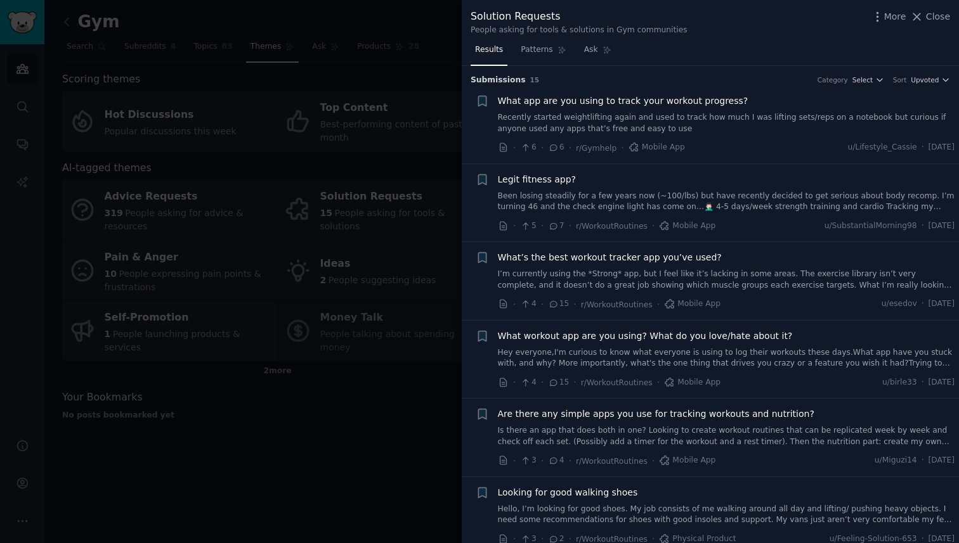
click at [287, 329] on div at bounding box center [479, 271] width 959 height 543
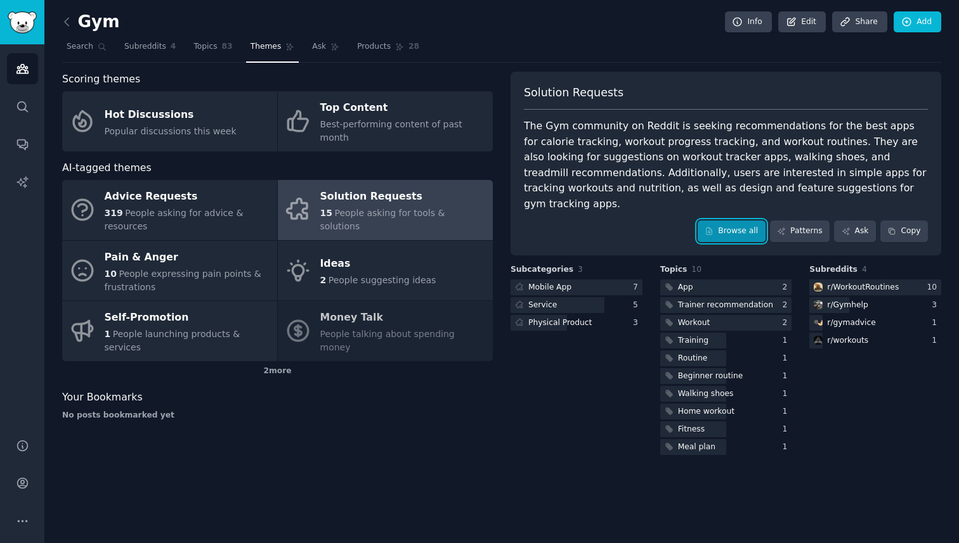
click at [728, 223] on link "Browse all" at bounding box center [732, 232] width 68 height 22
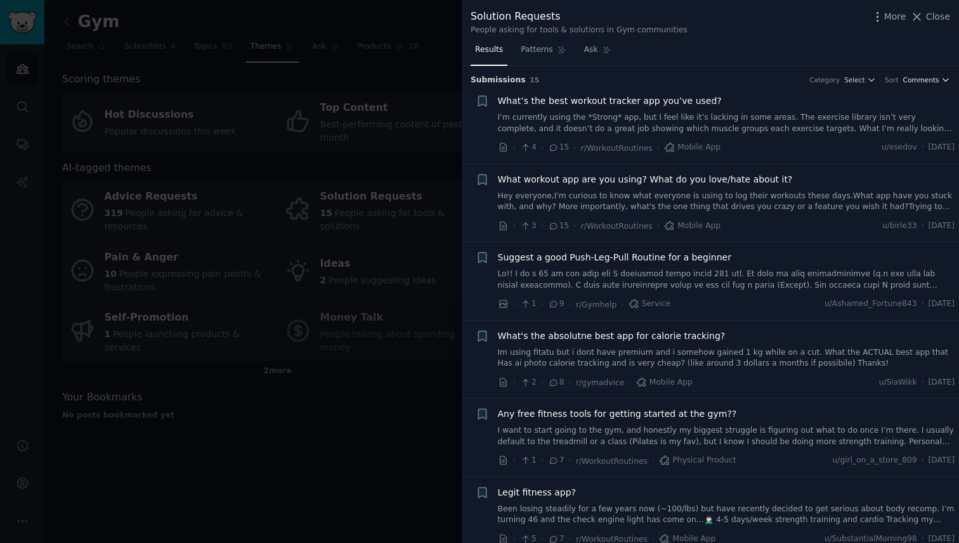
click at [923, 79] on span "Comments" at bounding box center [921, 79] width 36 height 9
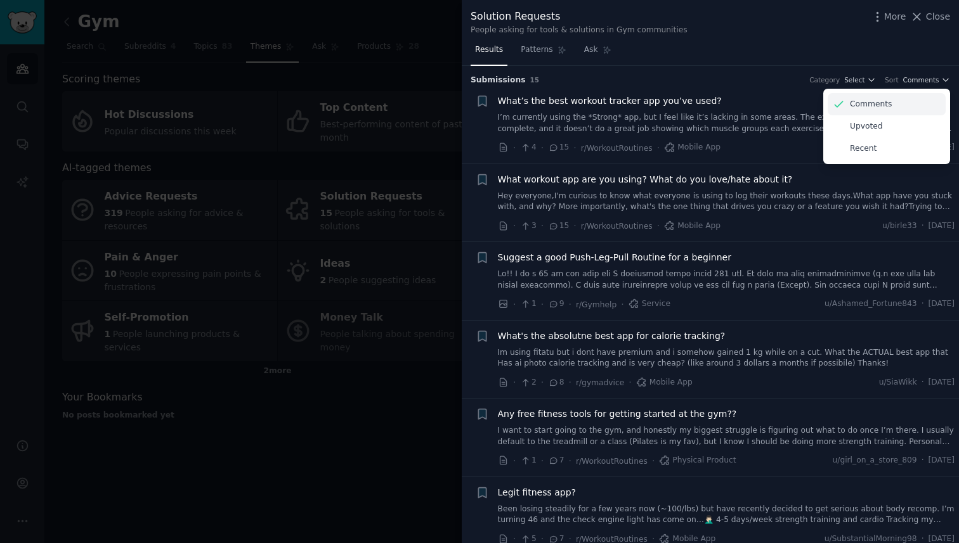
click at [887, 103] on div "Comments" at bounding box center [887, 104] width 118 height 22
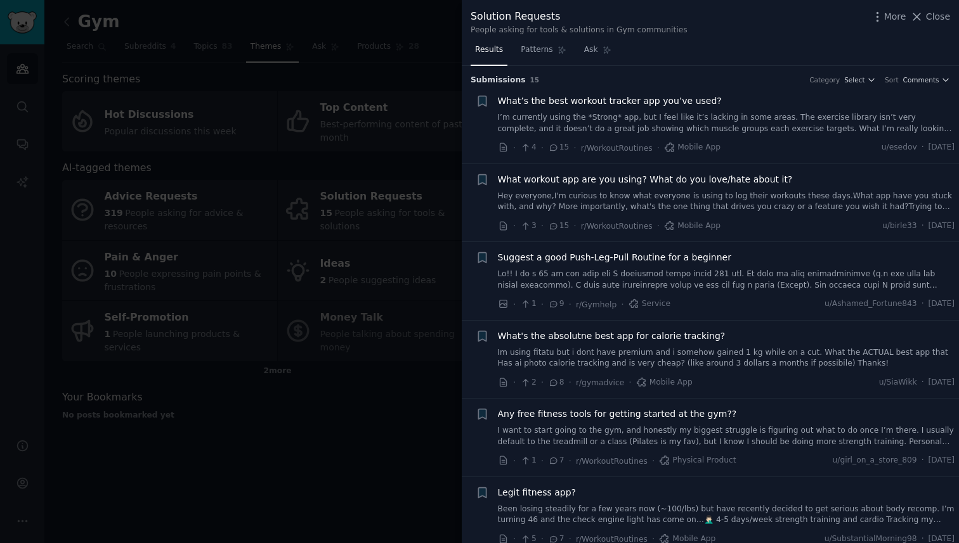
click at [698, 105] on span "What’s the best workout tracker app you’ve used?" at bounding box center [610, 100] width 224 height 13
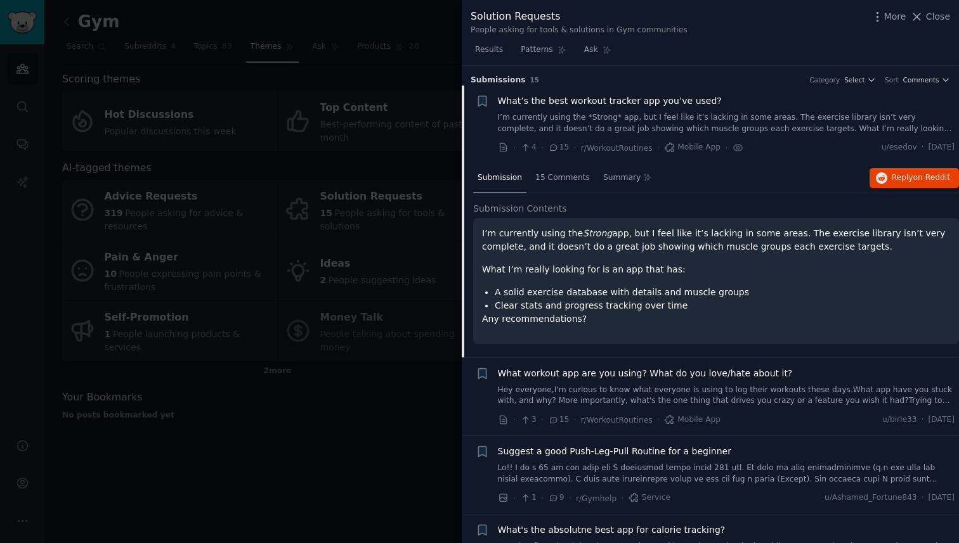
scroll to position [20, 0]
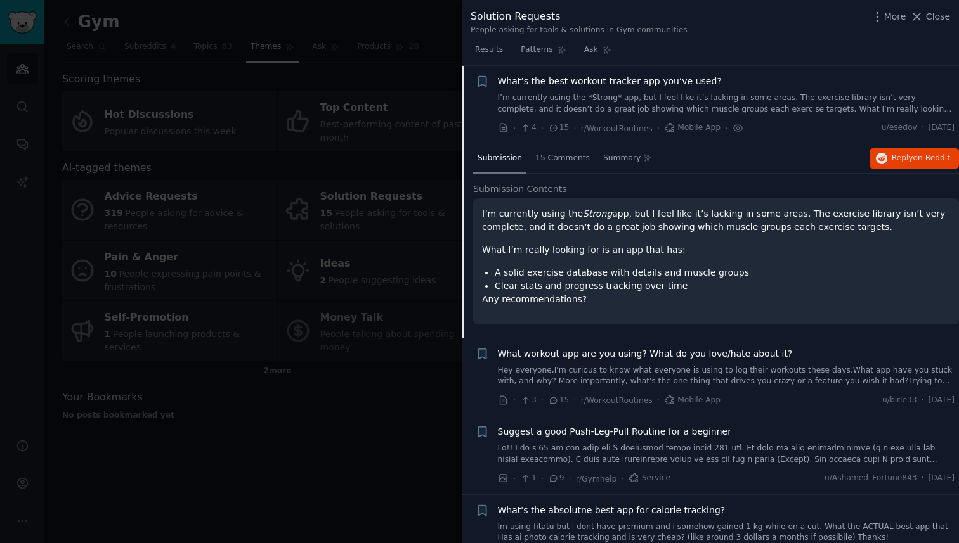
click at [688, 227] on p "I’m currently using the Strong app, but I feel like it’s lacking in some areas.…" at bounding box center [716, 220] width 468 height 27
click at [571, 160] on span "15 Comments" at bounding box center [562, 158] width 55 height 11
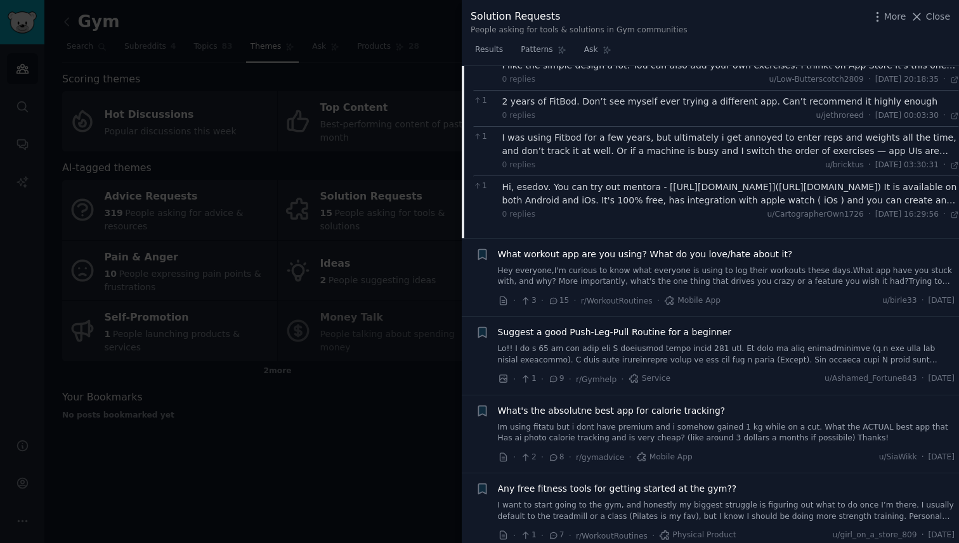
scroll to position [573, 0]
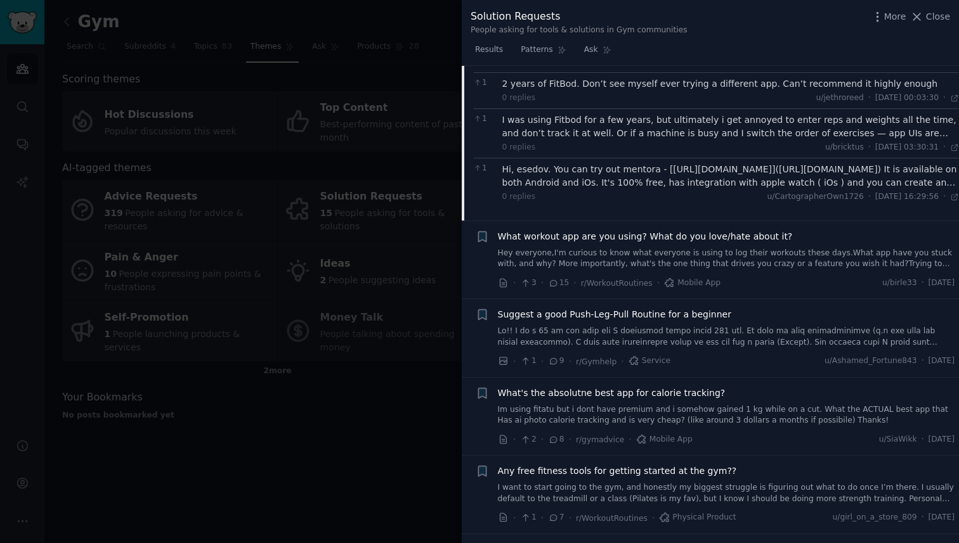
click at [617, 270] on link "Hey everyone, ​I'm curious to know what everyone is using to log their workouts…" at bounding box center [726, 259] width 457 height 22
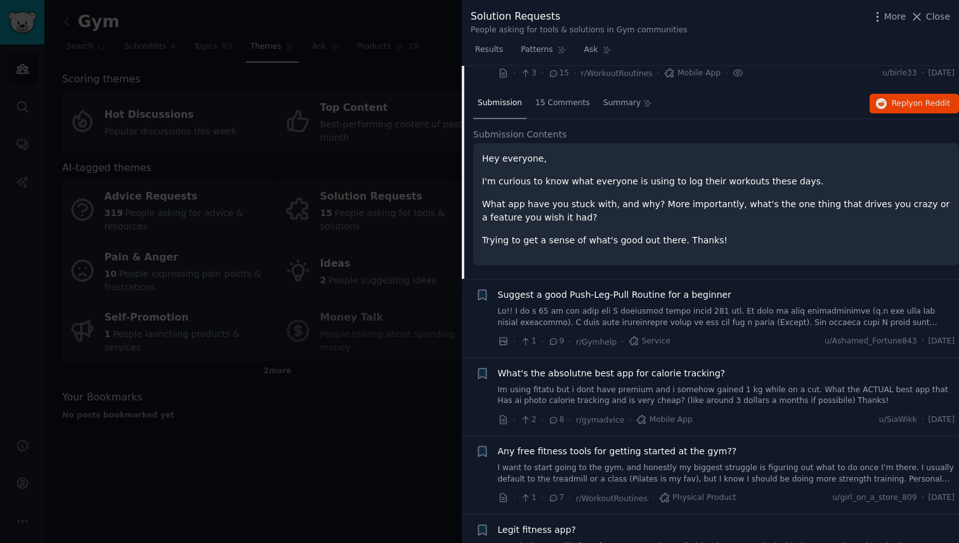
scroll to position [98, 0]
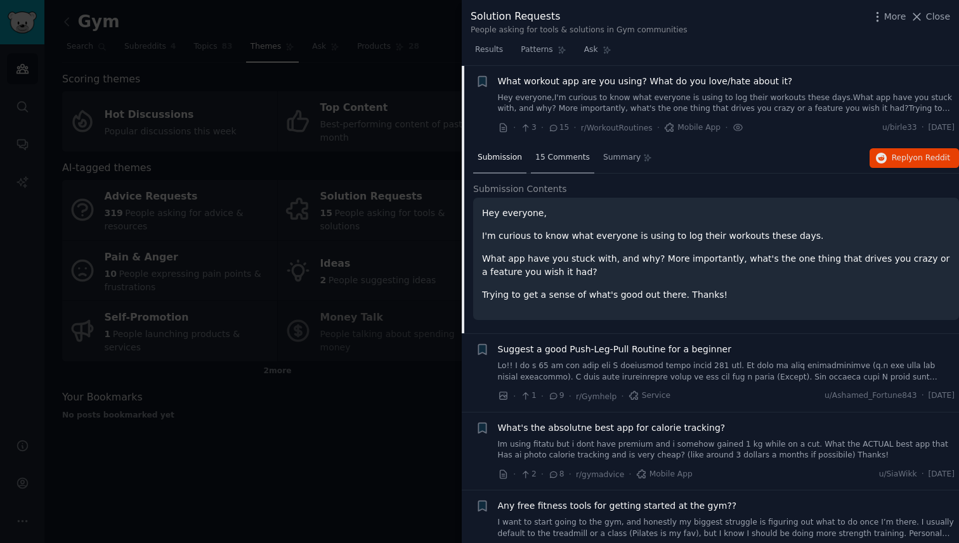
click at [559, 164] on div "15 Comments" at bounding box center [562, 158] width 63 height 30
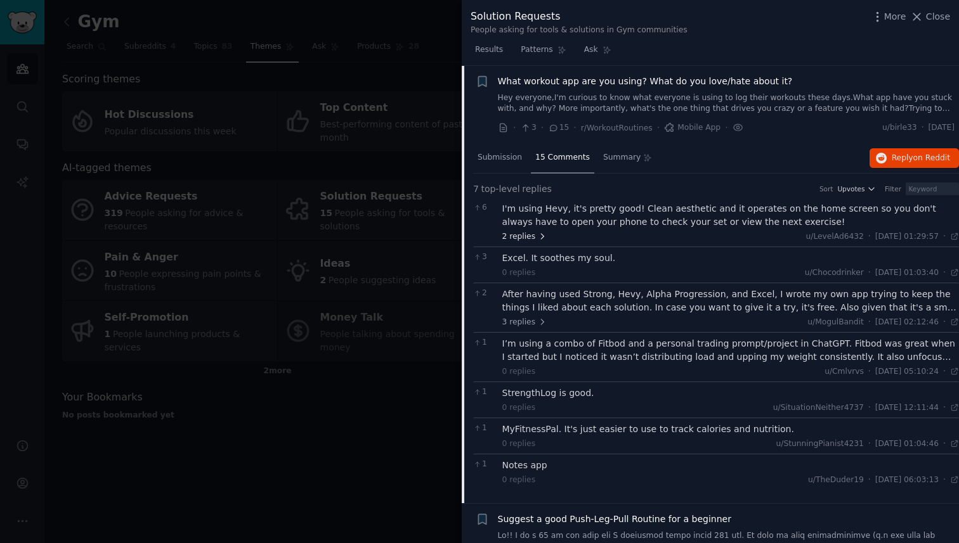
click at [540, 233] on icon at bounding box center [542, 236] width 9 height 9
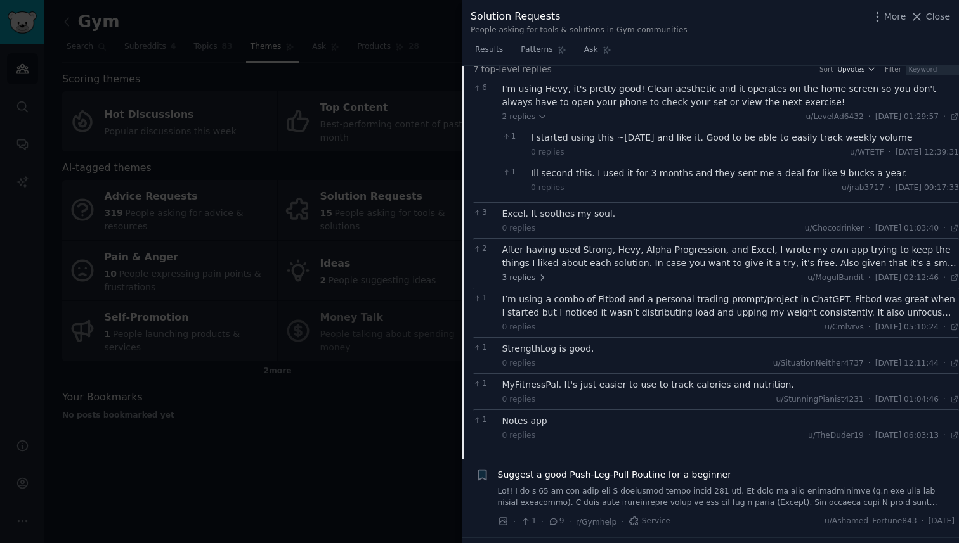
scroll to position [213, 0]
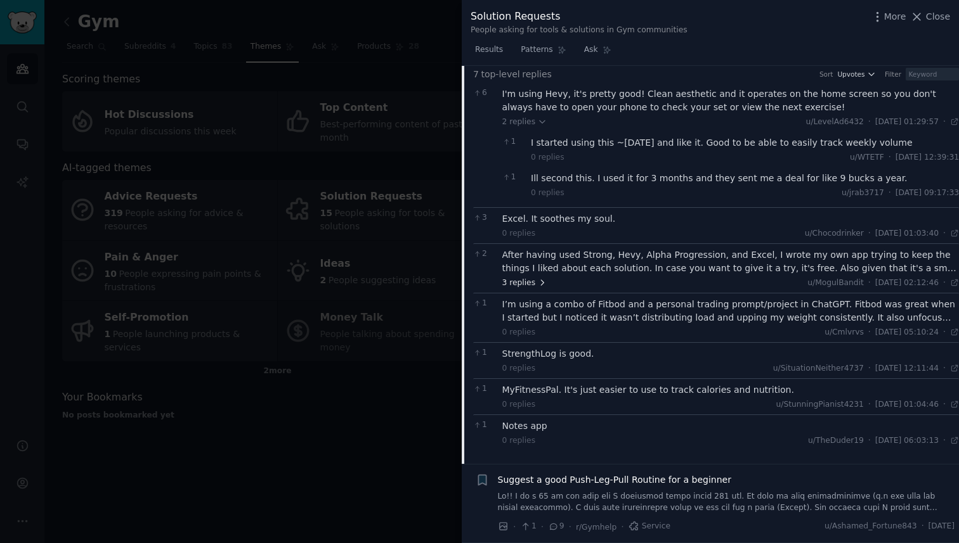
click at [509, 281] on span "3 replies" at bounding box center [524, 283] width 44 height 11
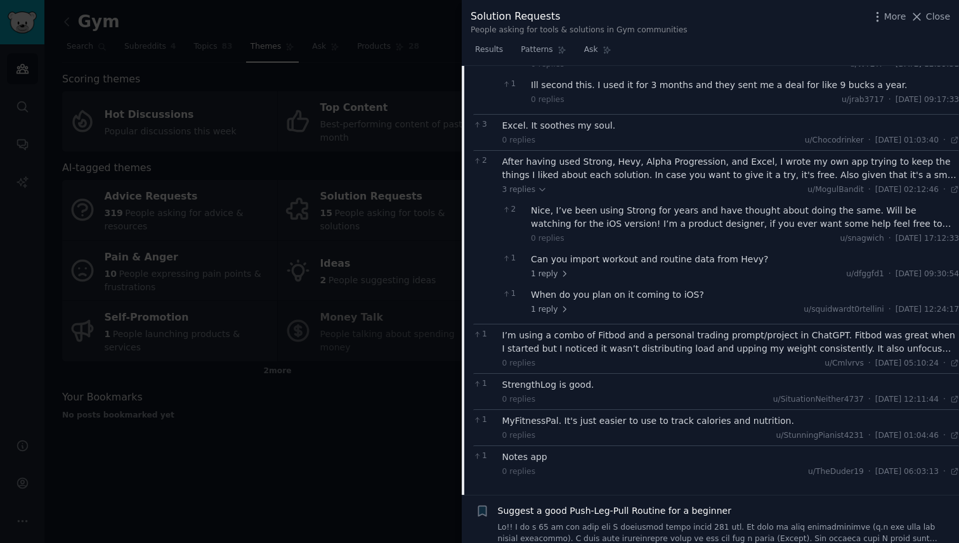
scroll to position [306, 0]
click at [537, 277] on span "1 reply" at bounding box center [550, 275] width 38 height 11
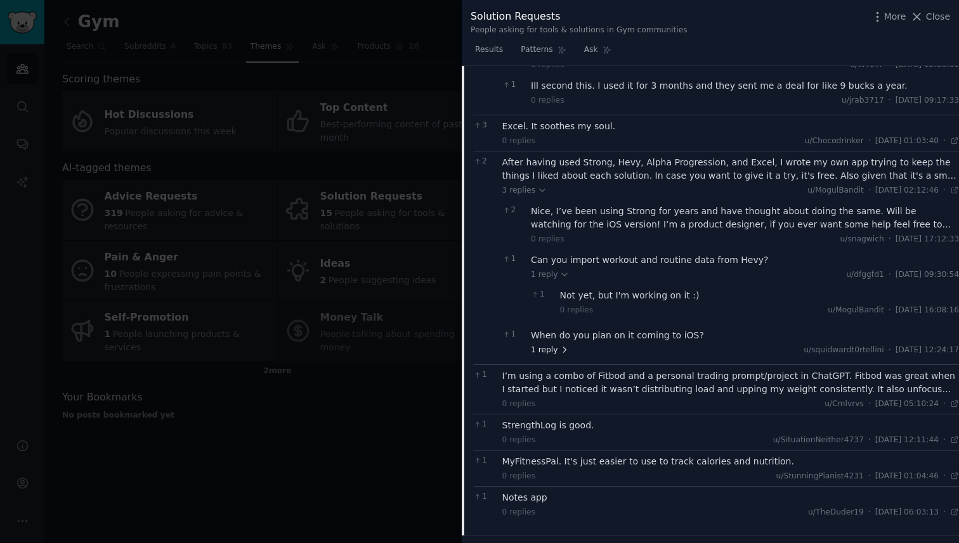
click at [542, 346] on span "1 reply" at bounding box center [550, 350] width 38 height 11
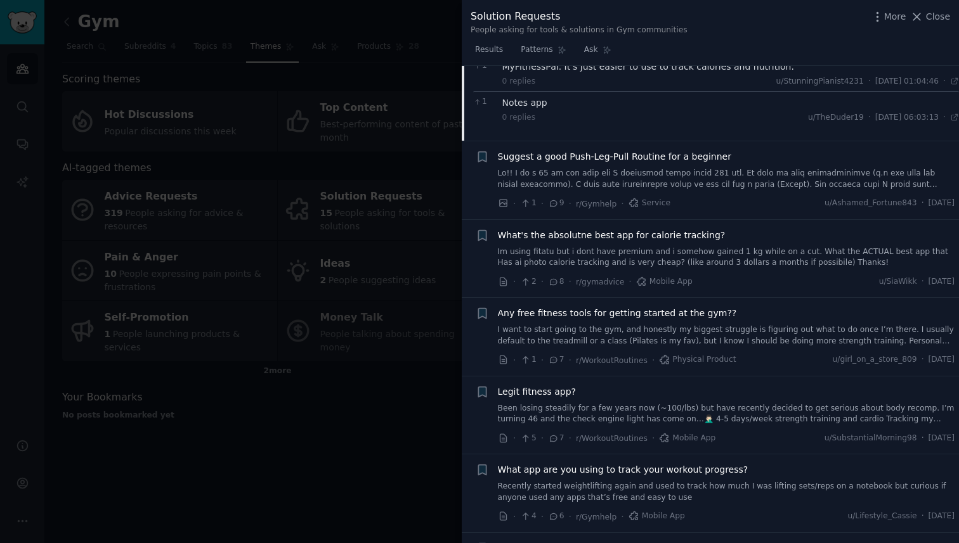
scroll to position [785, 0]
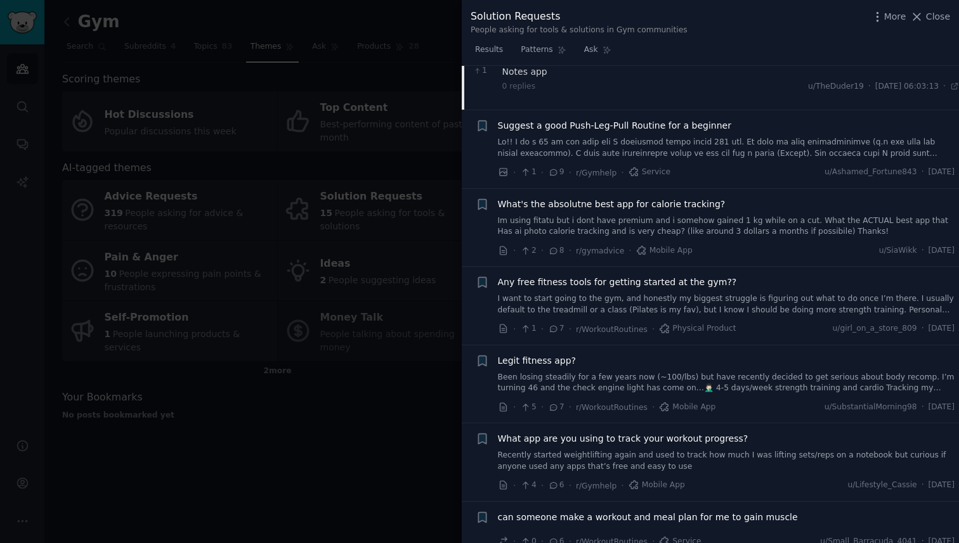
click at [344, 419] on div at bounding box center [479, 271] width 959 height 543
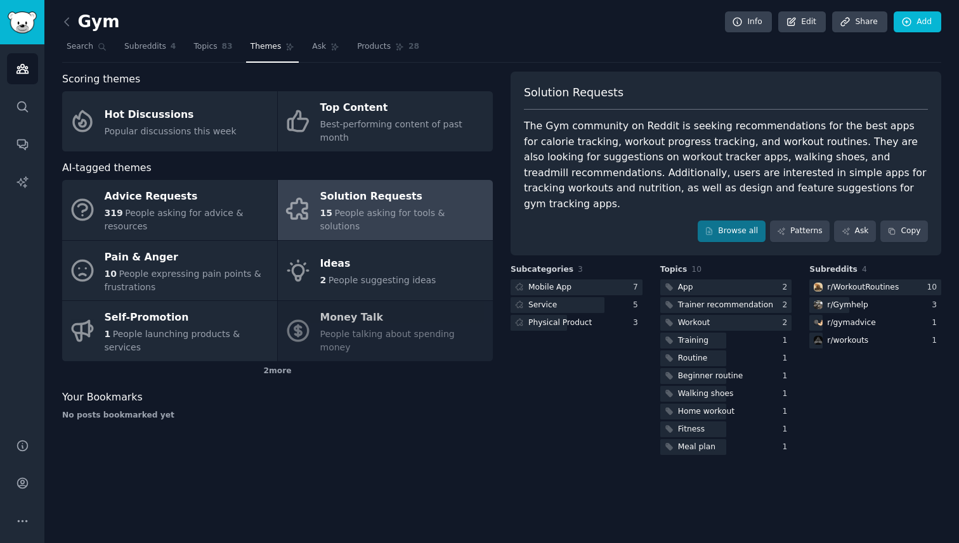
click at [74, 26] on link at bounding box center [70, 22] width 16 height 20
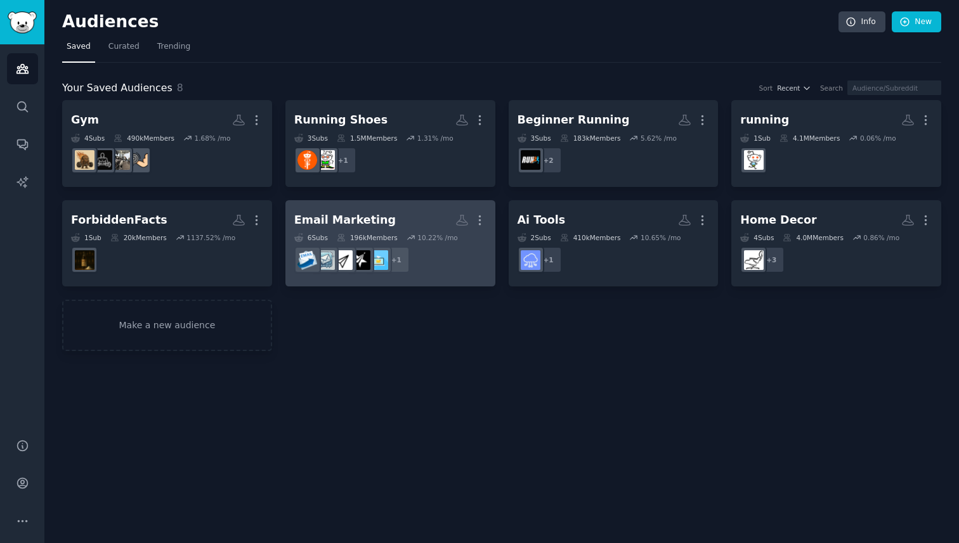
click at [417, 211] on h2 "Email Marketing More" at bounding box center [390, 220] width 192 height 22
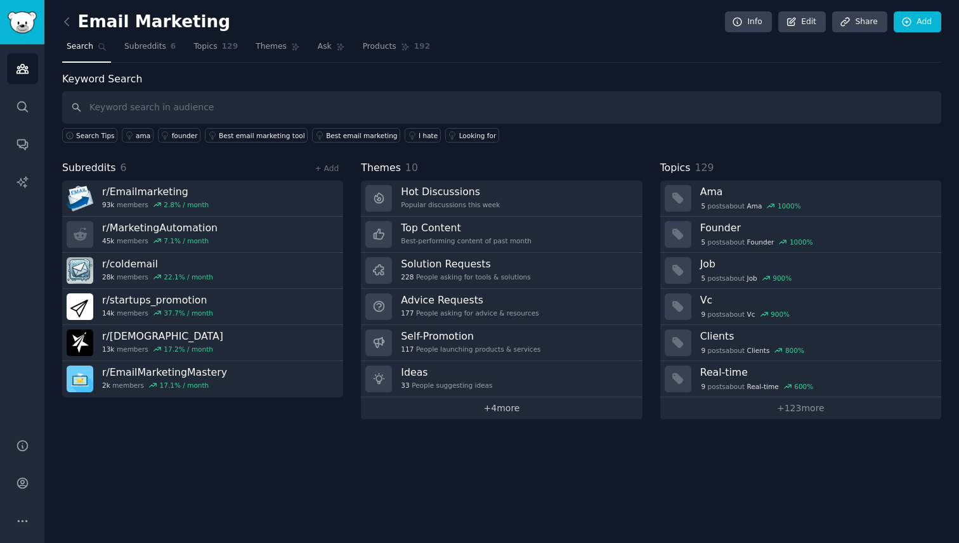
click at [509, 407] on link "+ 4 more" at bounding box center [501, 409] width 281 height 22
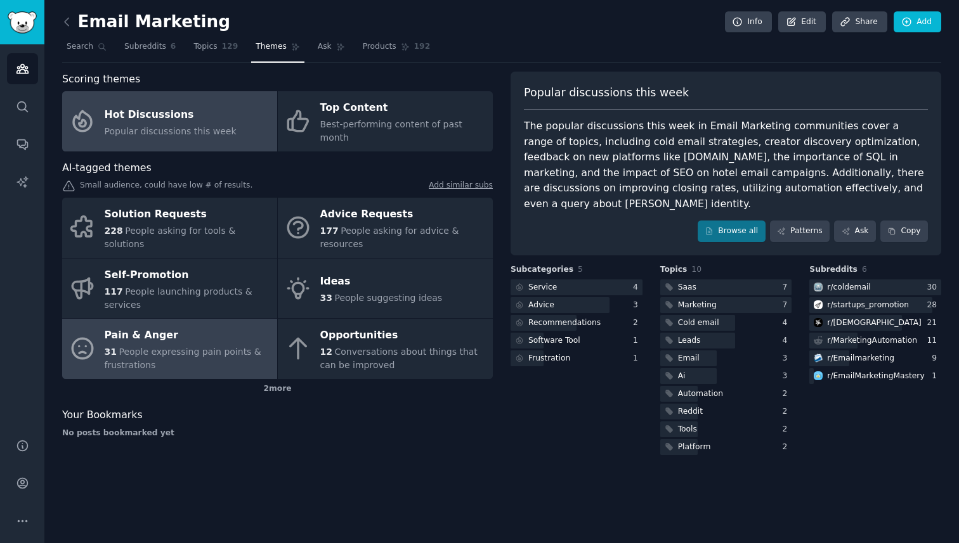
click at [233, 326] on div "Pain & Anger" at bounding box center [188, 336] width 166 height 20
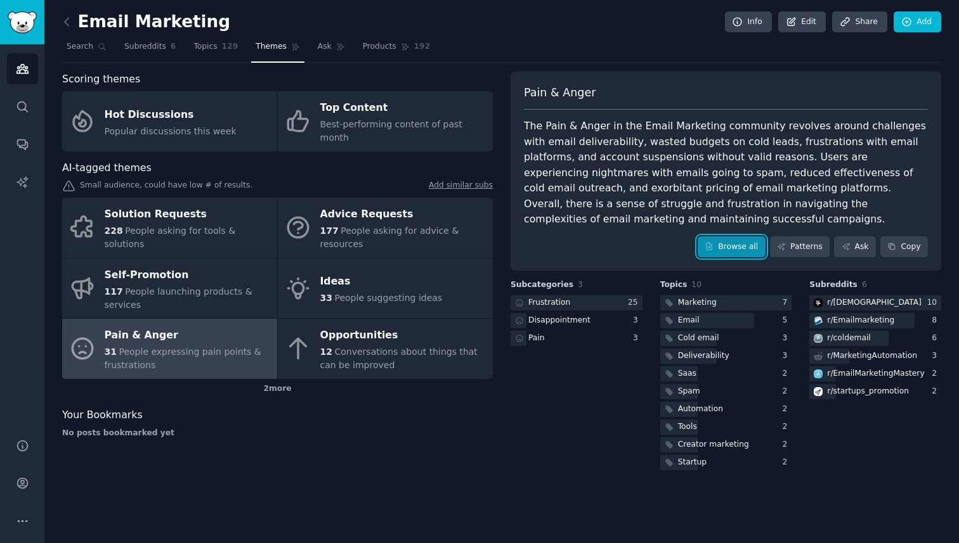
click at [732, 237] on link "Browse all" at bounding box center [732, 248] width 68 height 22
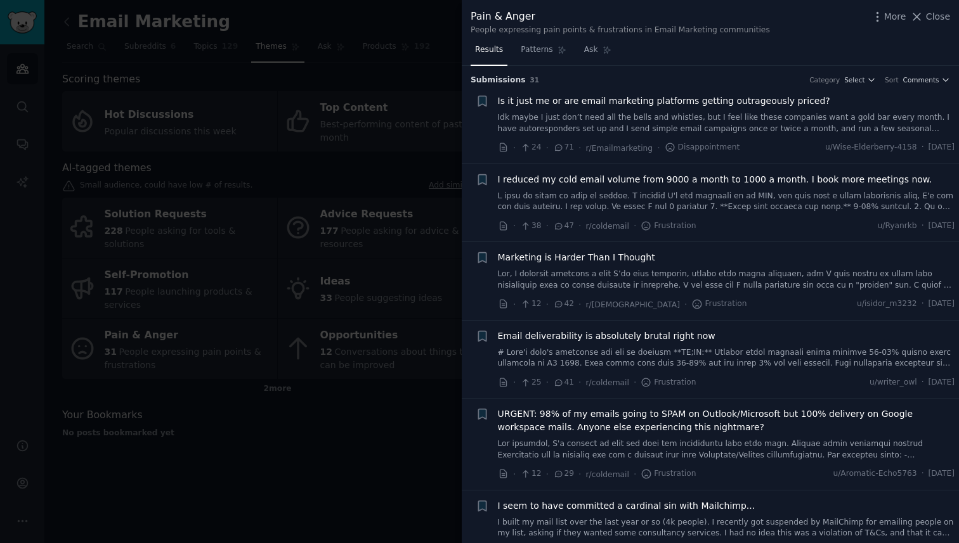
click at [368, 384] on div at bounding box center [479, 271] width 959 height 543
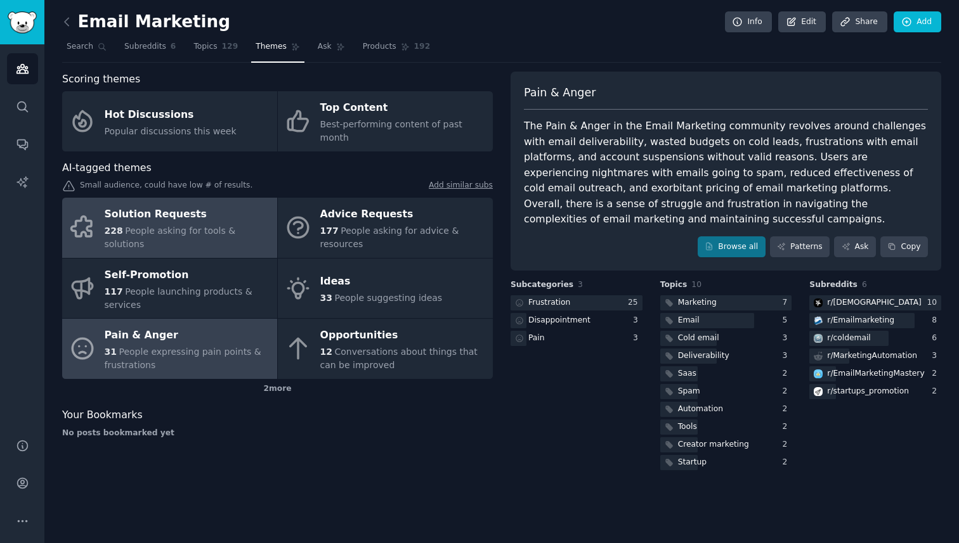
click at [223, 226] on span "People asking for tools & solutions" at bounding box center [170, 237] width 131 height 23
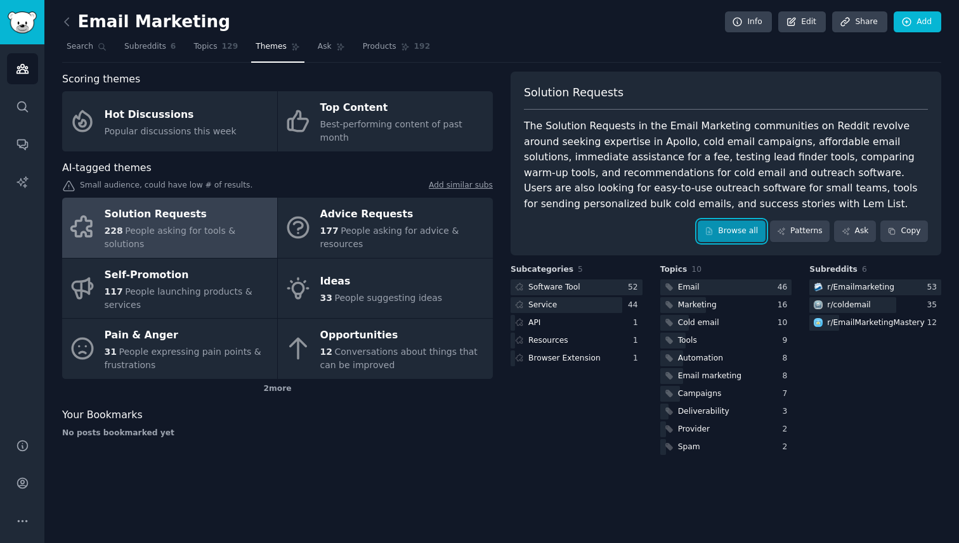
click at [746, 221] on link "Browse all" at bounding box center [732, 232] width 68 height 22
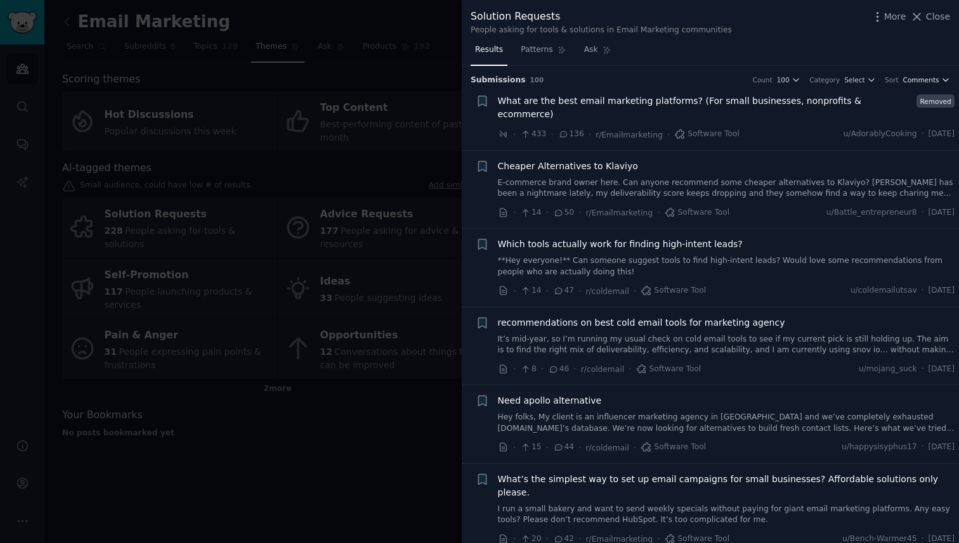
click at [925, 82] on span "Comments" at bounding box center [921, 79] width 36 height 9
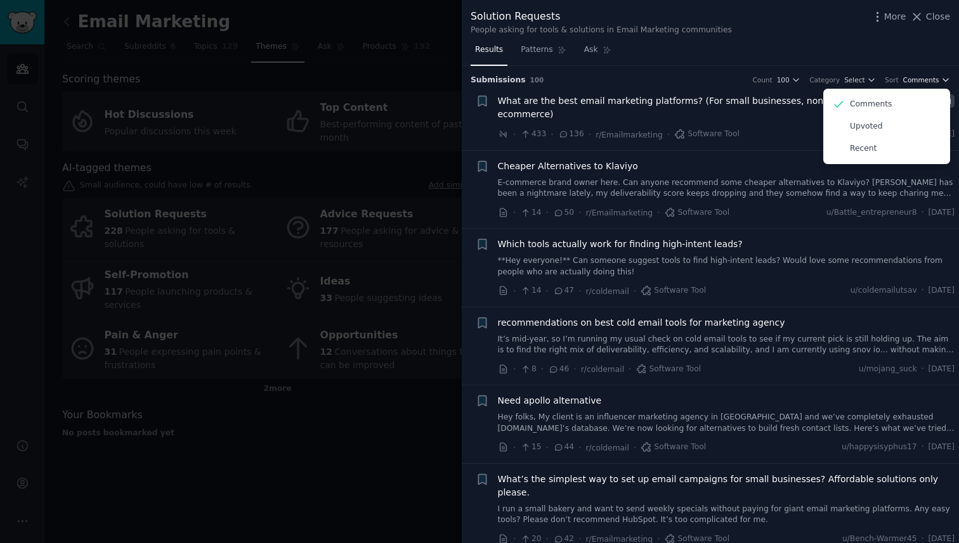
click at [903, 79] on span "Comments" at bounding box center [921, 79] width 36 height 9
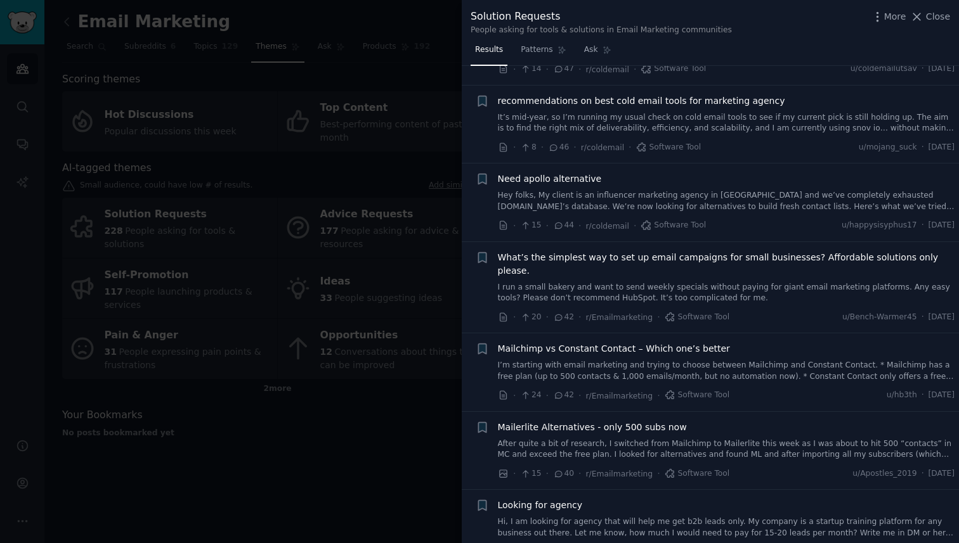
scroll to position [223, 0]
click at [486, 250] on icon "button" at bounding box center [482, 256] width 13 height 13
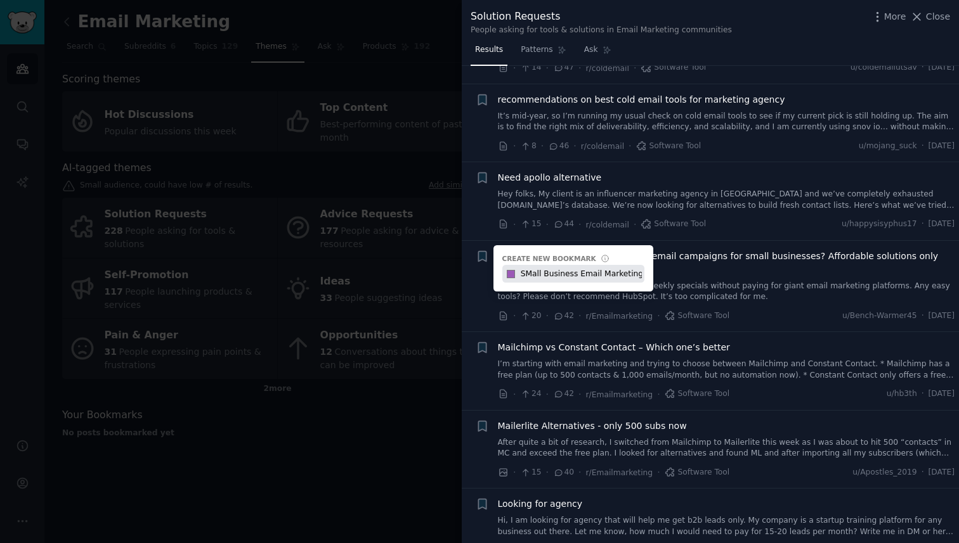
type input "SMall Business Email Marketing"
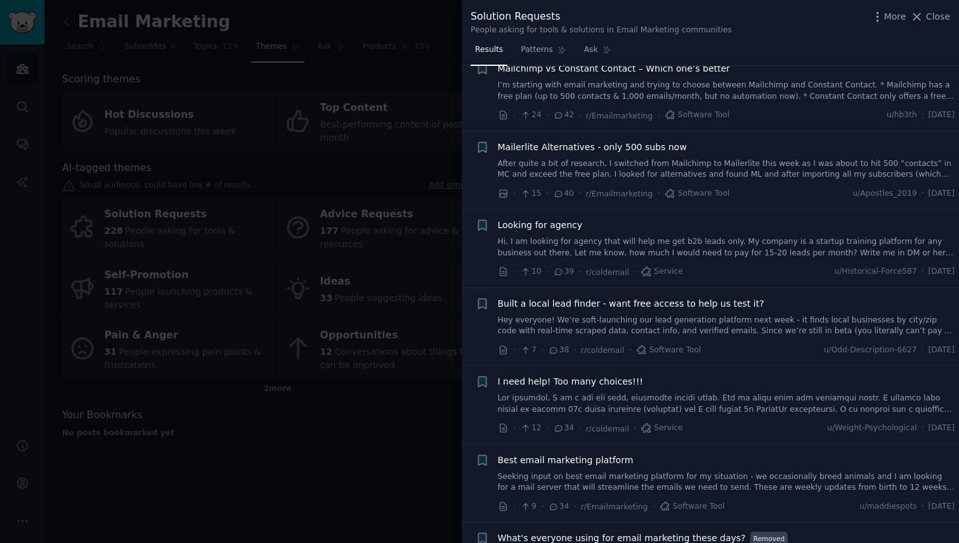
scroll to position [494, 0]
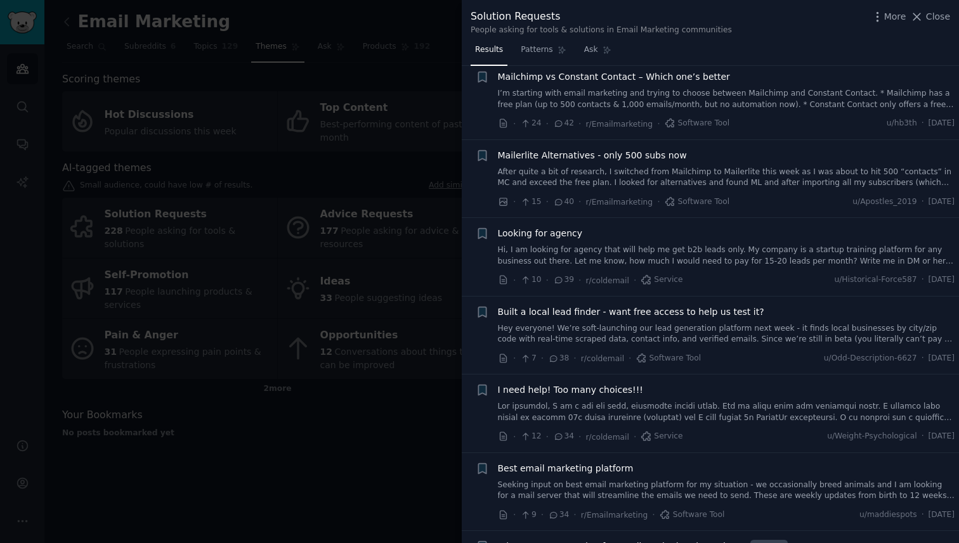
click at [400, 434] on div at bounding box center [479, 271] width 959 height 543
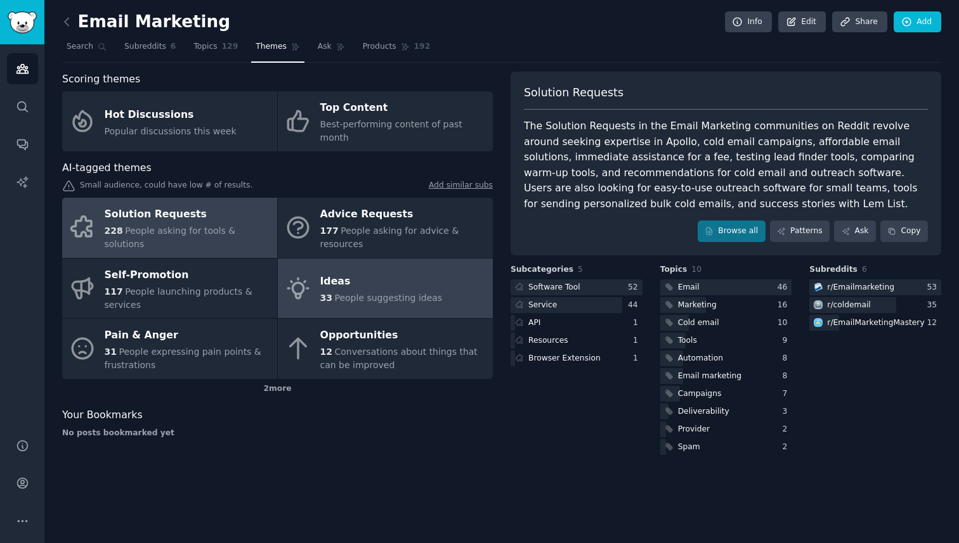
click at [384, 293] on span "People suggesting ideas" at bounding box center [388, 298] width 108 height 10
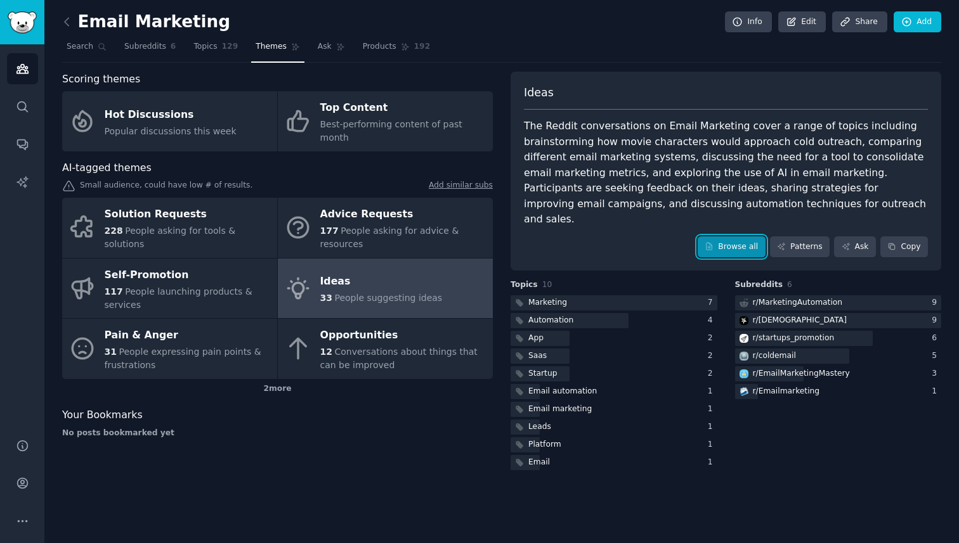
click at [760, 237] on link "Browse all" at bounding box center [732, 248] width 68 height 22
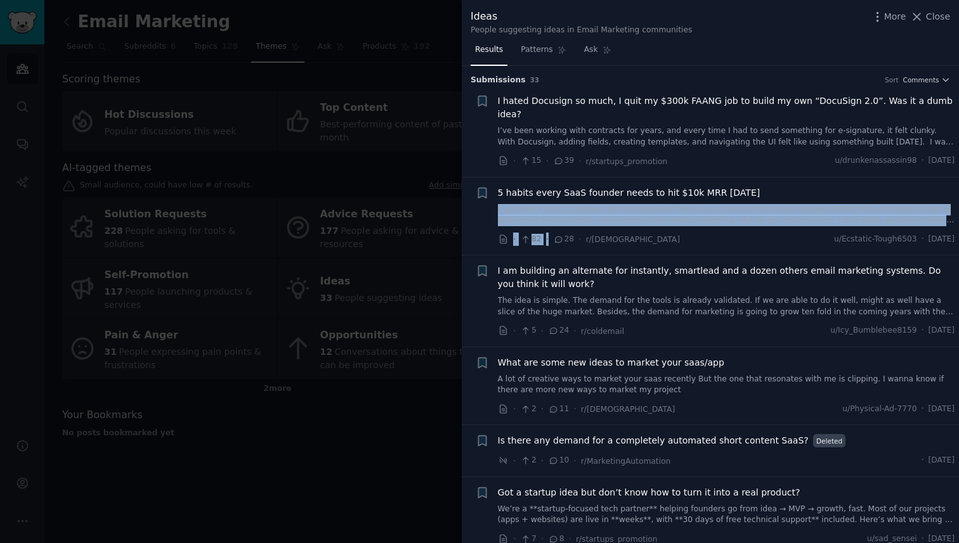
drag, startPoint x: 557, startPoint y: 222, endPoint x: 565, endPoint y: 190, distance: 32.6
click at [565, 190] on div "5 habits every SaaS founder needs to hit $10k MRR in 90 days · 82 · 28 · r/SaaS…" at bounding box center [726, 216] width 457 height 60
click at [565, 204] on link at bounding box center [726, 215] width 457 height 22
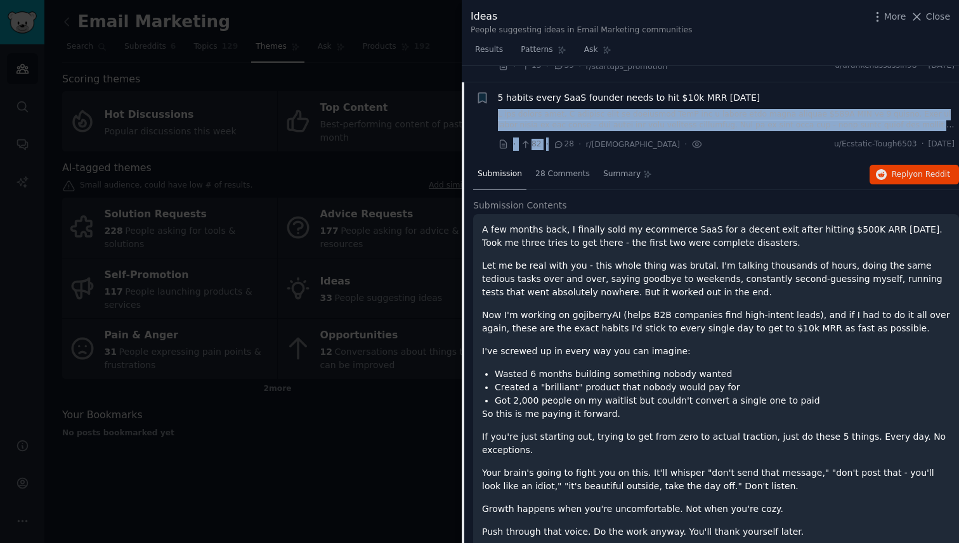
scroll to position [98, 0]
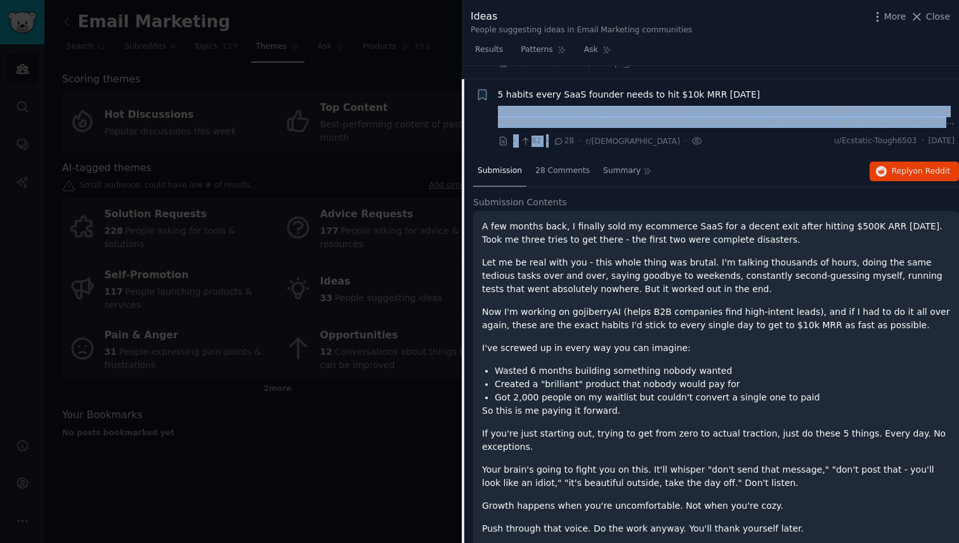
drag, startPoint x: 565, startPoint y: 181, endPoint x: 620, endPoint y: 306, distance: 135.7
click at [620, 306] on div "+ 5 habits every SaaS founder needs to hit $10k MRR in 90 days · 82 · 28 · r/Sa…" at bounding box center [710, 538] width 497 height 919
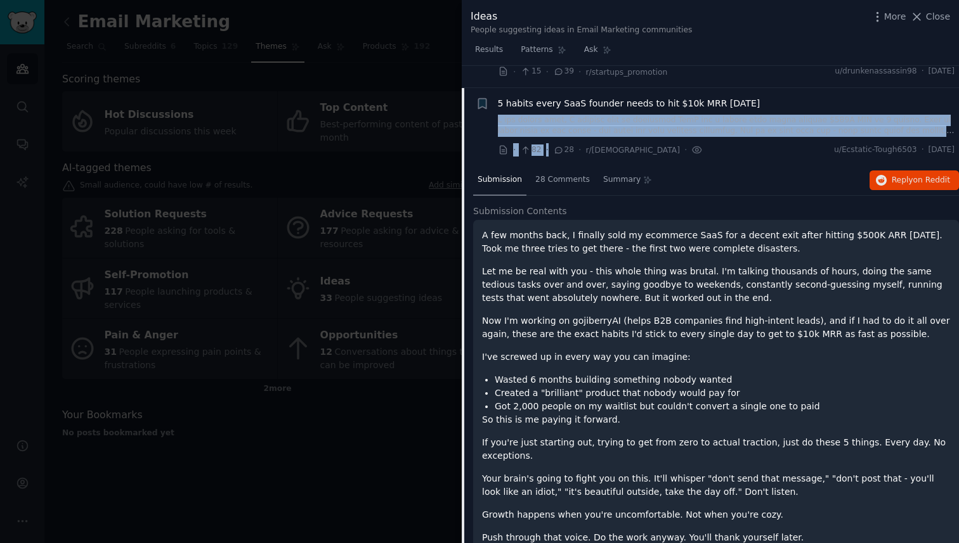
scroll to position [0, 0]
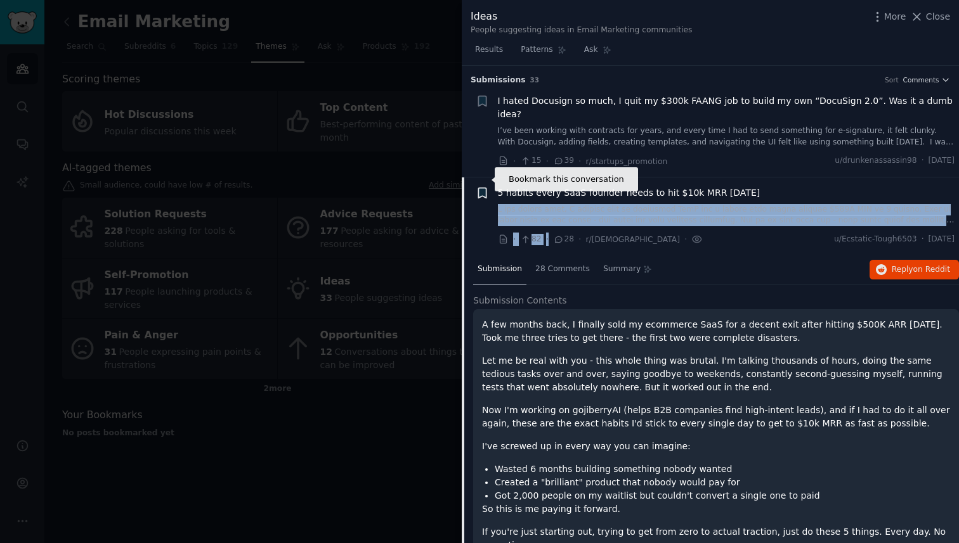
click at [479, 188] on icon "button" at bounding box center [482, 193] width 8 height 10
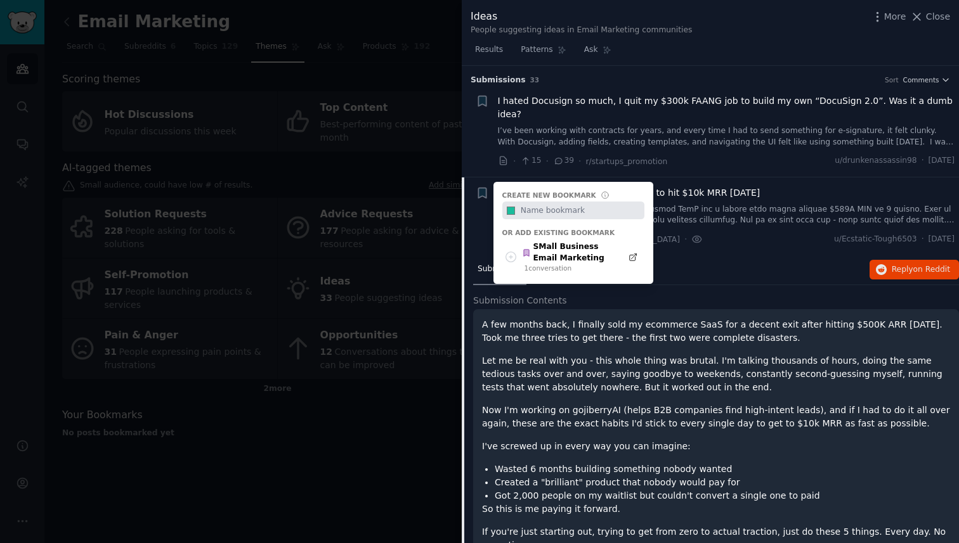
click at [480, 186] on div "+ Create new bookmark #1abc9c Or add existing bookmark SMall Business Email Mar…" at bounding box center [482, 192] width 13 height 13
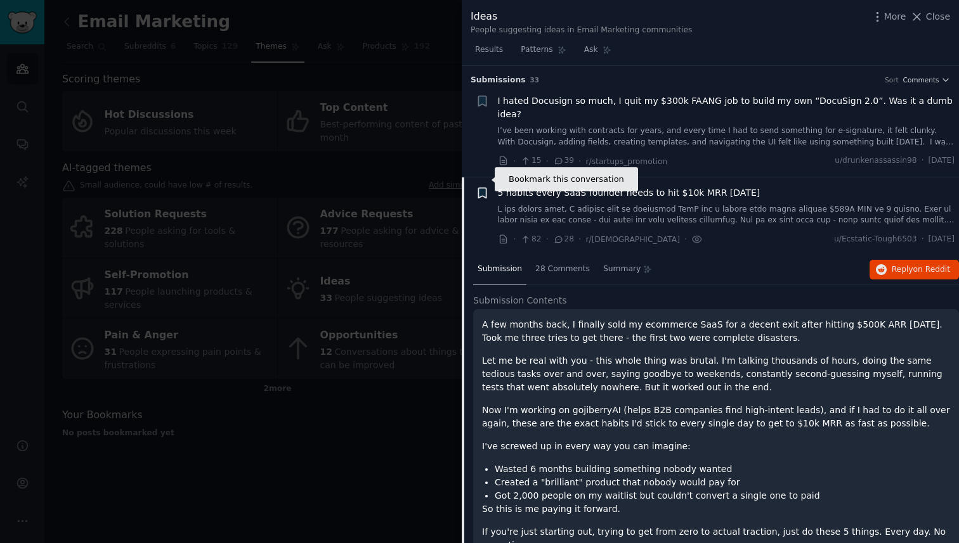
click at [476, 186] on icon "button" at bounding box center [482, 192] width 13 height 13
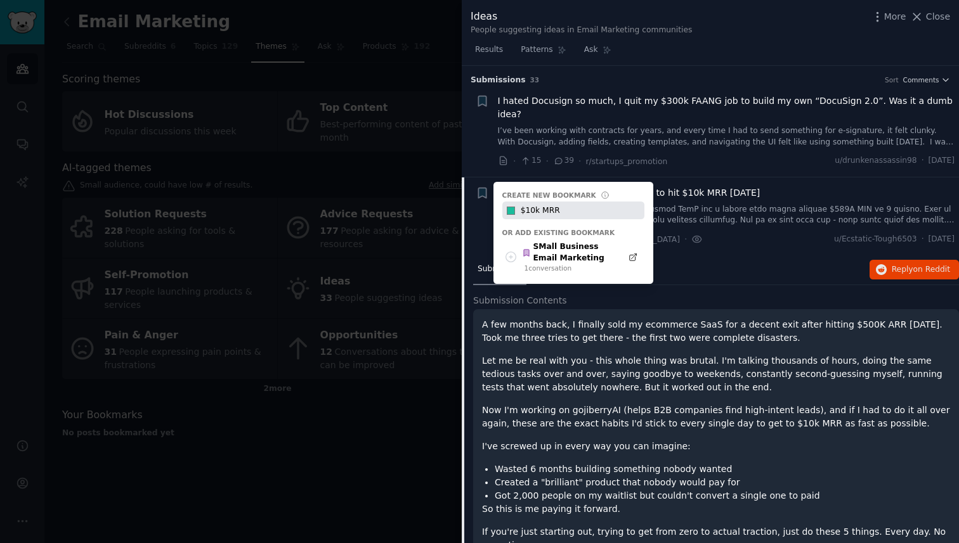
type input "$10k MRR"
click at [716, 264] on div "Submission 28 Comments Summary Reply on Reddit" at bounding box center [716, 270] width 486 height 30
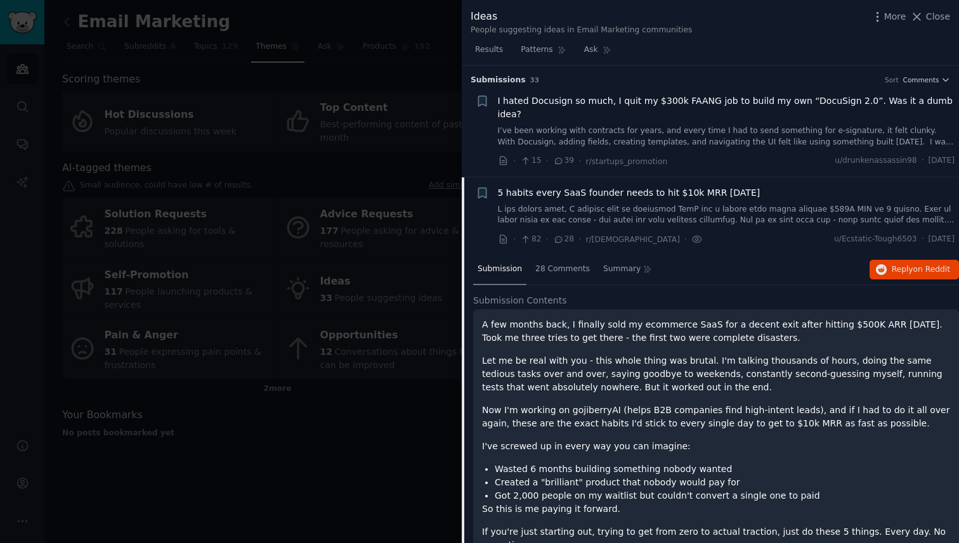
click at [233, 428] on div at bounding box center [479, 271] width 959 height 543
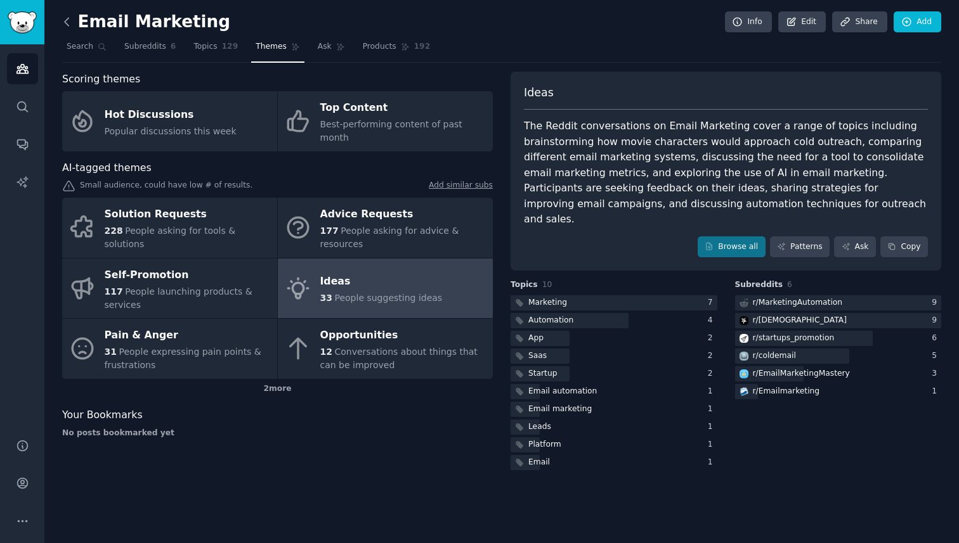
click at [70, 23] on icon at bounding box center [66, 21] width 13 height 13
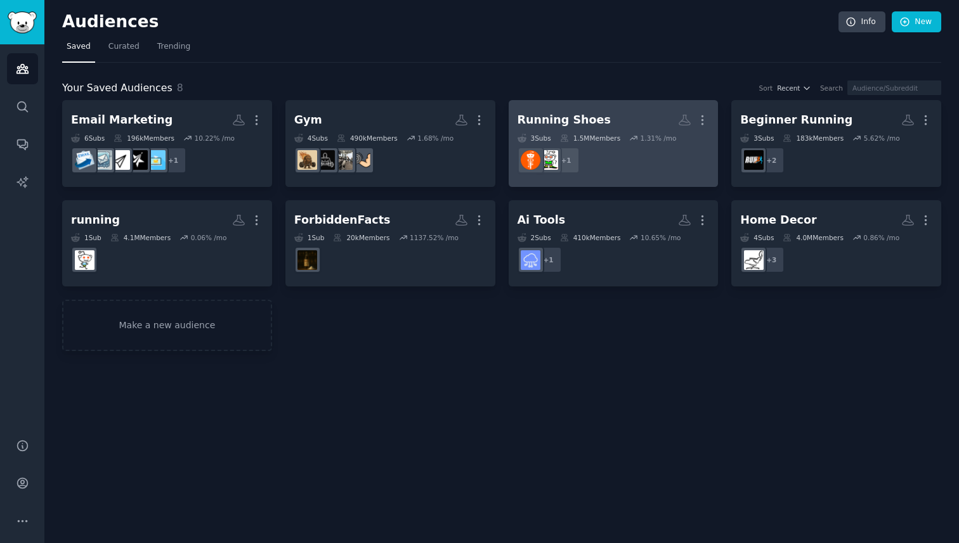
click at [646, 158] on dd "r/runninglifestyle + 1" at bounding box center [613, 161] width 192 height 36
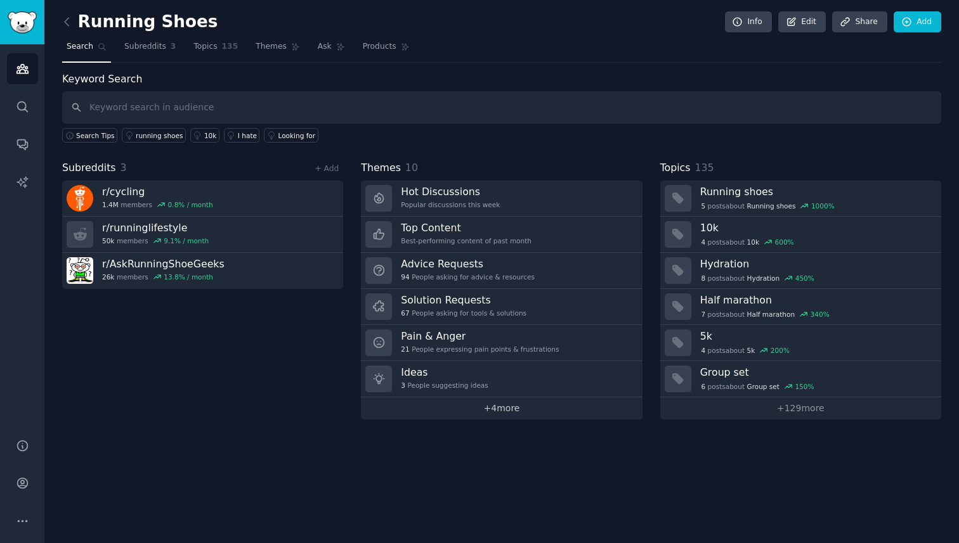
click at [502, 407] on link "+ 4 more" at bounding box center [501, 409] width 281 height 22
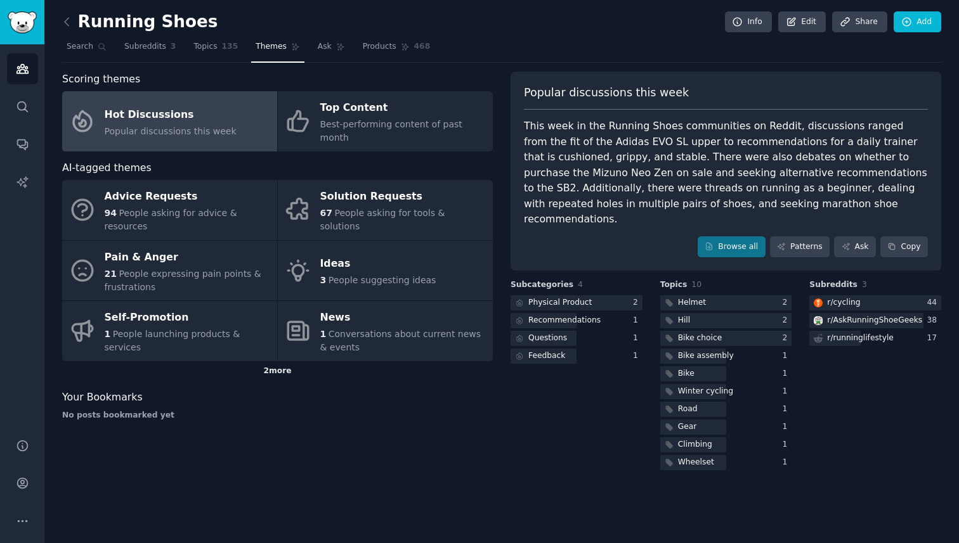
click at [259, 361] on div "2 more" at bounding box center [277, 371] width 431 height 20
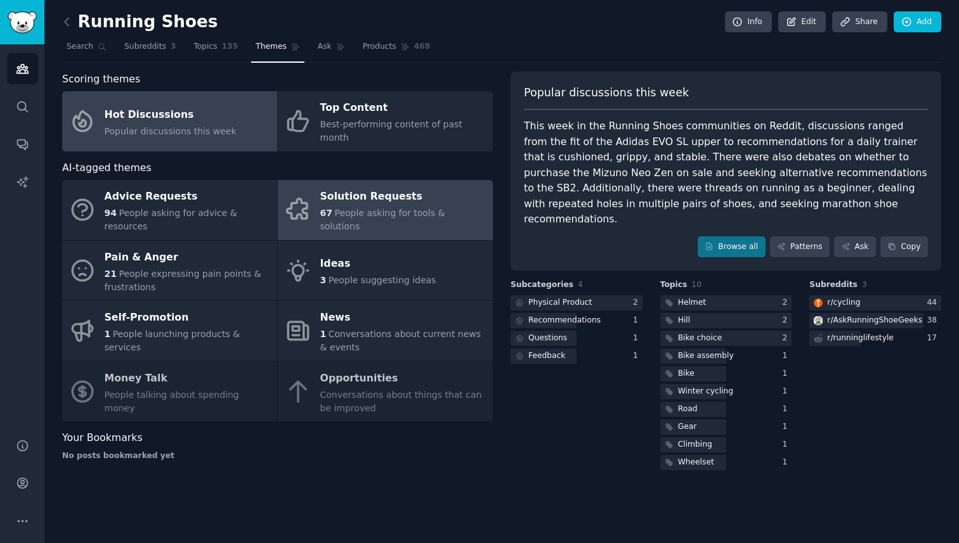
click at [348, 190] on div "Solution Requests" at bounding box center [403, 197] width 166 height 20
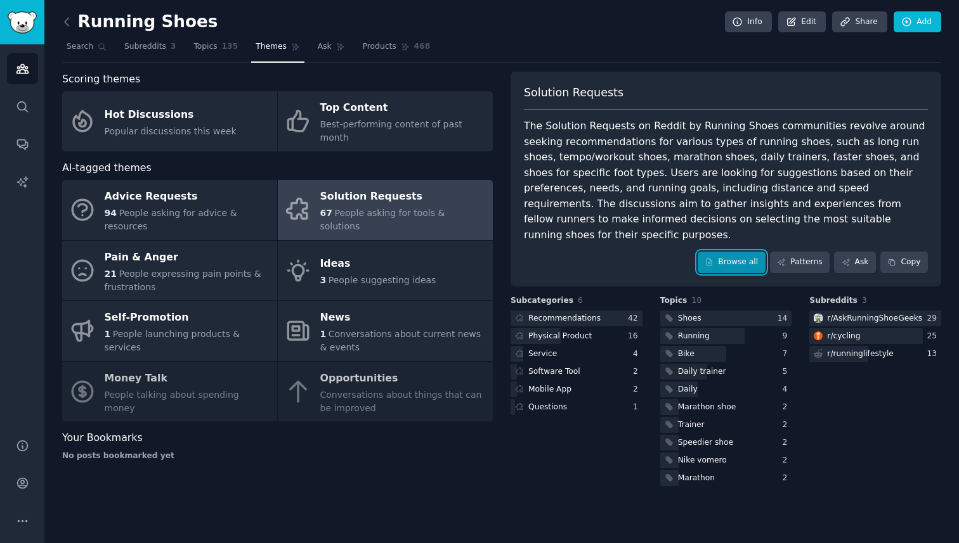
click at [736, 256] on link "Browse all" at bounding box center [732, 263] width 68 height 22
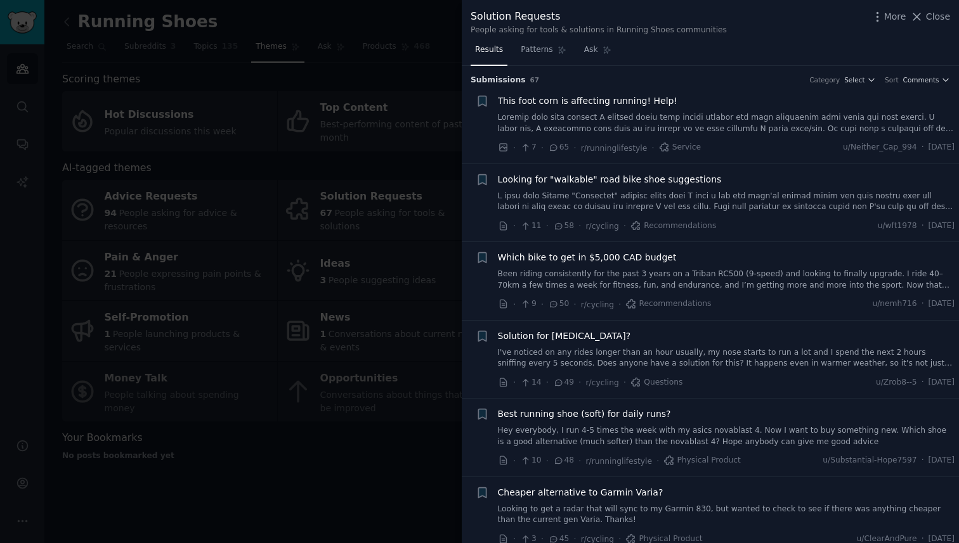
click at [421, 150] on div at bounding box center [479, 271] width 959 height 543
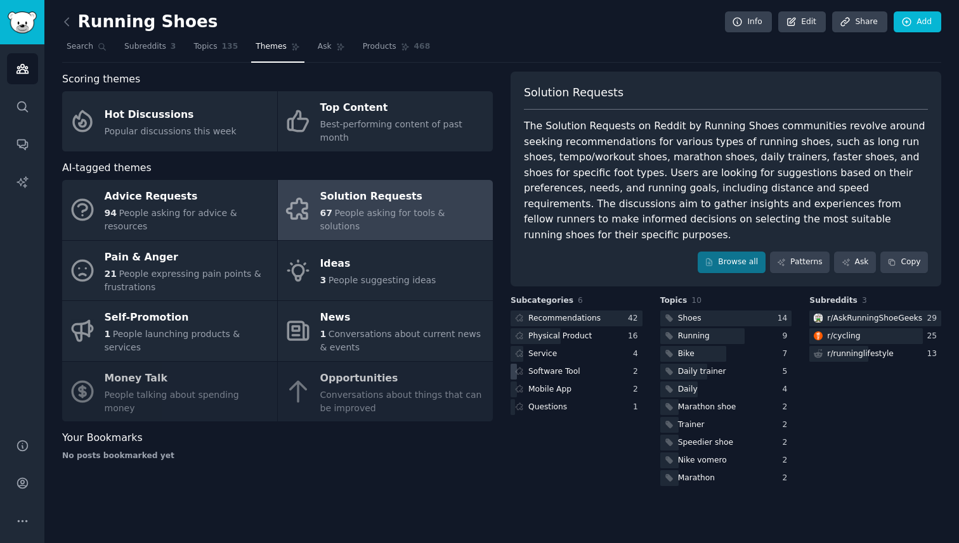
click at [568, 367] on div "Software Tool" at bounding box center [554, 372] width 52 height 11
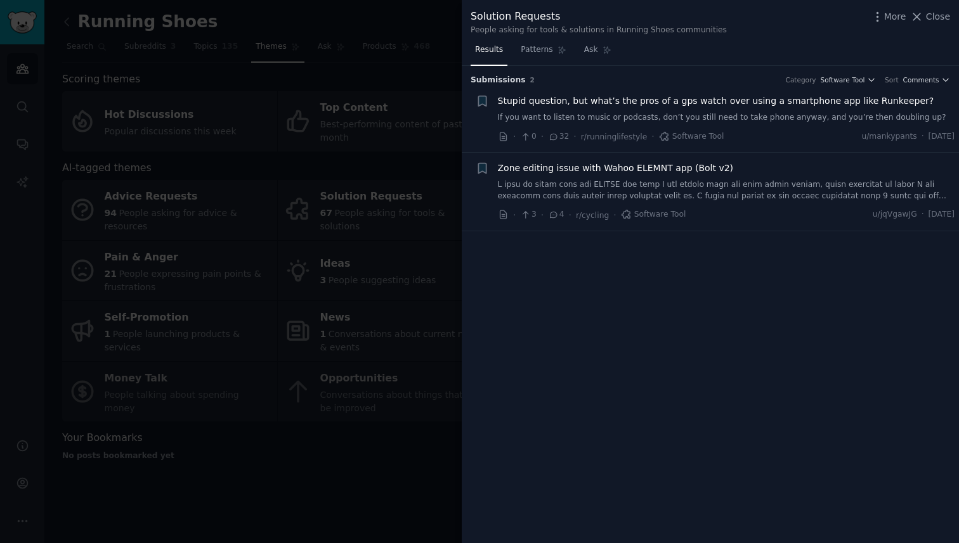
click at [320, 440] on div at bounding box center [479, 271] width 959 height 543
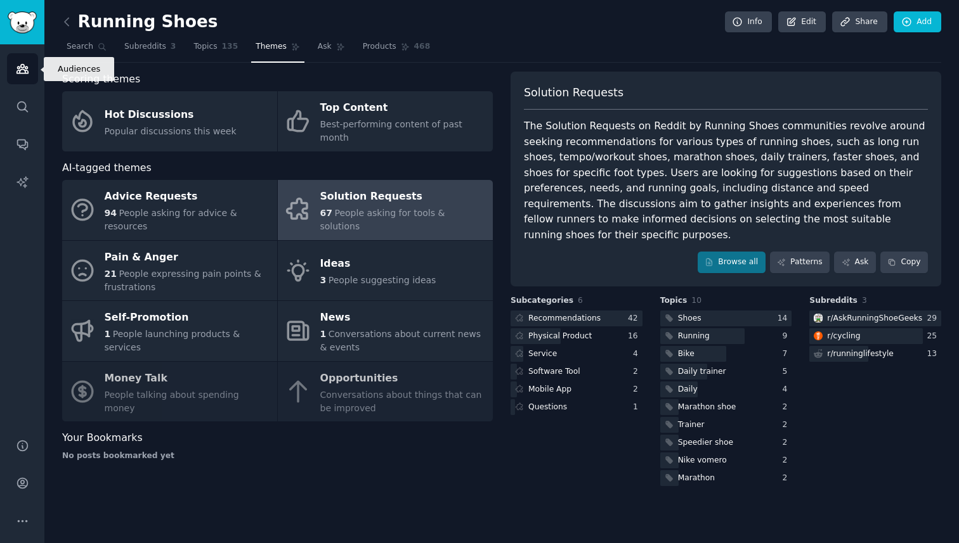
click at [29, 67] on link "Audiences" at bounding box center [22, 68] width 31 height 31
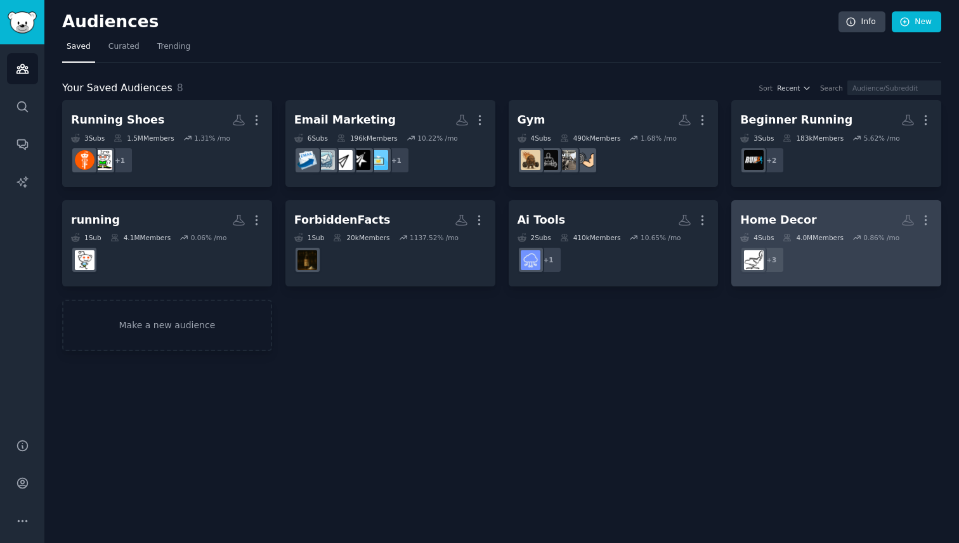
click at [810, 203] on link "Home Decor More 4 Sub s 4.0M Members 0.86 % /mo + 3" at bounding box center [836, 243] width 210 height 87
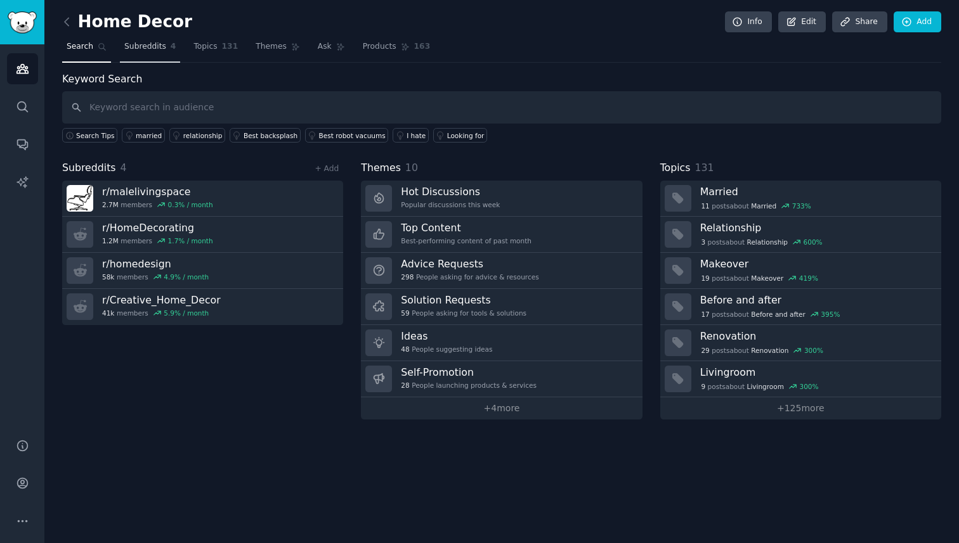
click at [166, 44] on link "Subreddits 4" at bounding box center [150, 50] width 60 height 26
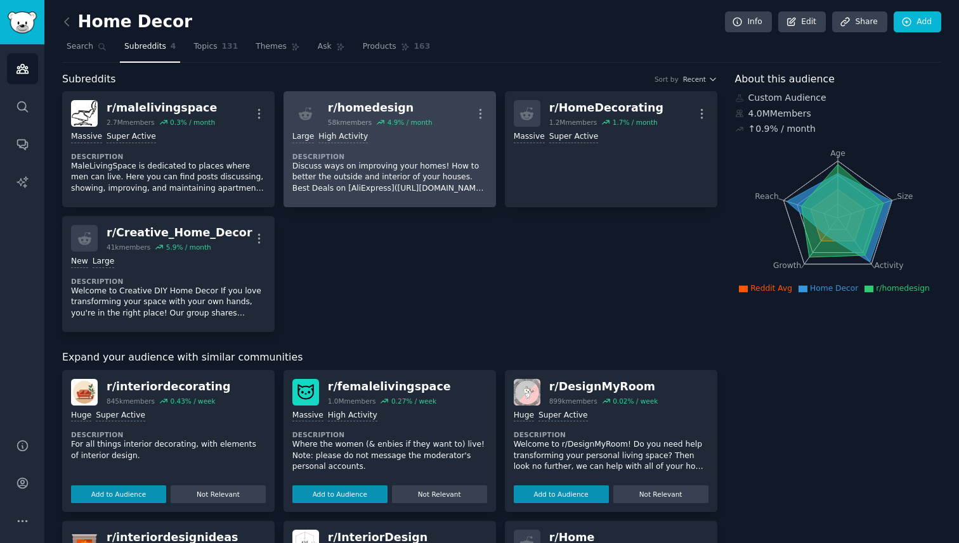
click at [451, 156] on dt "Description" at bounding box center [389, 156] width 195 height 9
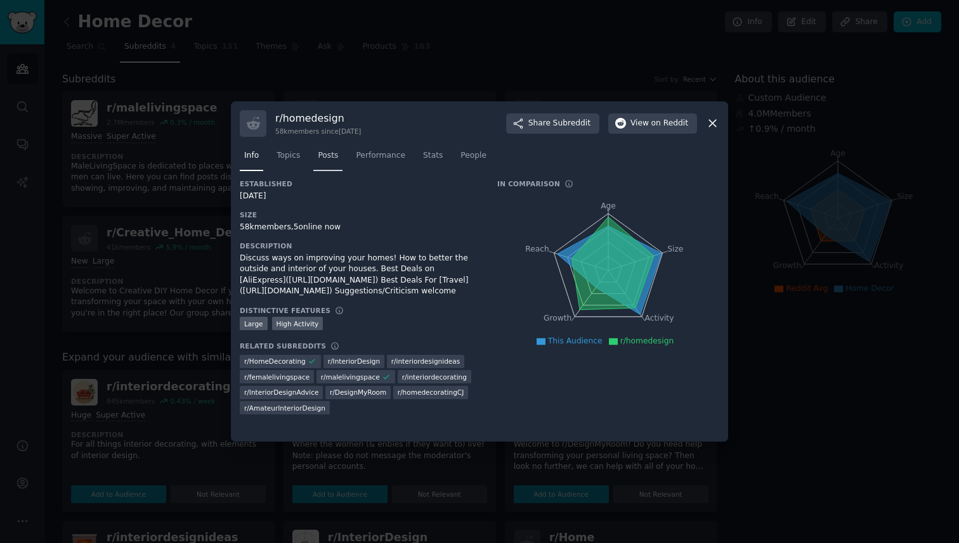
click at [337, 155] on span "Posts" at bounding box center [328, 155] width 20 height 11
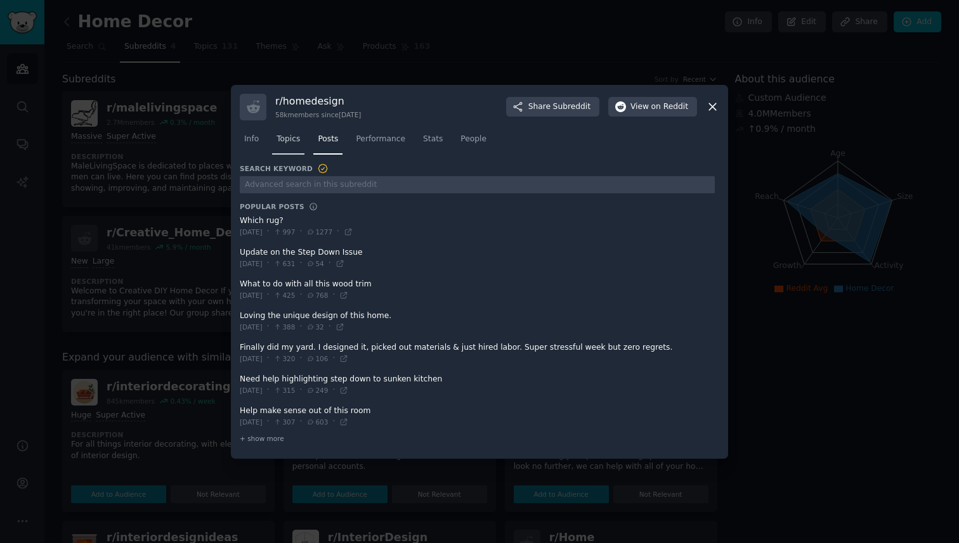
click at [290, 146] on link "Topics" at bounding box center [288, 142] width 32 height 26
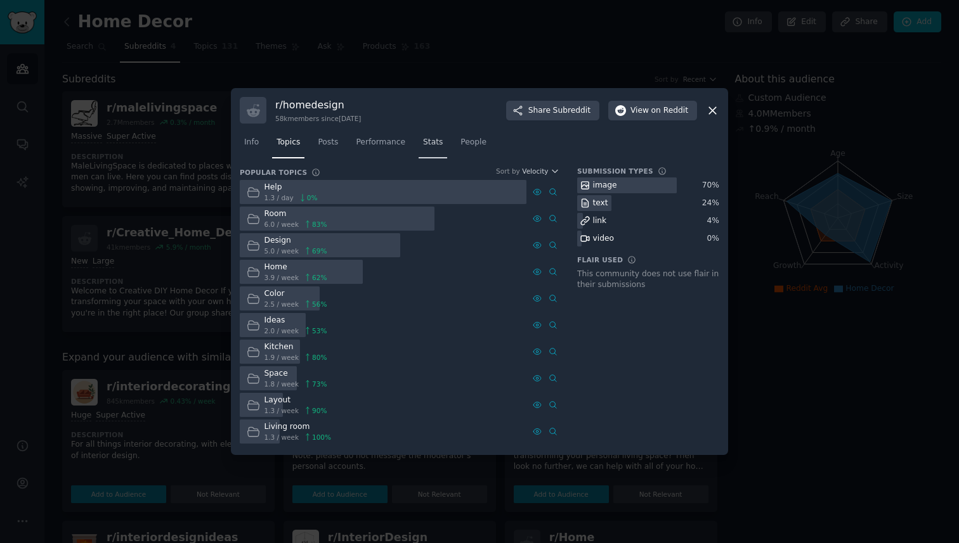
click at [436, 148] on link "Stats" at bounding box center [433, 146] width 29 height 26
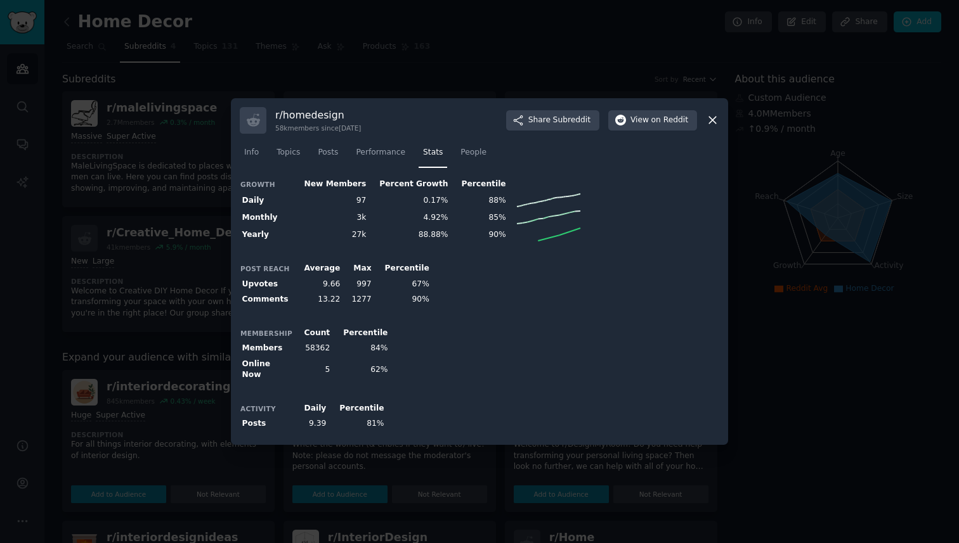
click at [424, 75] on div at bounding box center [479, 271] width 959 height 543
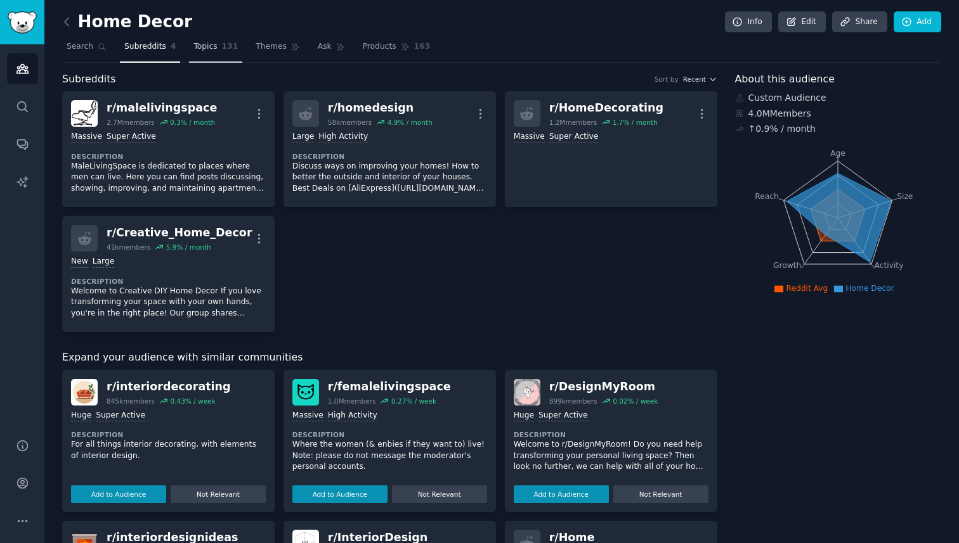
click at [207, 53] on link "Topics 131" at bounding box center [215, 50] width 53 height 26
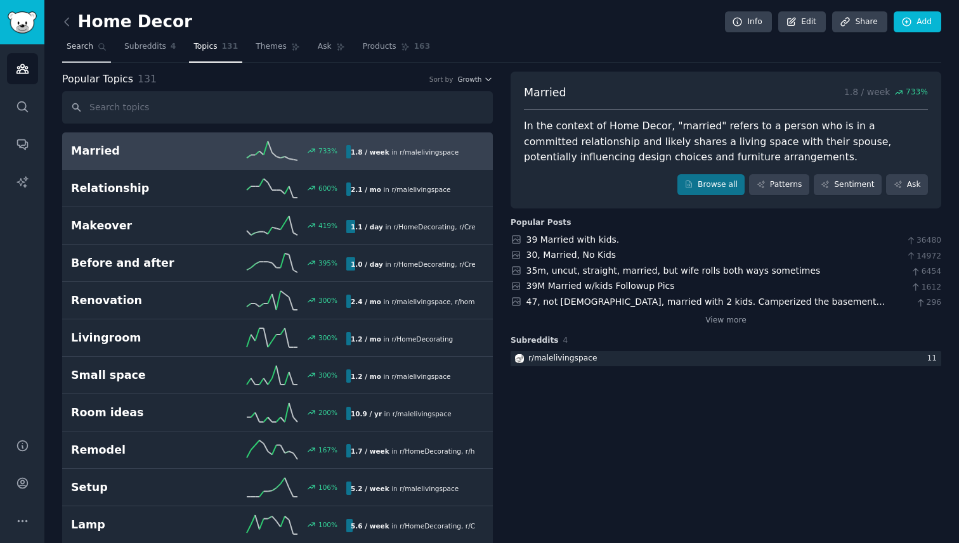
click at [86, 53] on link "Search" at bounding box center [86, 50] width 49 height 26
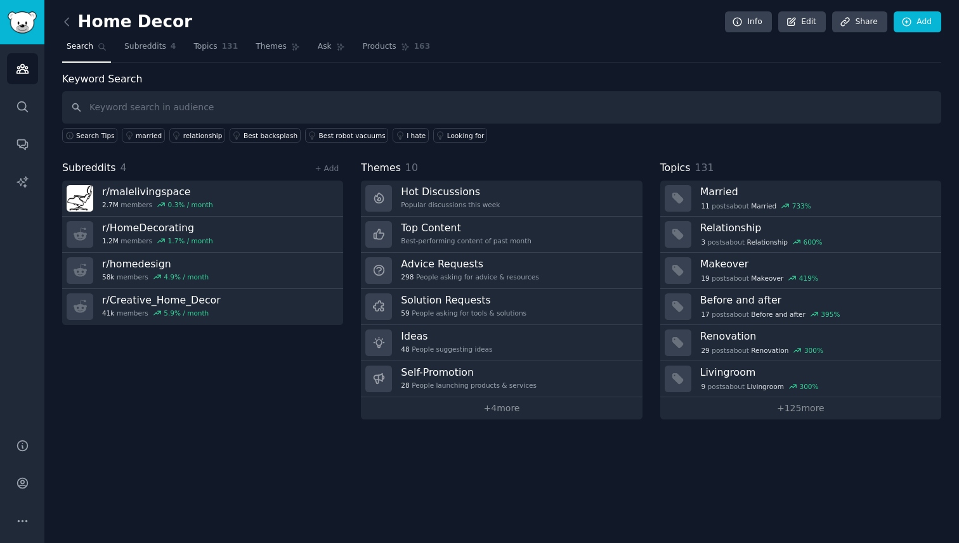
click at [76, 23] on link at bounding box center [70, 22] width 16 height 20
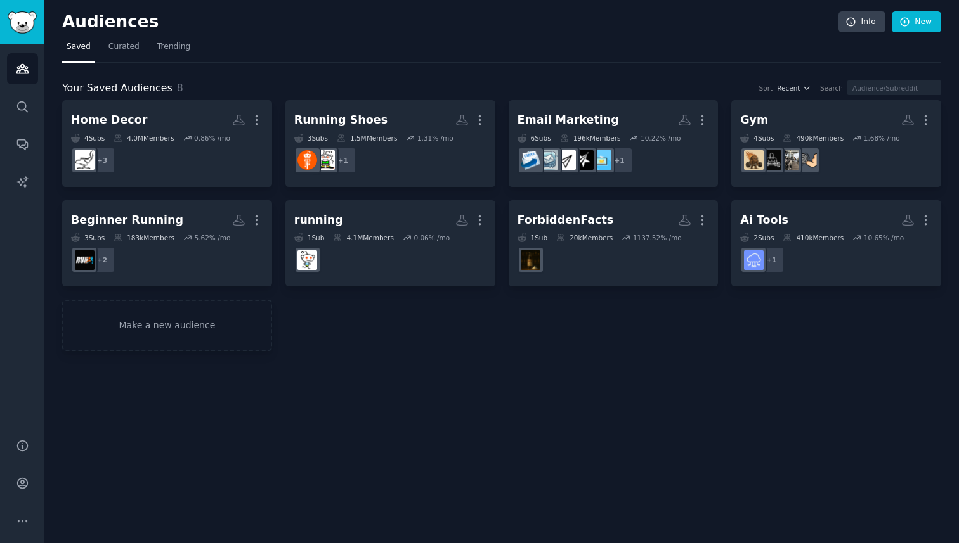
click at [70, 17] on h2 "Audiences" at bounding box center [450, 22] width 776 height 20
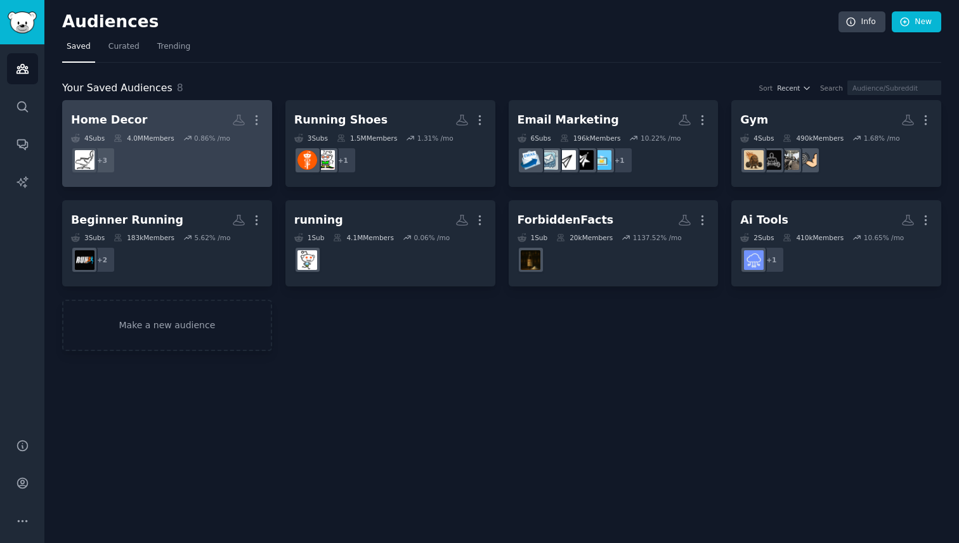
click at [191, 136] on icon at bounding box center [187, 138] width 7 height 4
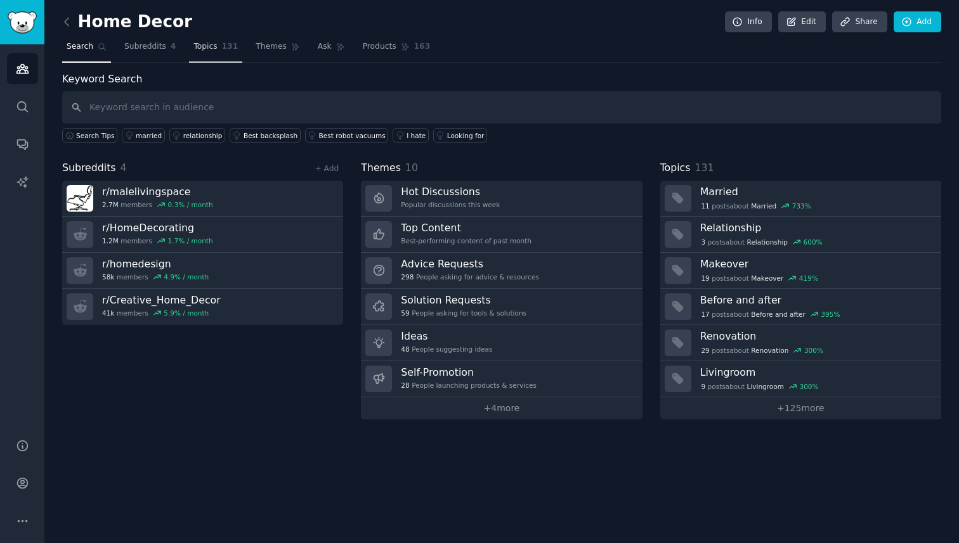
click at [205, 49] on span "Topics" at bounding box center [204, 46] width 23 height 11
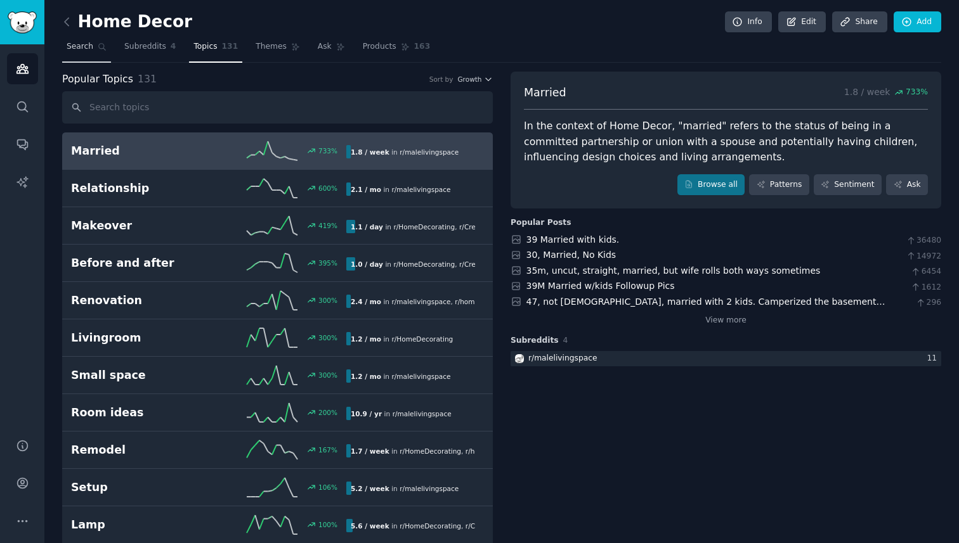
click at [73, 37] on link "Search" at bounding box center [86, 50] width 49 height 26
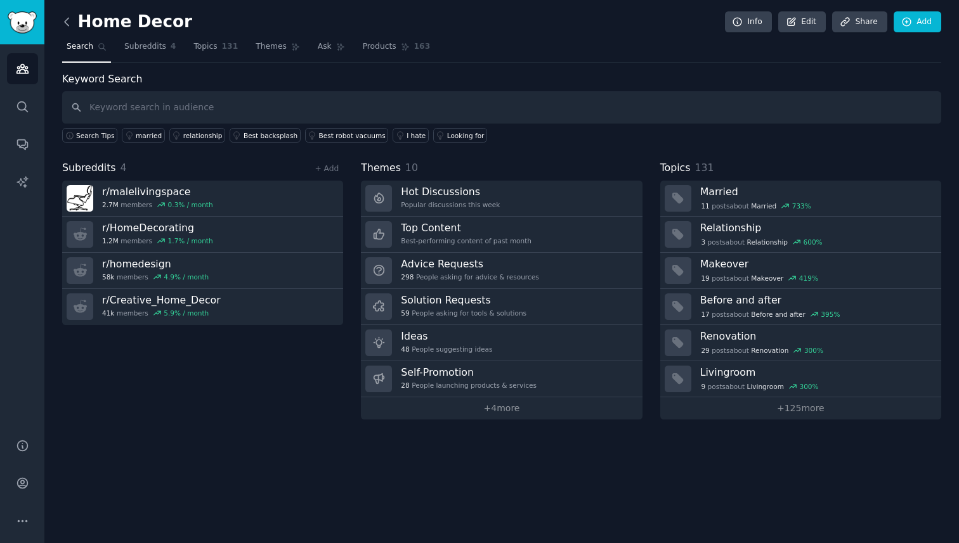
click at [71, 26] on icon at bounding box center [66, 21] width 13 height 13
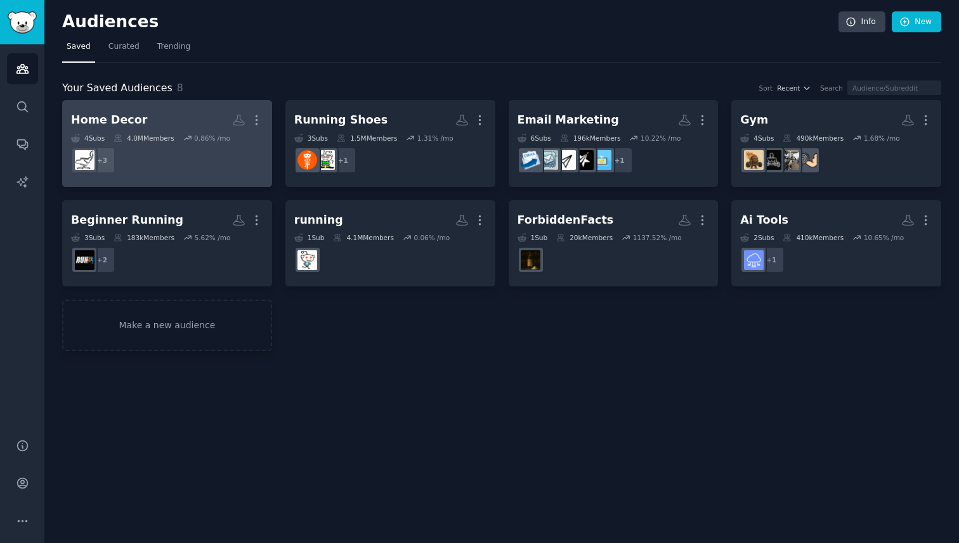
click at [173, 156] on dd "+ 3" at bounding box center [167, 161] width 192 height 36
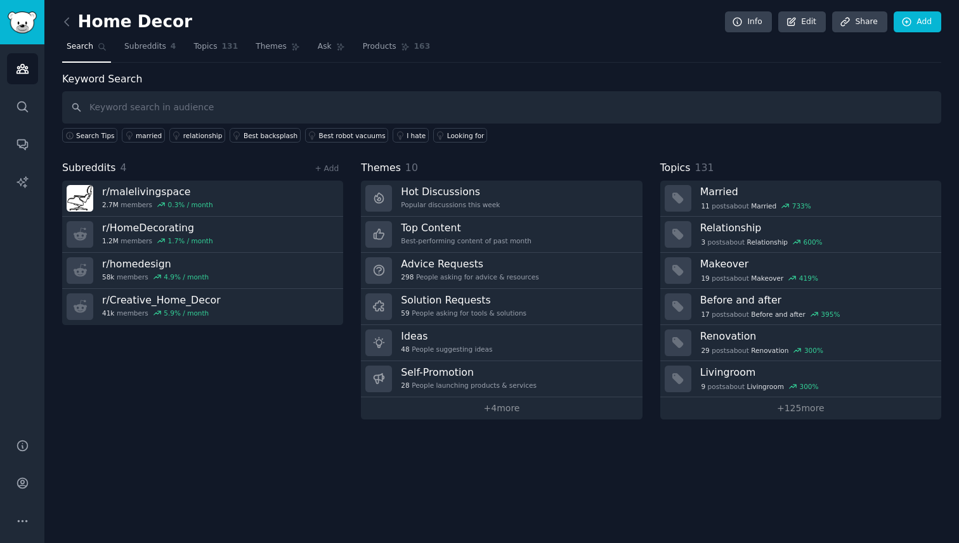
click at [557, 420] on div "Home Decor Info Edit Share Add Search Subreddits 4 Topics 131 Themes Ask Produc…" at bounding box center [501, 271] width 914 height 543
click at [554, 408] on link "+ 4 more" at bounding box center [501, 409] width 281 height 22
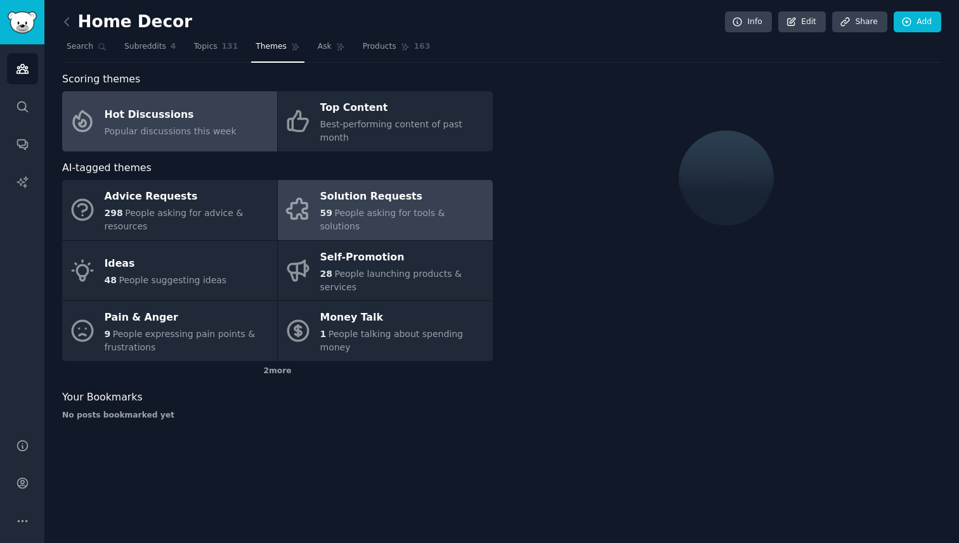
click at [346, 214] on link "Solution Requests 59 People asking for tools & solutions" at bounding box center [385, 210] width 215 height 60
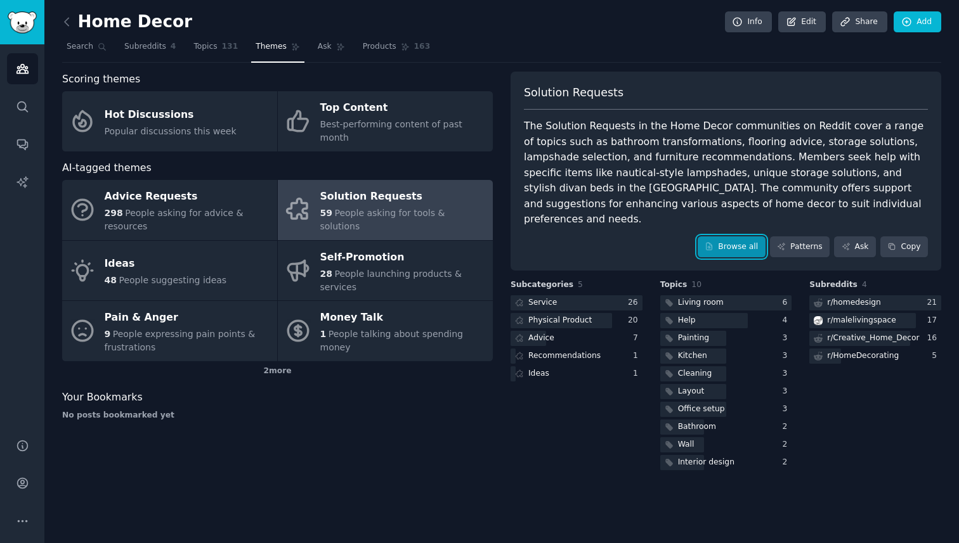
click at [713, 242] on icon at bounding box center [709, 246] width 9 height 9
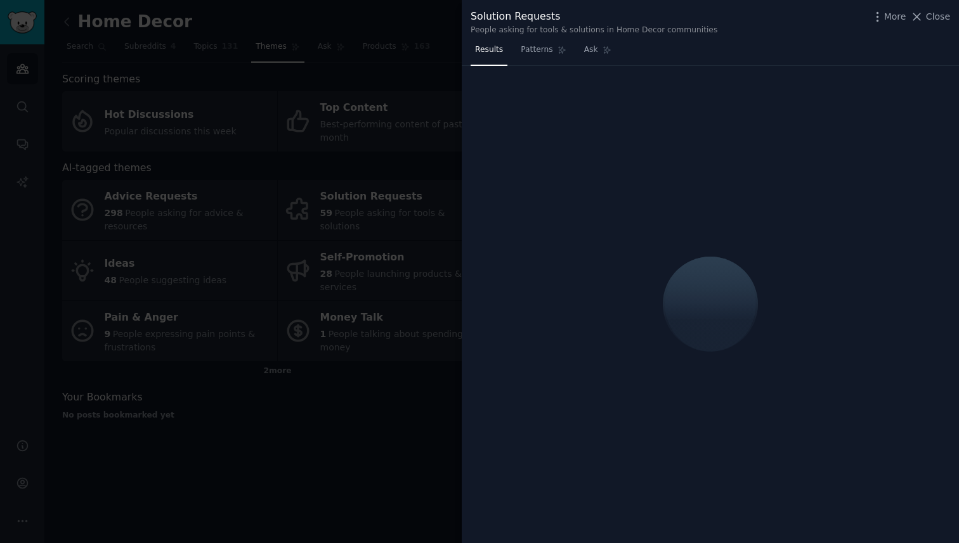
click at [276, 154] on div at bounding box center [479, 271] width 959 height 543
